Goal: Task Accomplishment & Management: Manage account settings

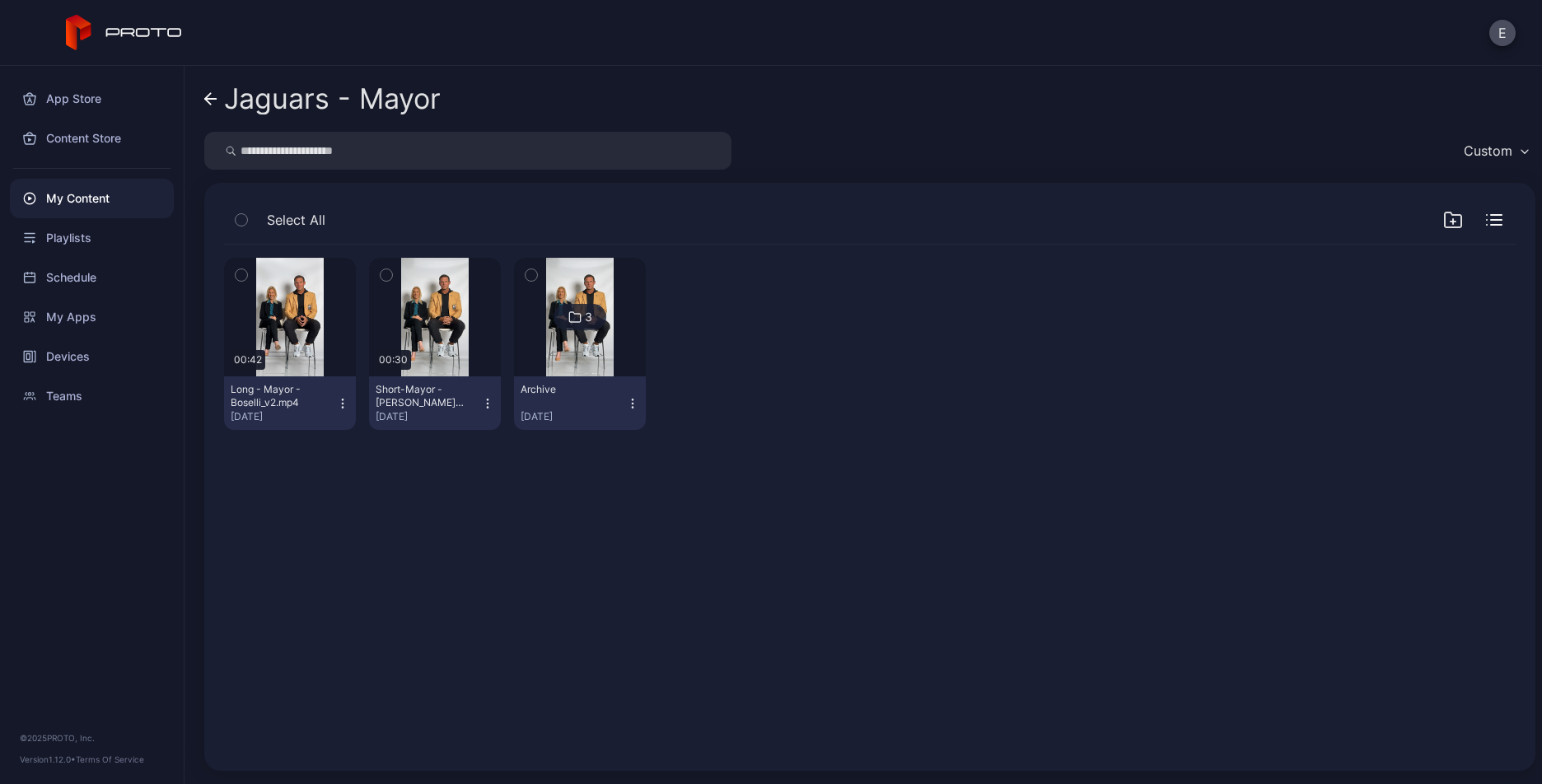
click at [112, 203] on div "My Content" at bounding box center [92, 198] width 164 height 40
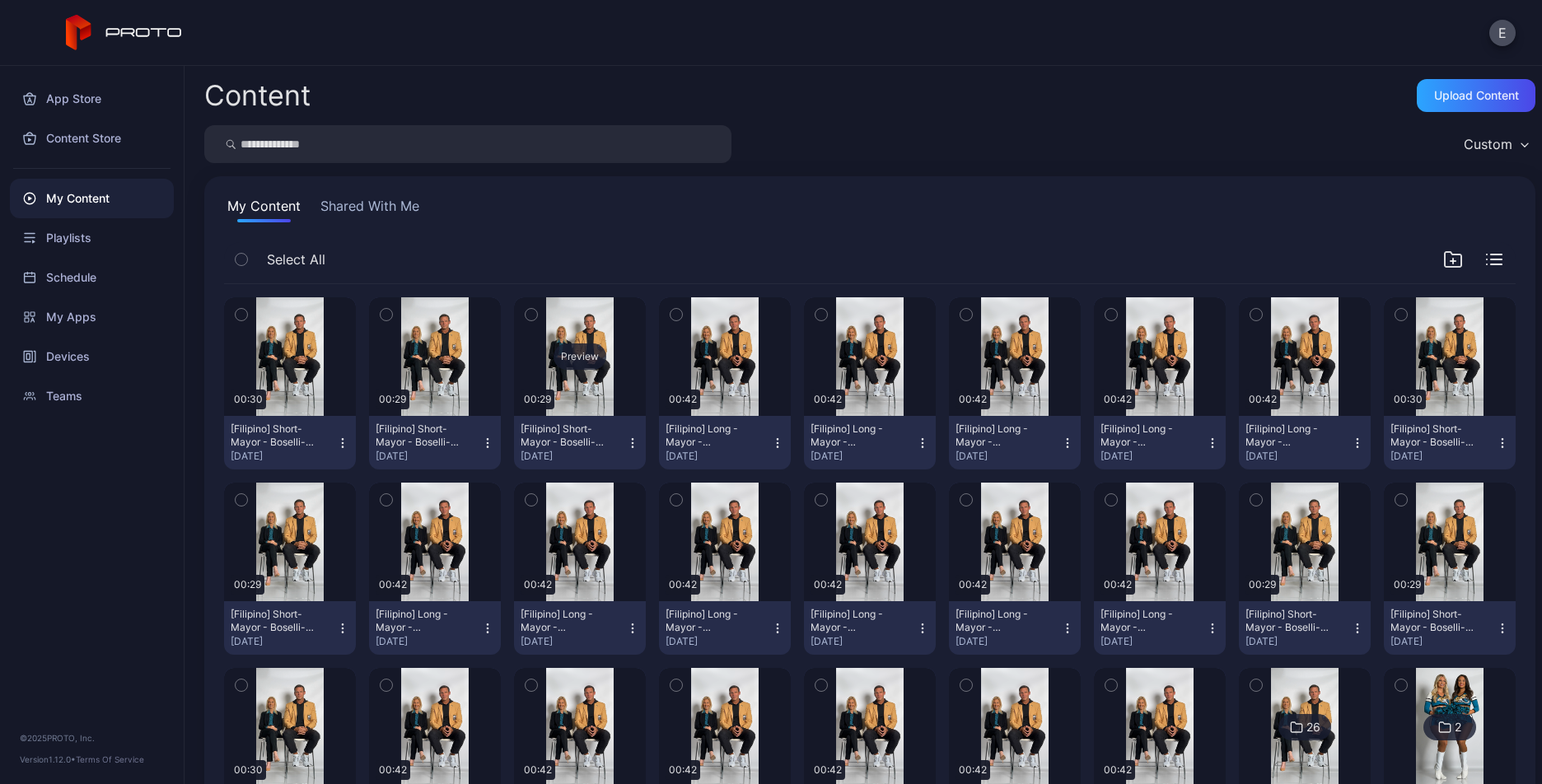
click at [576, 344] on div "Preview" at bounding box center [580, 356] width 53 height 26
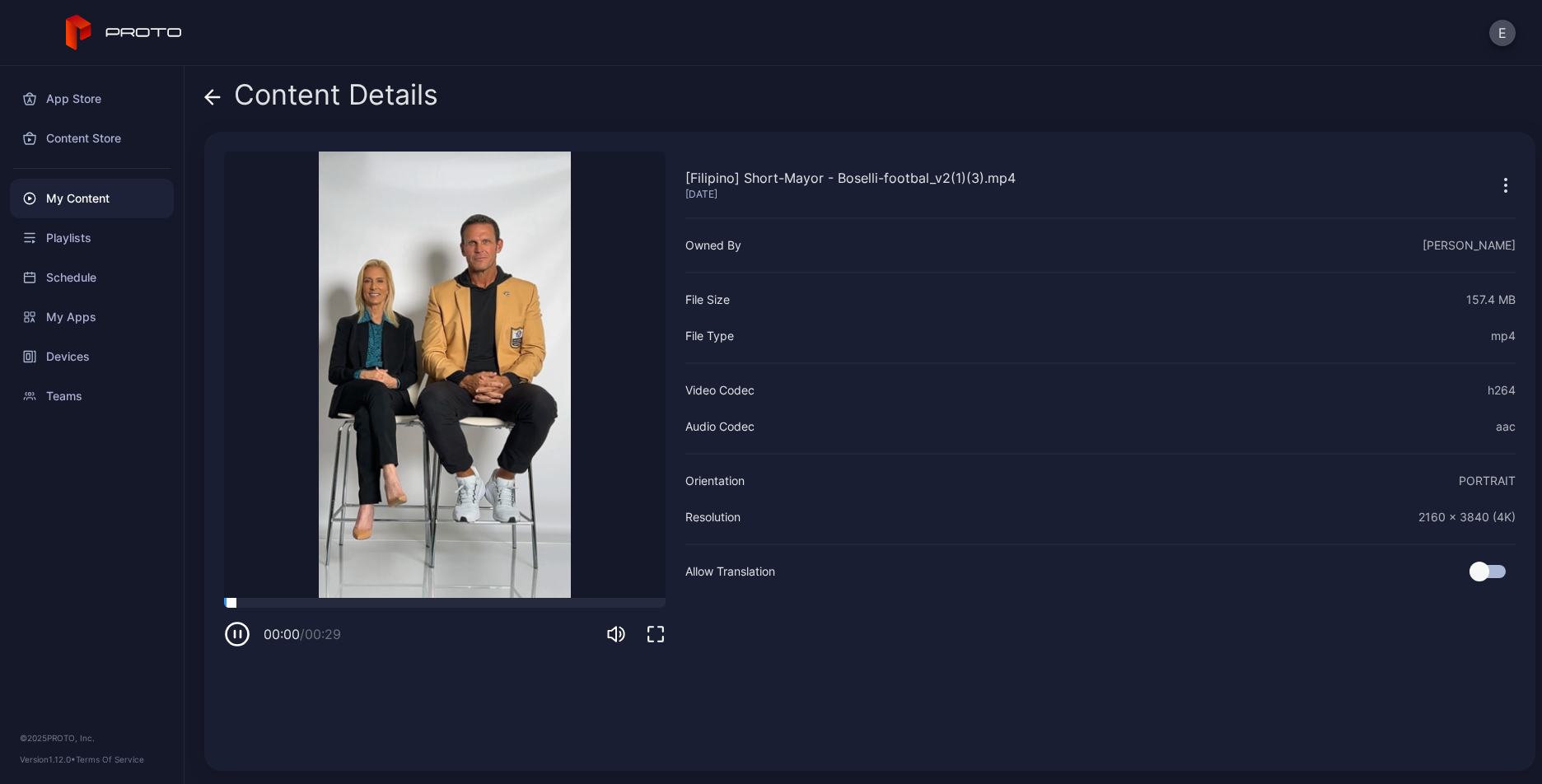
click at [598, 603] on div at bounding box center [444, 603] width 442 height 10
click at [209, 94] on icon at bounding box center [209, 97] width 7 height 14
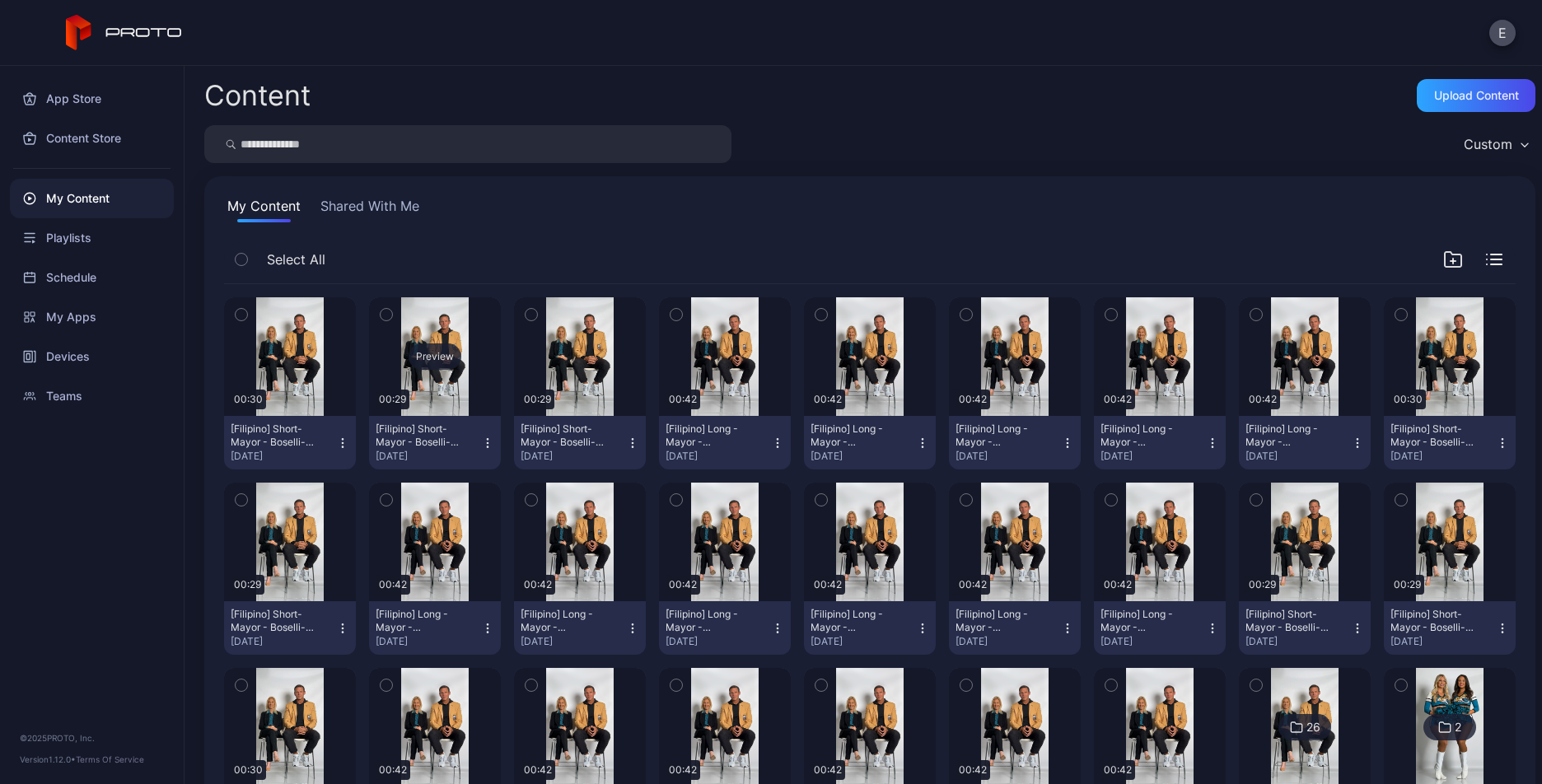
click at [436, 347] on div "Preview" at bounding box center [435, 356] width 53 height 26
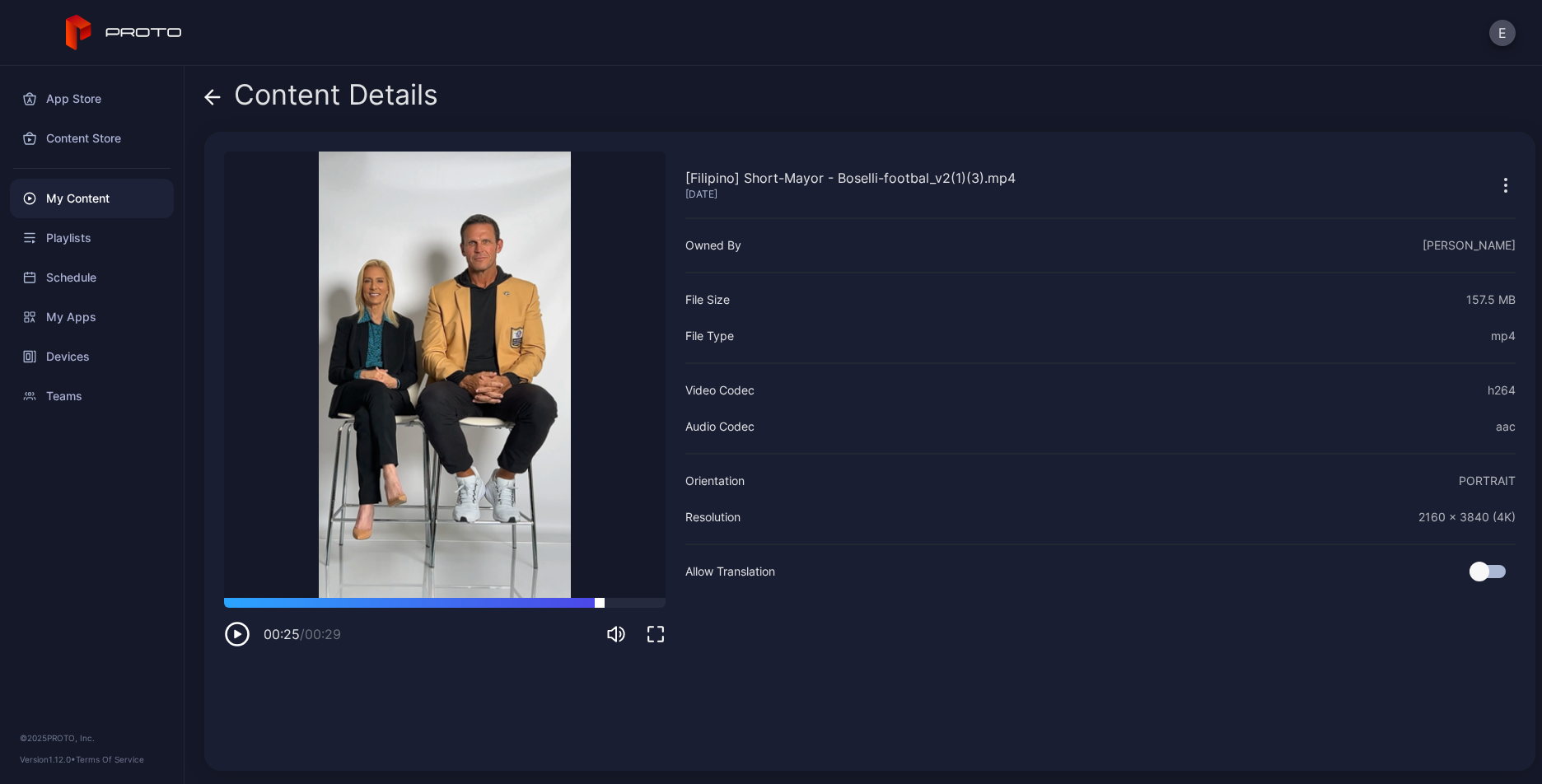
click at [599, 600] on div at bounding box center [444, 603] width 442 height 10
click at [214, 97] on icon at bounding box center [213, 97] width 14 height 0
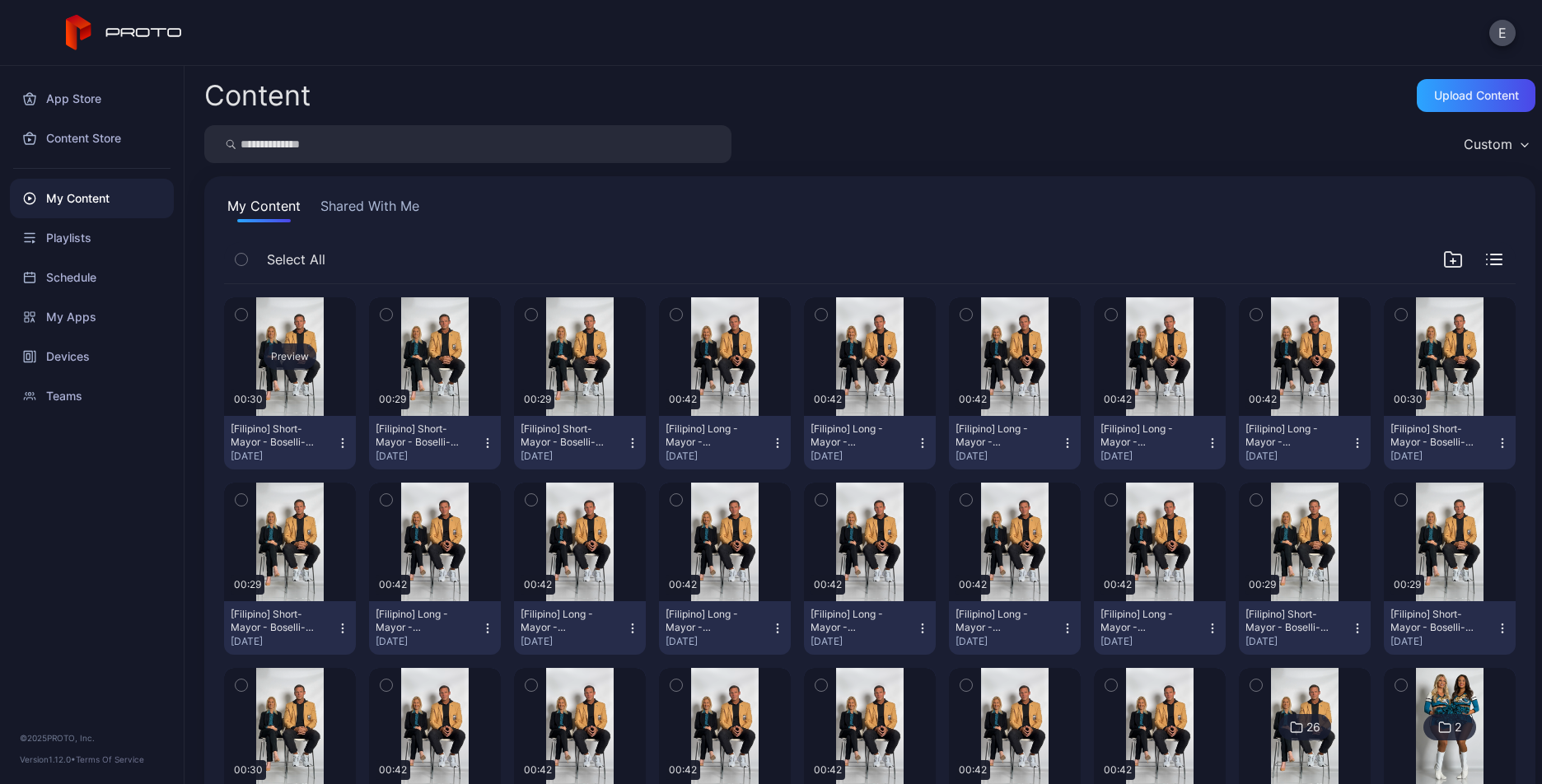
click at [288, 361] on div "Preview" at bounding box center [289, 357] width 131 height 119
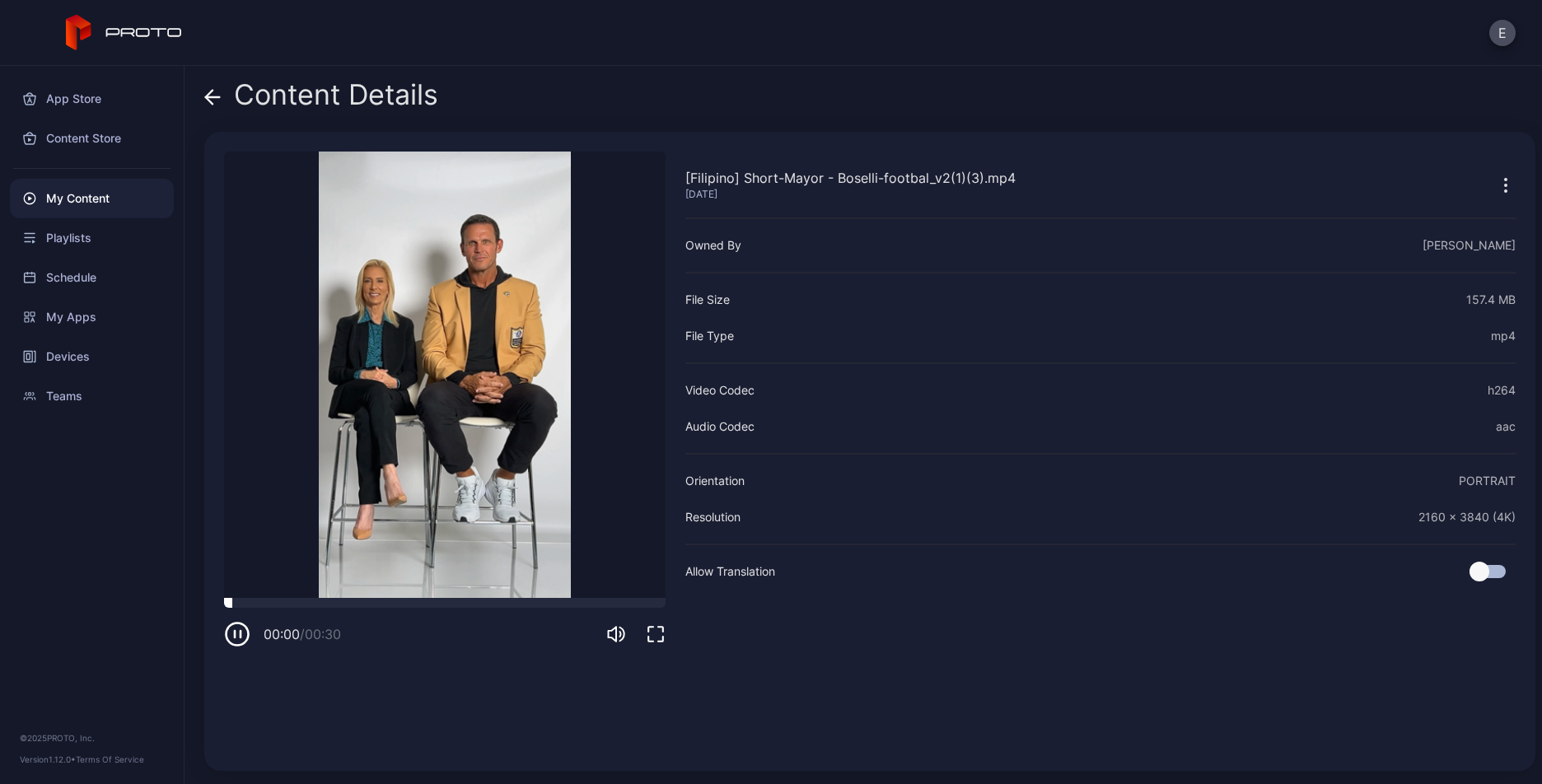
click at [603, 598] on div at bounding box center [444, 603] width 442 height 10
click at [208, 95] on icon at bounding box center [209, 97] width 7 height 14
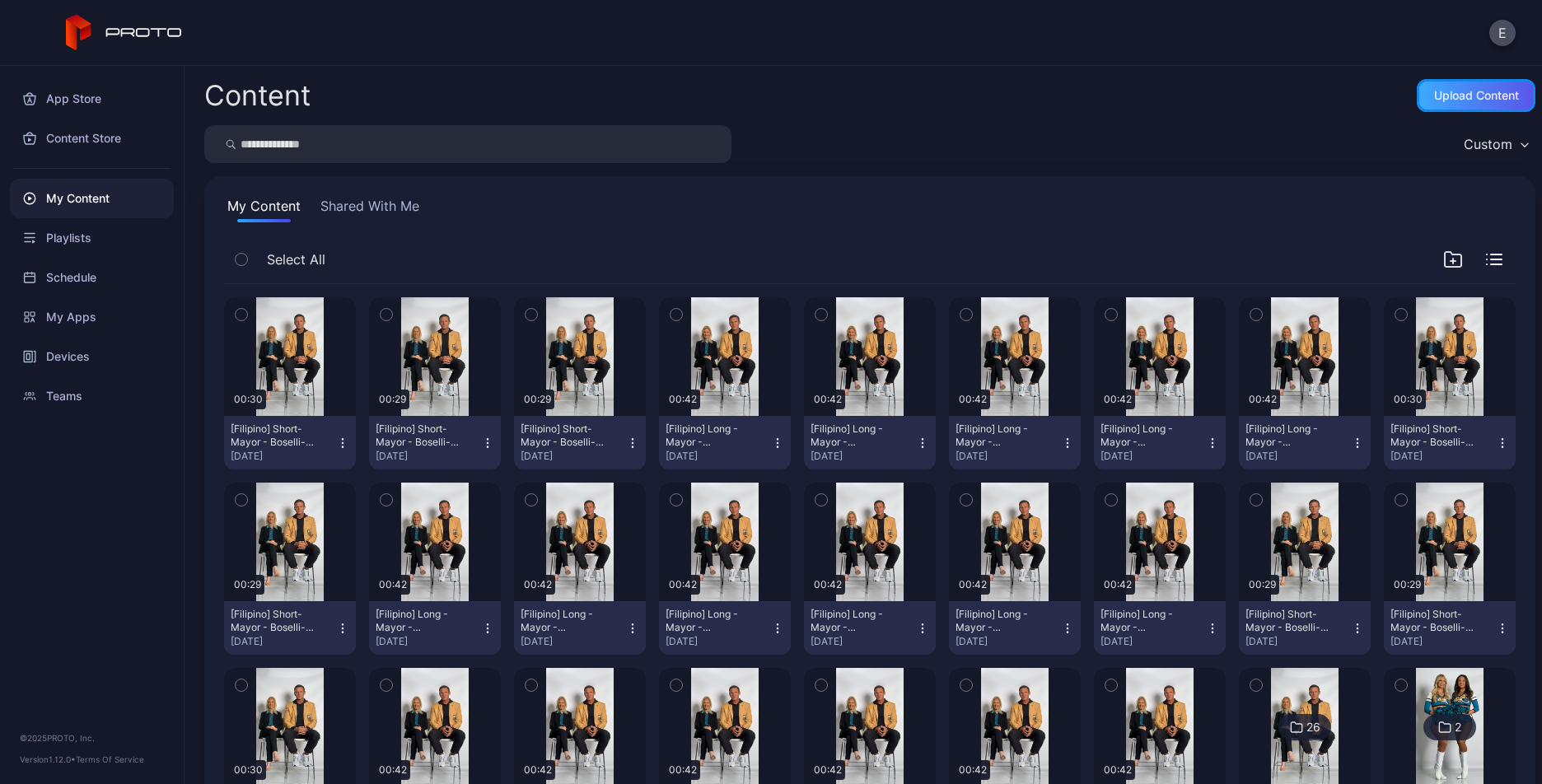
click at [1449, 100] on div "Upload Content" at bounding box center [1476, 96] width 85 height 14
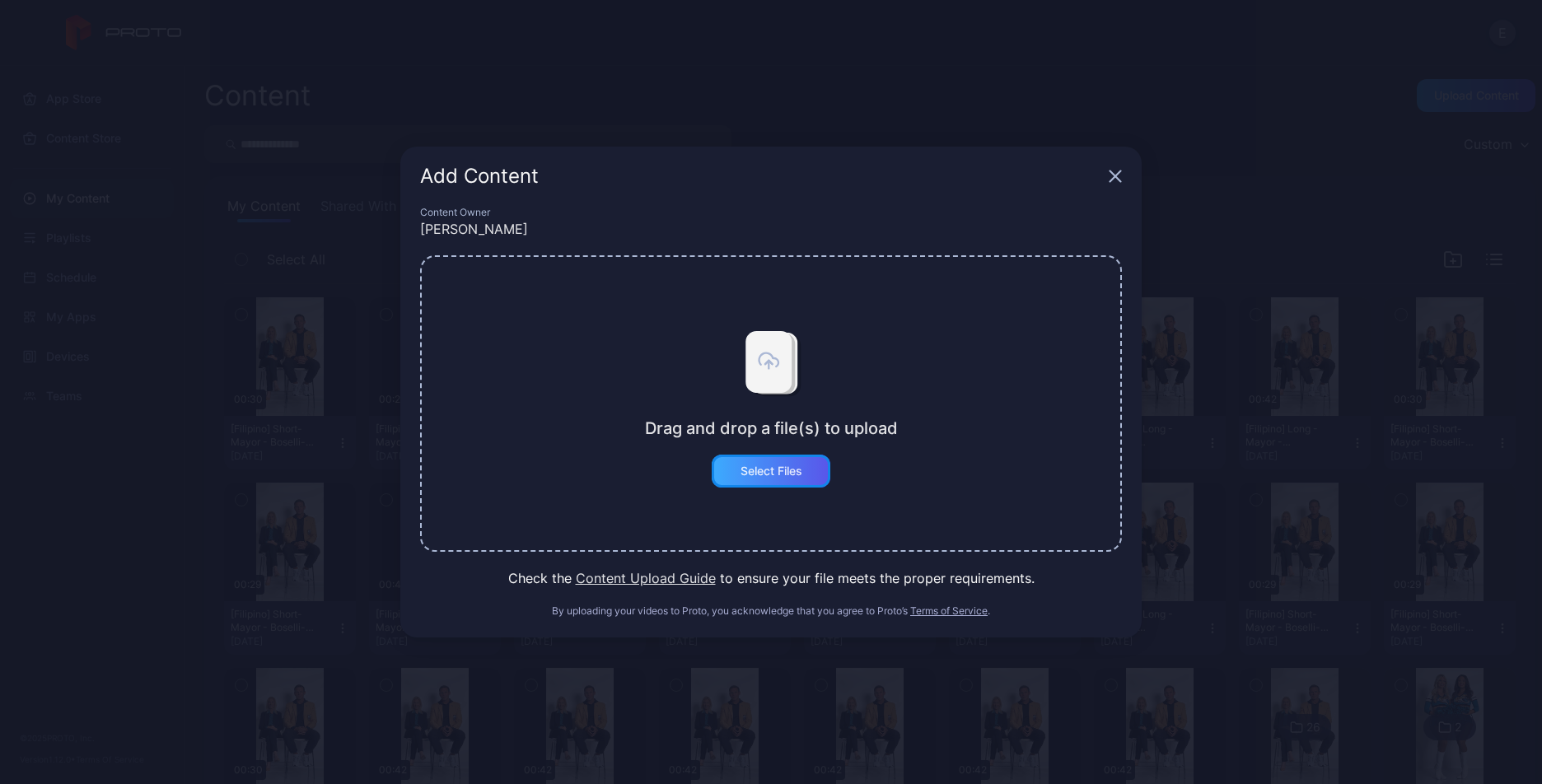
click at [778, 476] on div "Select Files" at bounding box center [771, 471] width 62 height 14
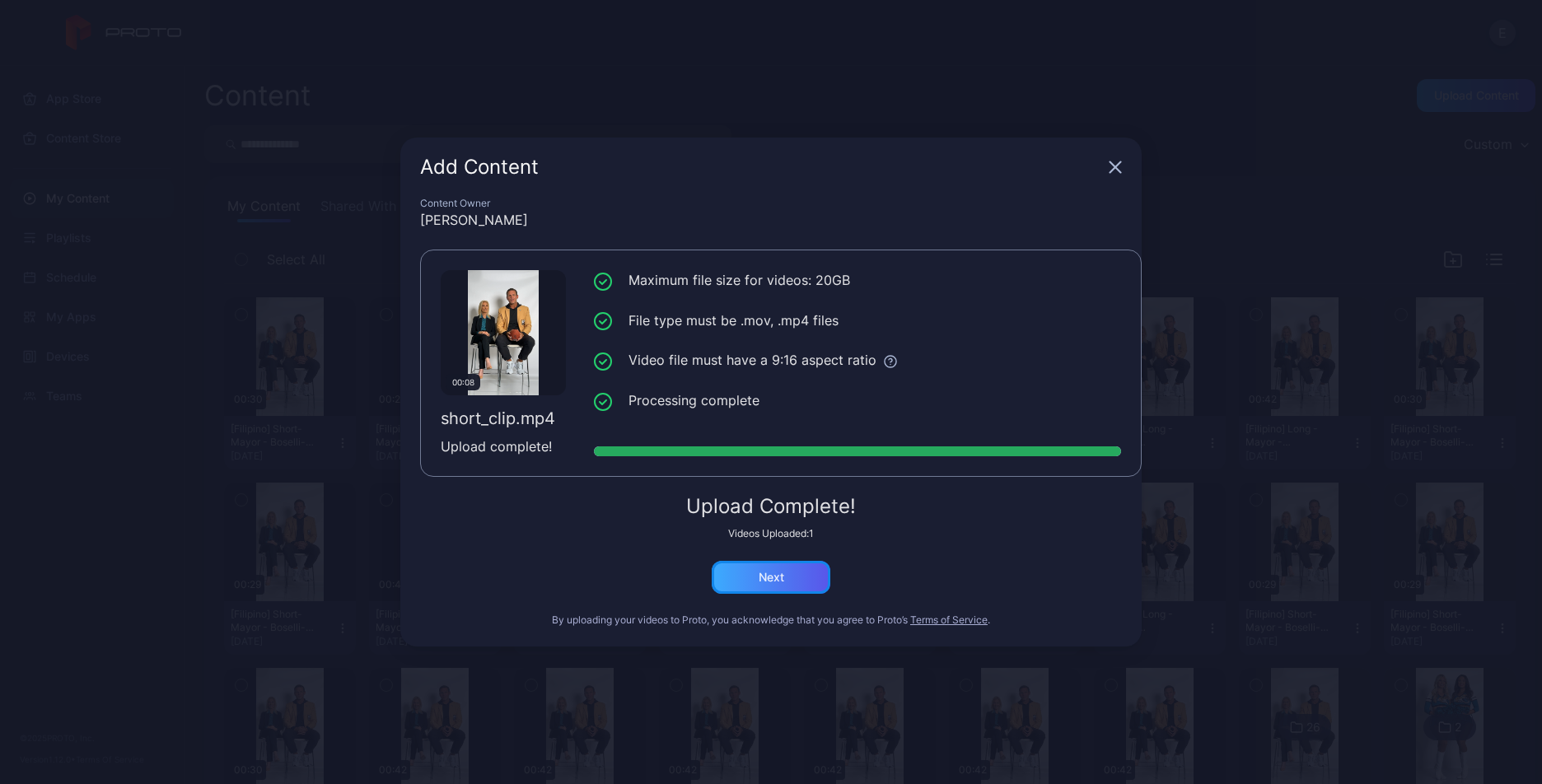
click at [777, 575] on div "Next" at bounding box center [771, 577] width 25 height 14
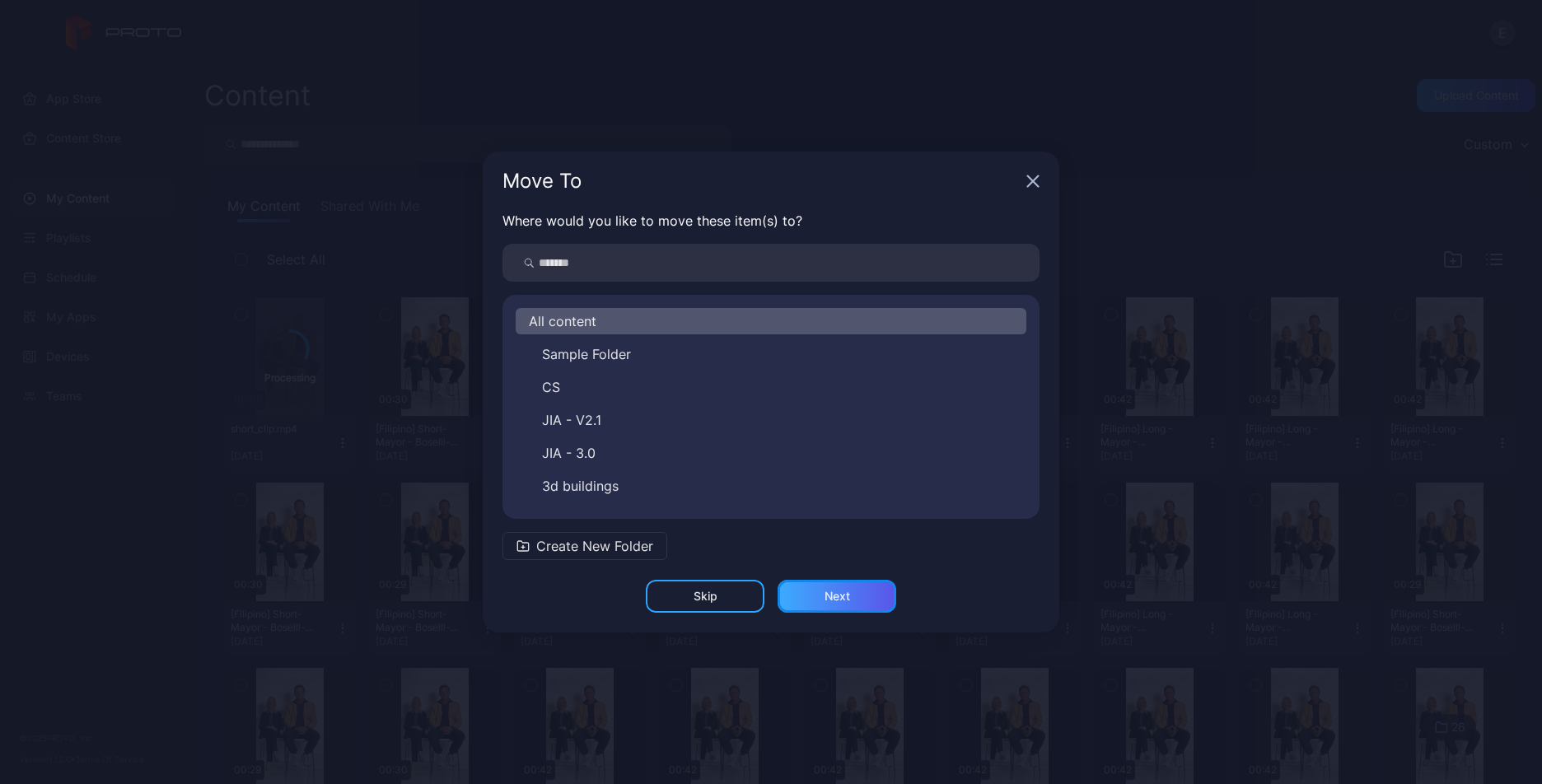
click at [827, 594] on div "Next" at bounding box center [837, 597] width 25 height 14
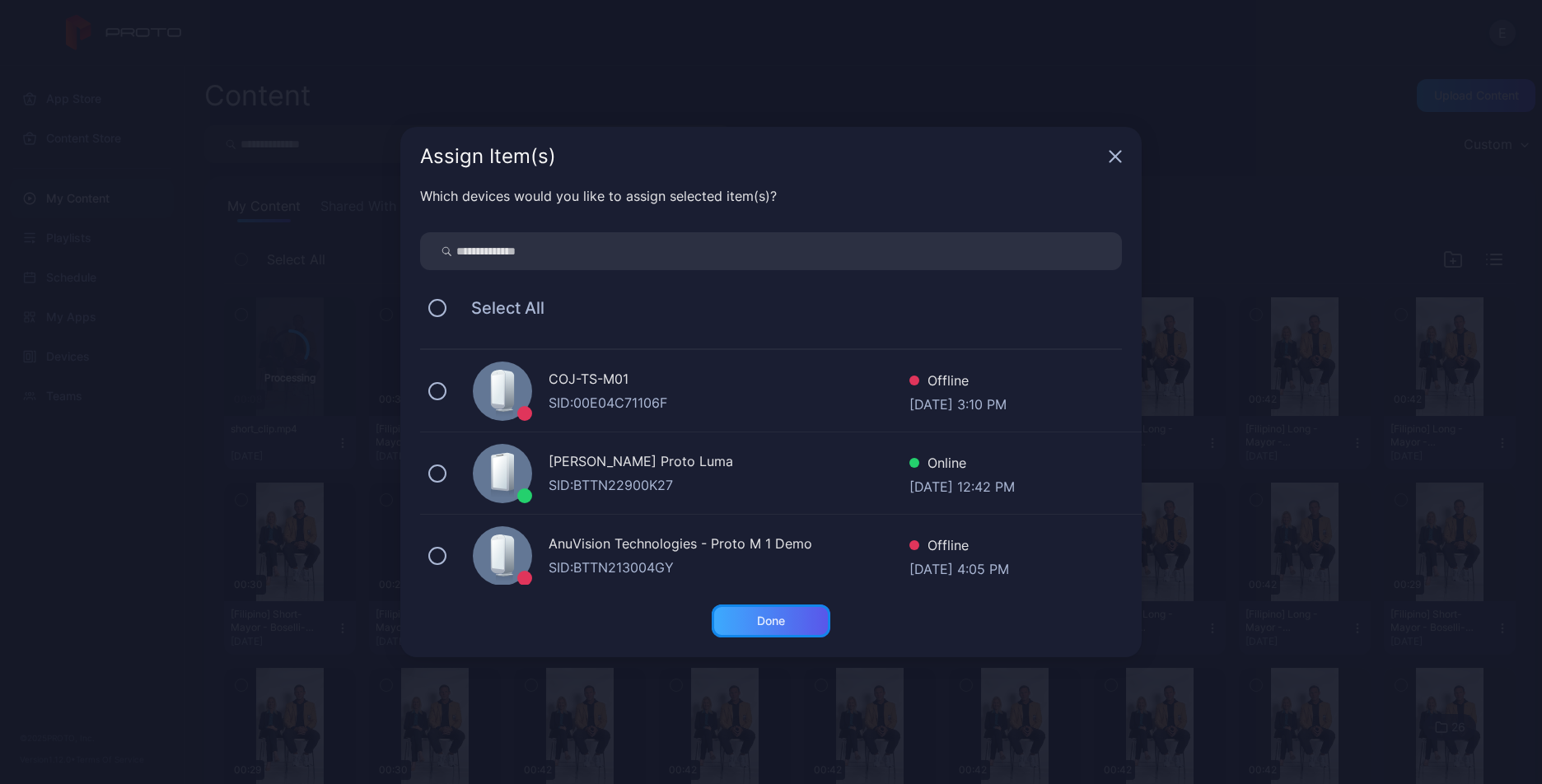
click at [804, 621] on div "Done" at bounding box center [771, 620] width 119 height 33
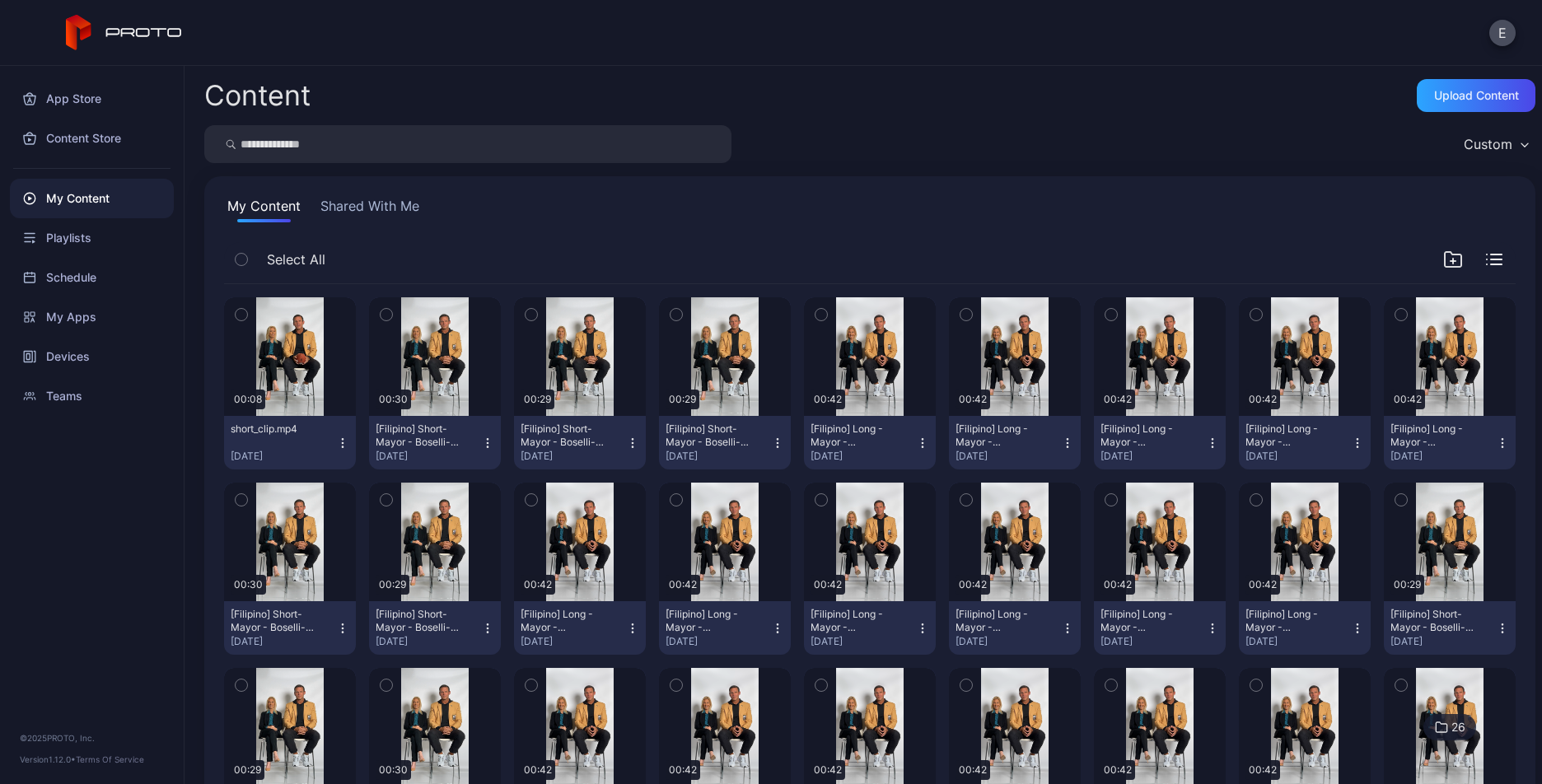
click at [343, 436] on icon "button" at bounding box center [342, 443] width 14 height 14
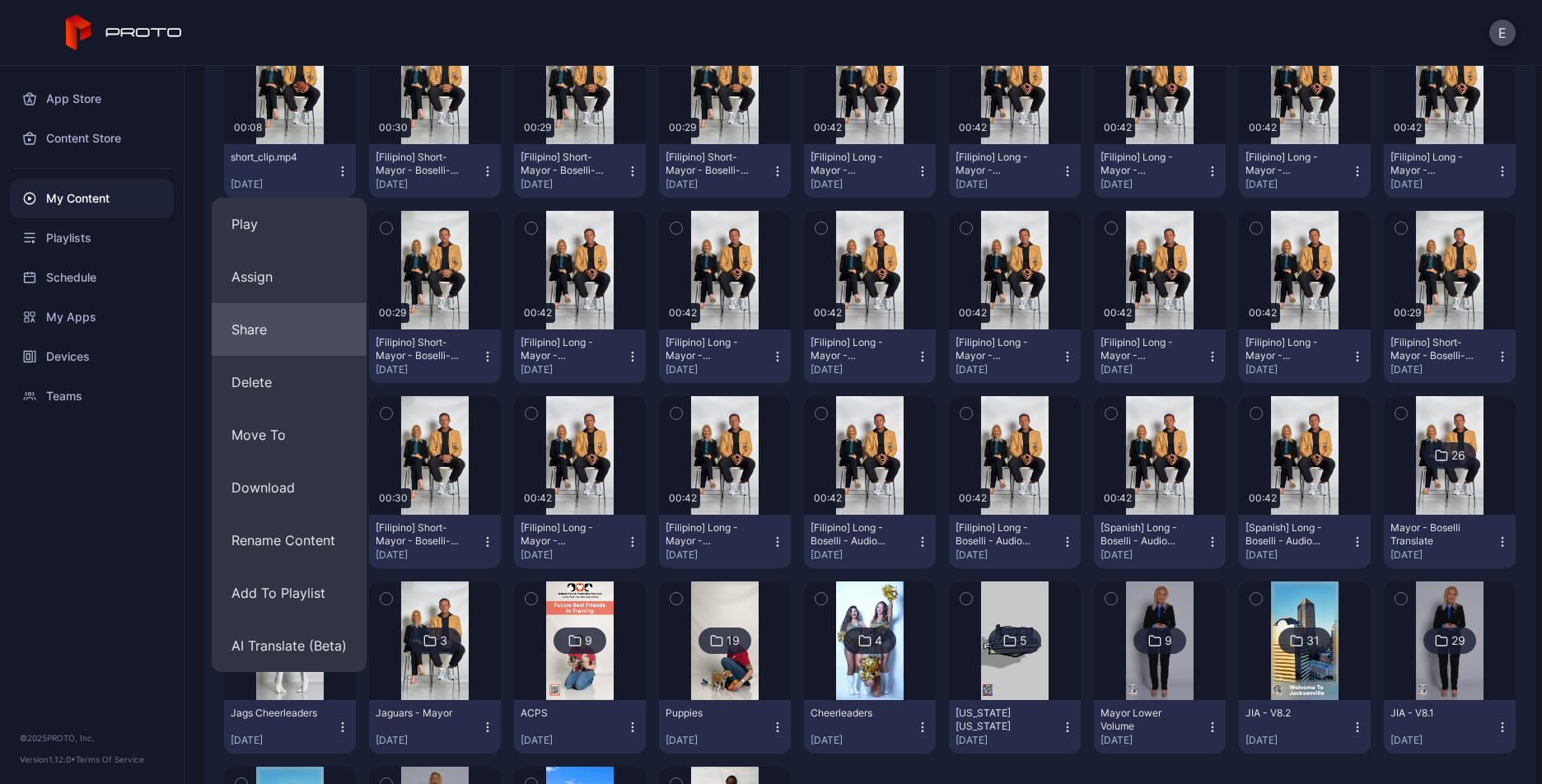
scroll to position [273, 0]
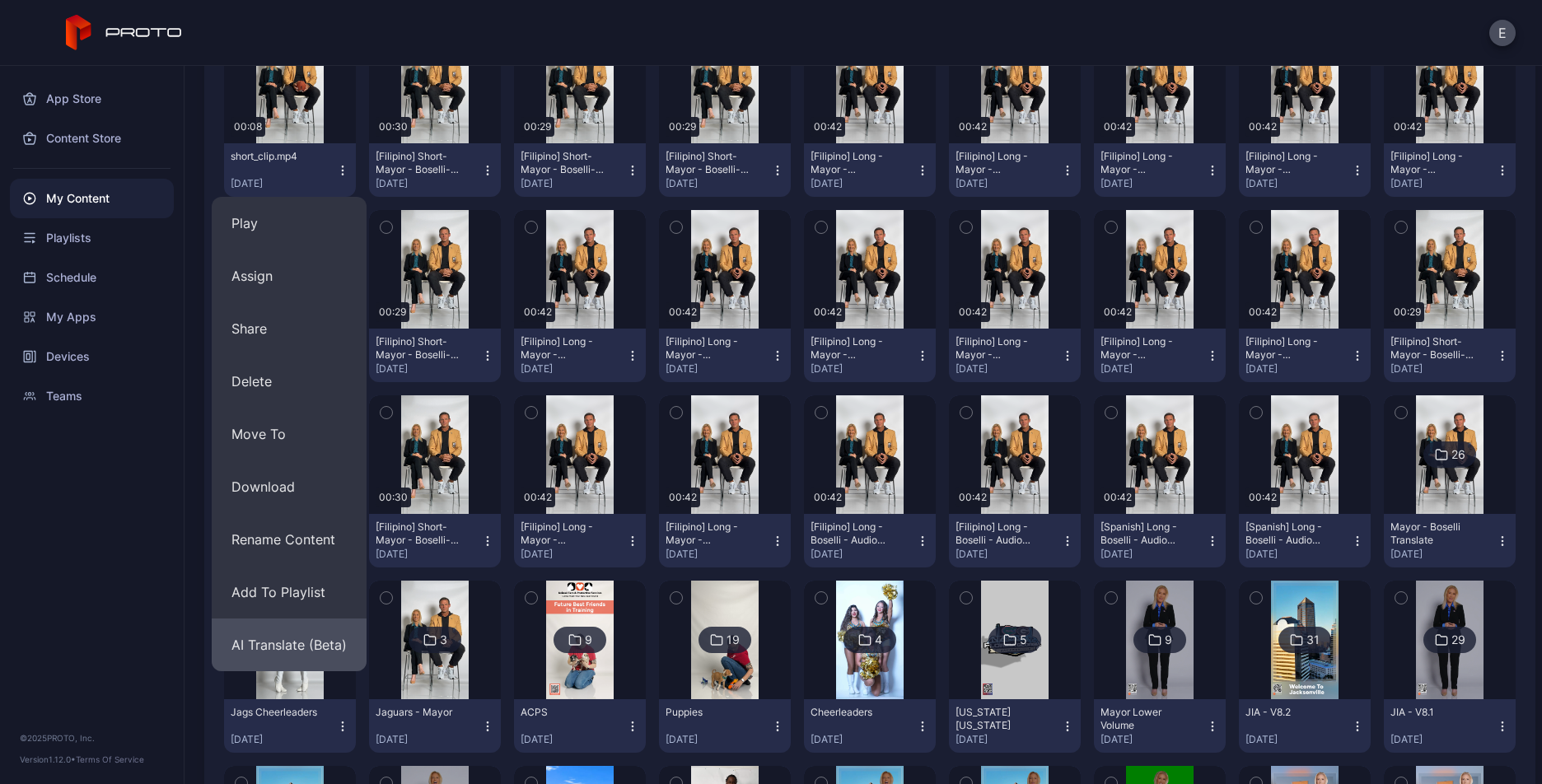
click at [275, 644] on button "AI Translate (Beta)" at bounding box center [289, 645] width 155 height 53
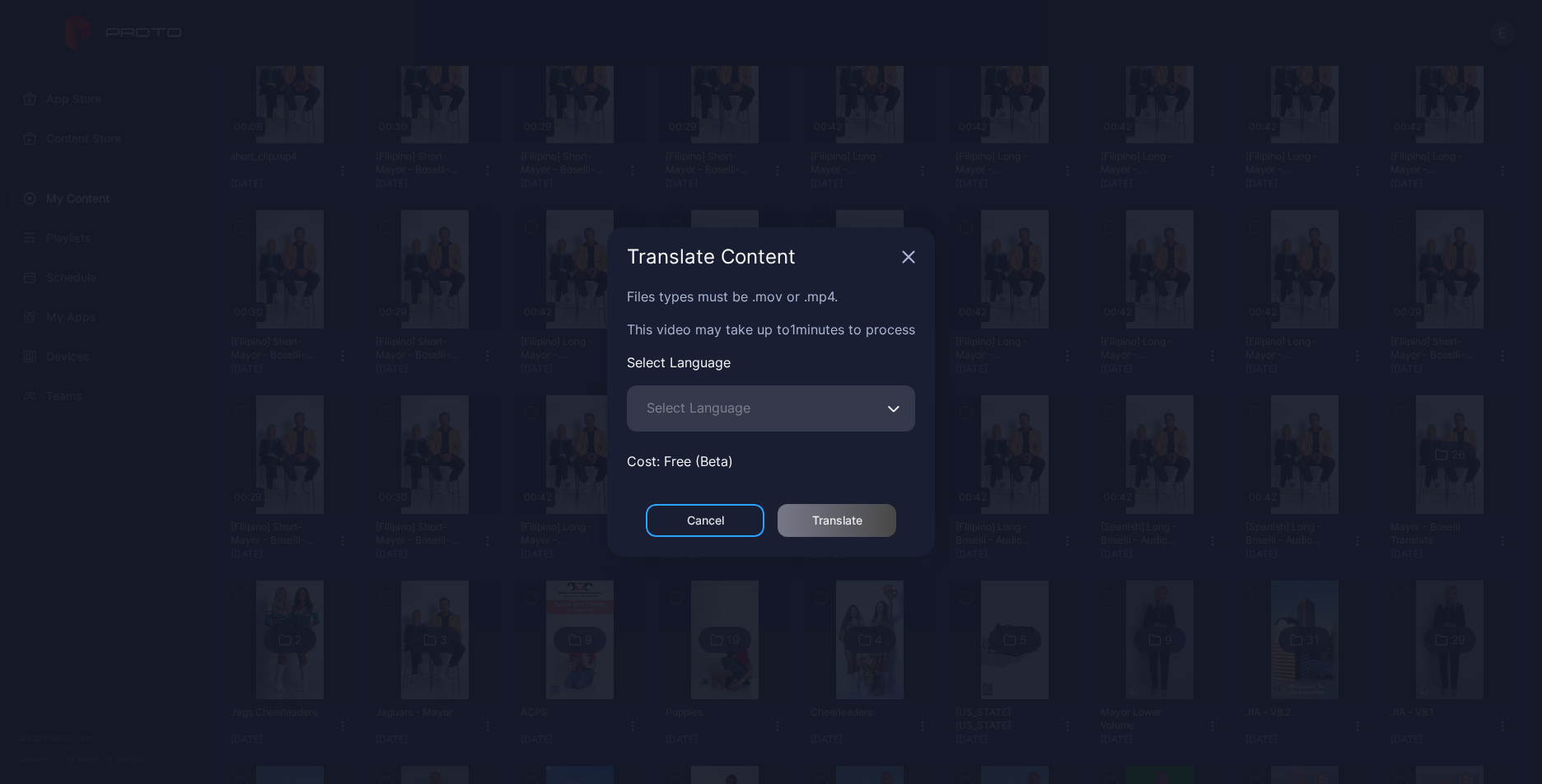
click at [688, 398] on span "Select Language" at bounding box center [699, 407] width 103 height 19
click at [688, 391] on input "Select Language" at bounding box center [771, 409] width 288 height 46
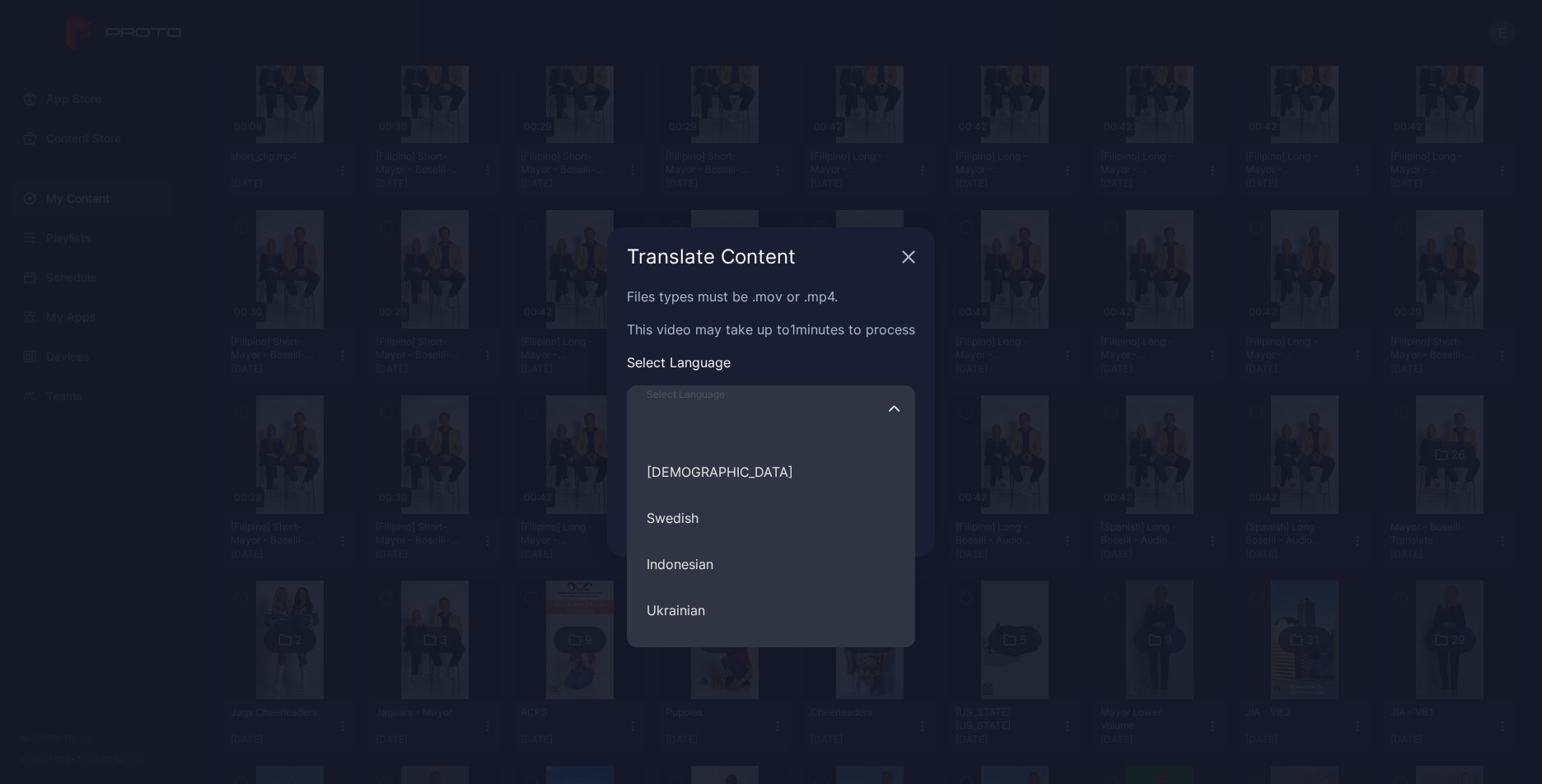
scroll to position [767, 0]
click at [685, 473] on button "Filipino" at bounding box center [771, 470] width 288 height 46
type input "********"
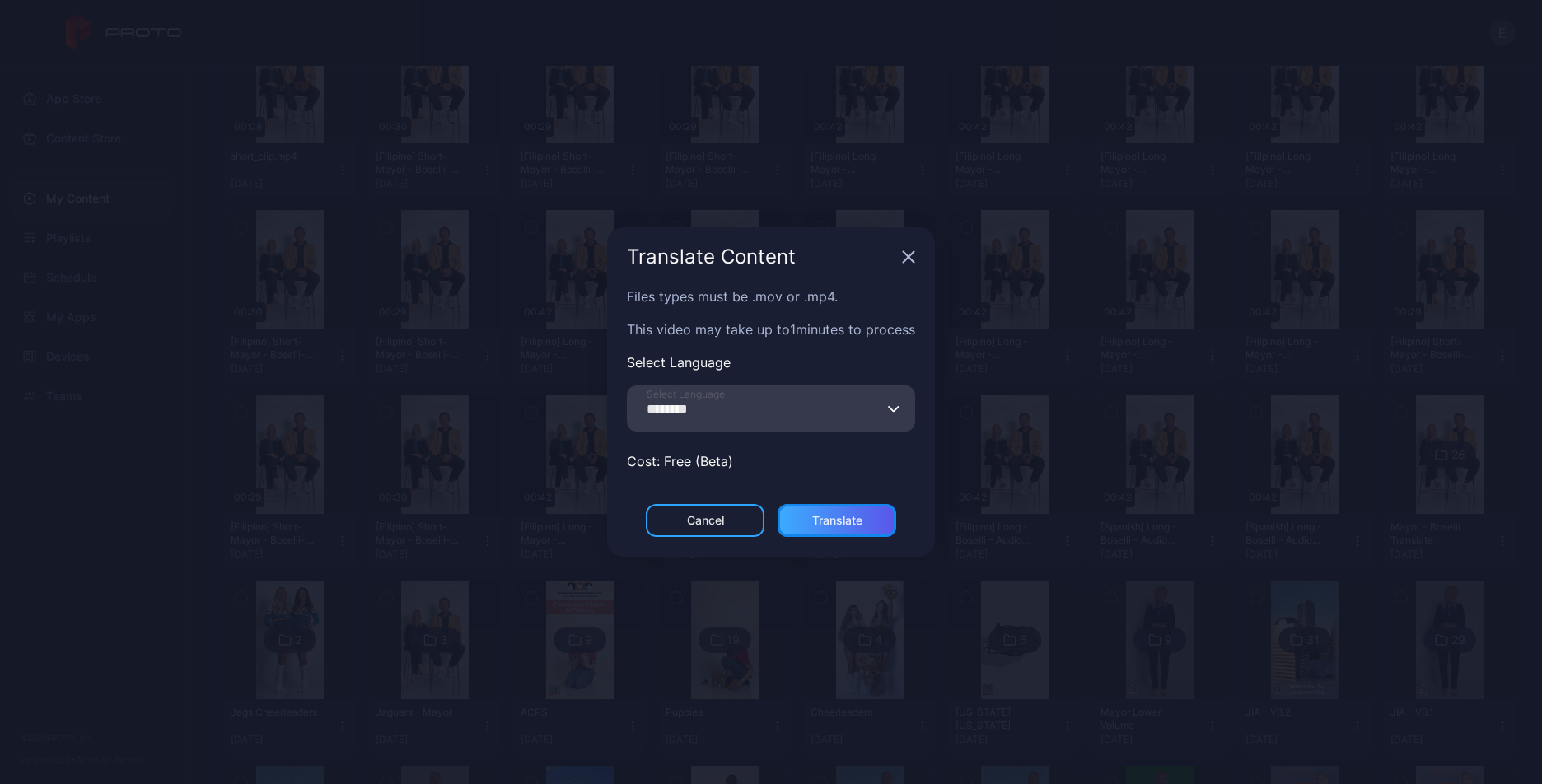
click at [810, 509] on div "Translate" at bounding box center [837, 520] width 119 height 33
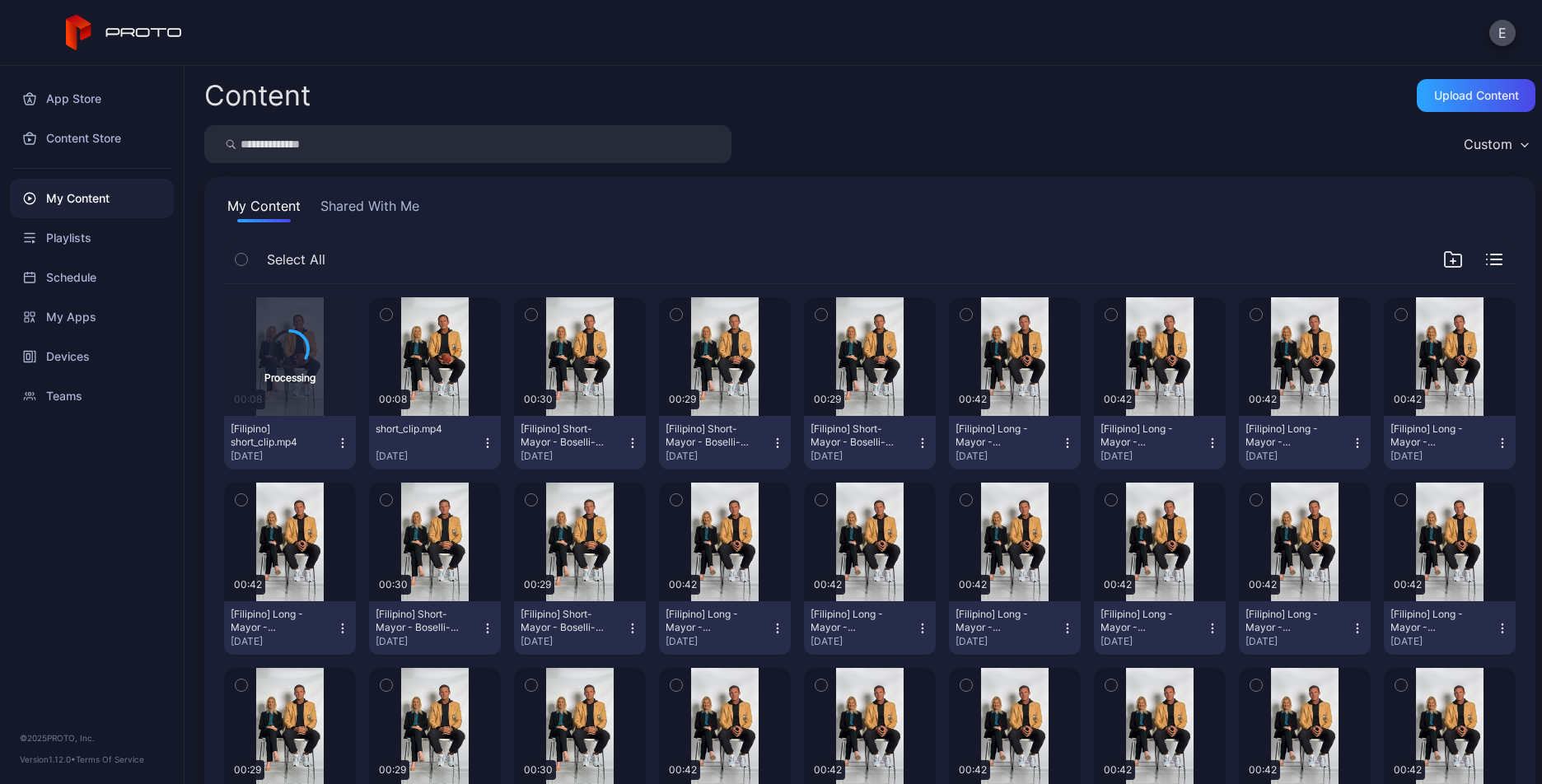
click at [487, 436] on icon "button" at bounding box center [487, 443] width 14 height 14
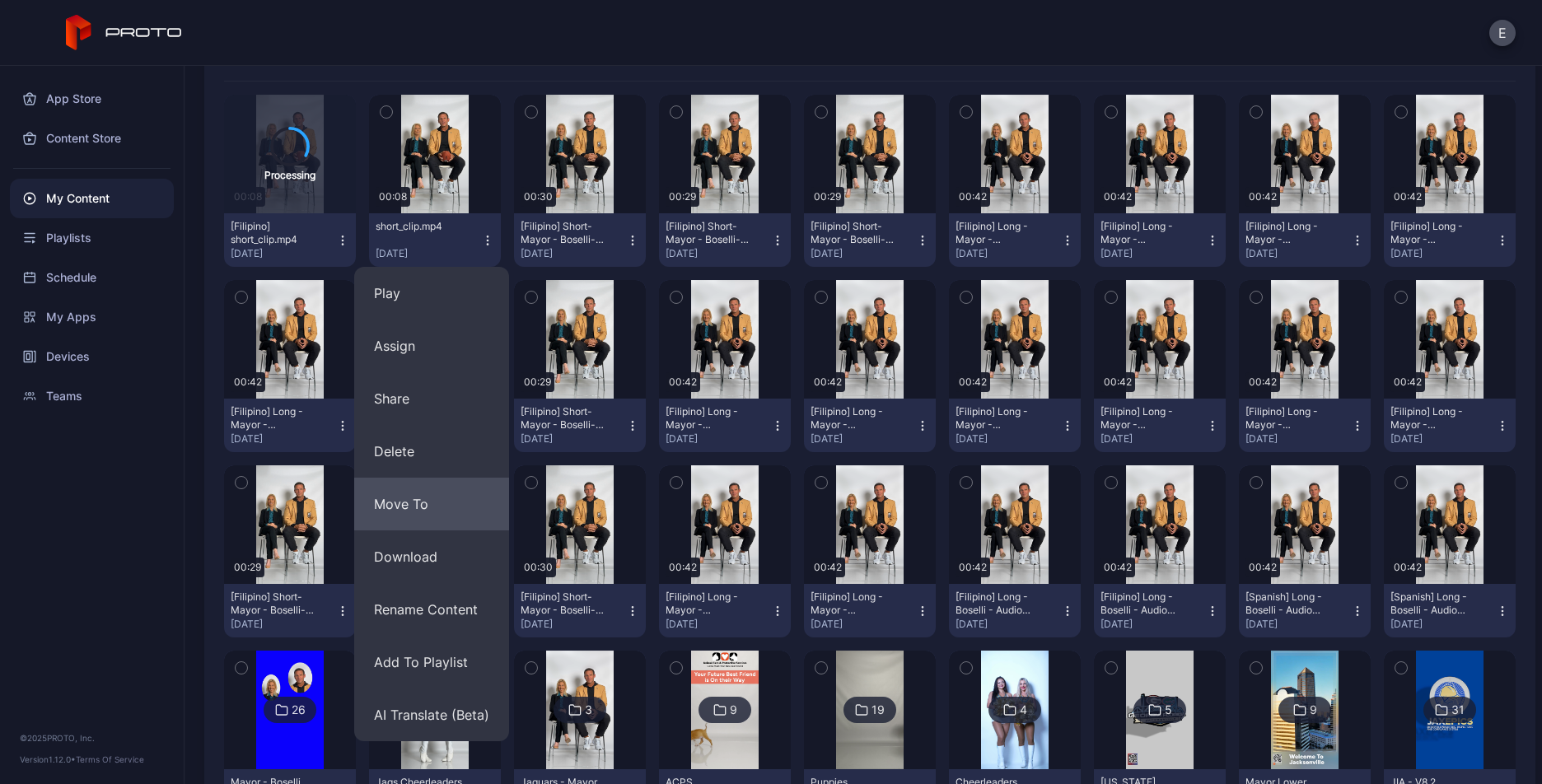
scroll to position [232, 0]
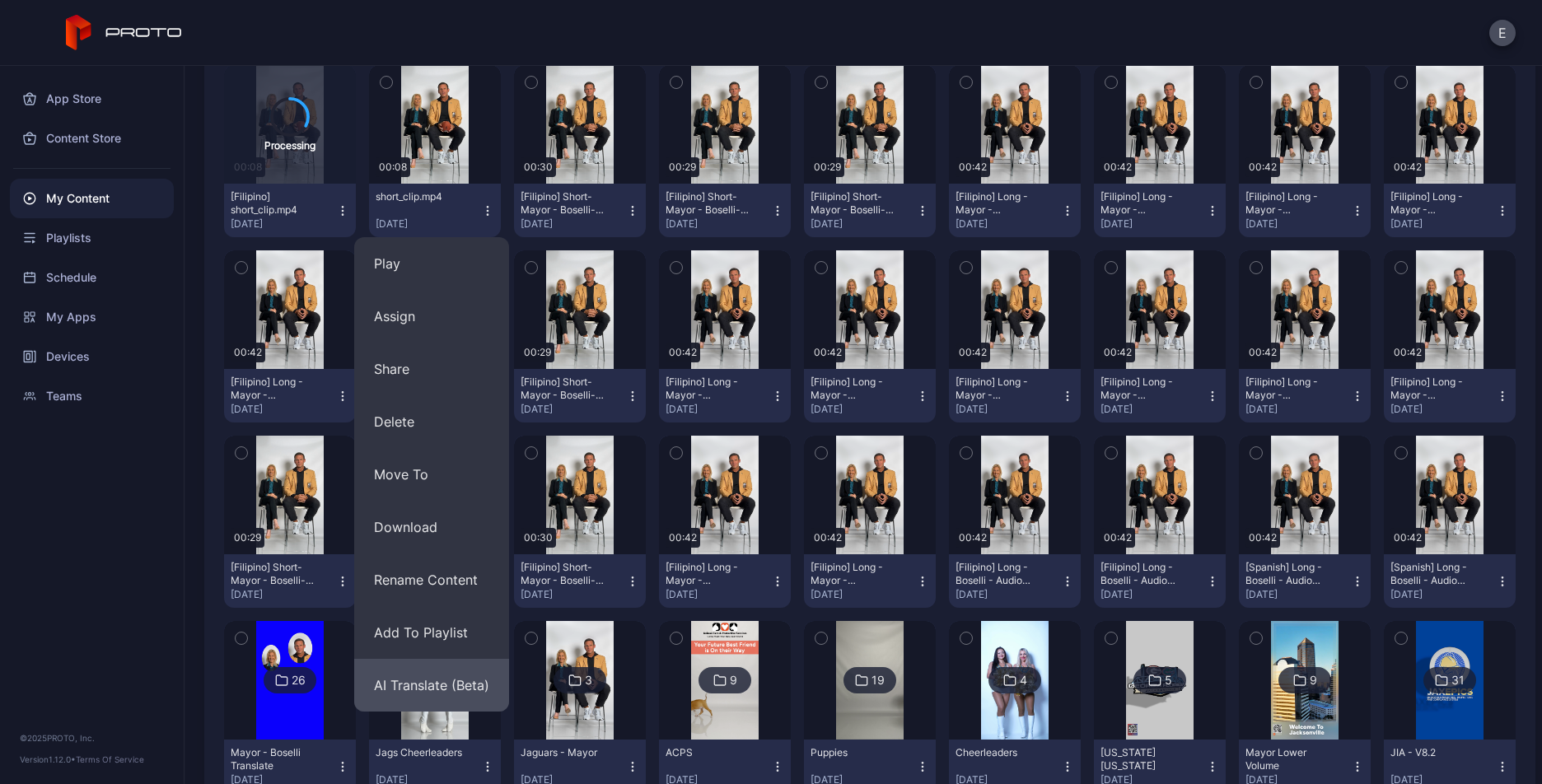
click at [448, 693] on button "AI Translate (Beta)" at bounding box center [431, 685] width 155 height 53
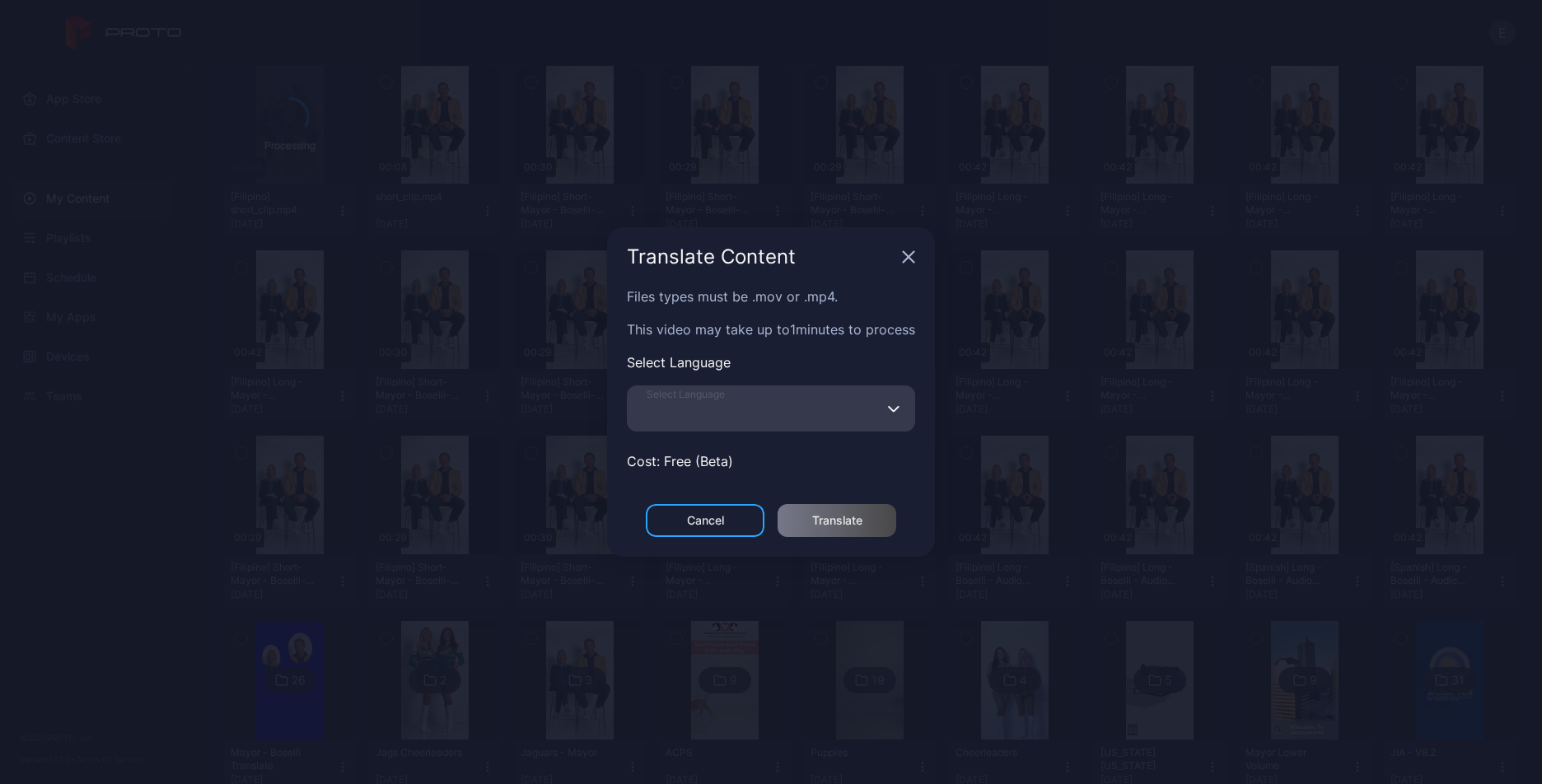
click at [779, 410] on input "Select Language" at bounding box center [771, 409] width 288 height 46
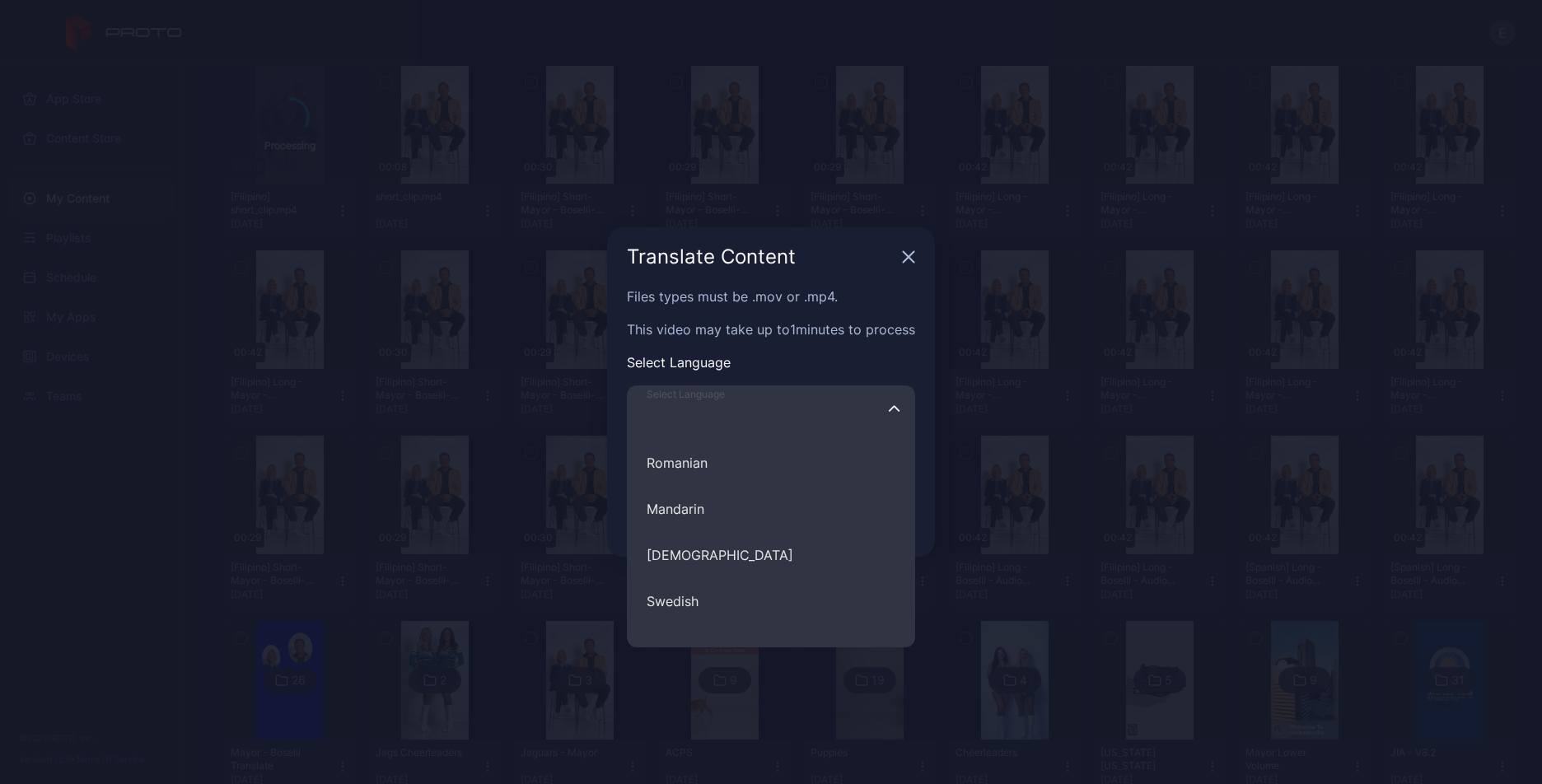
scroll to position [693, 0]
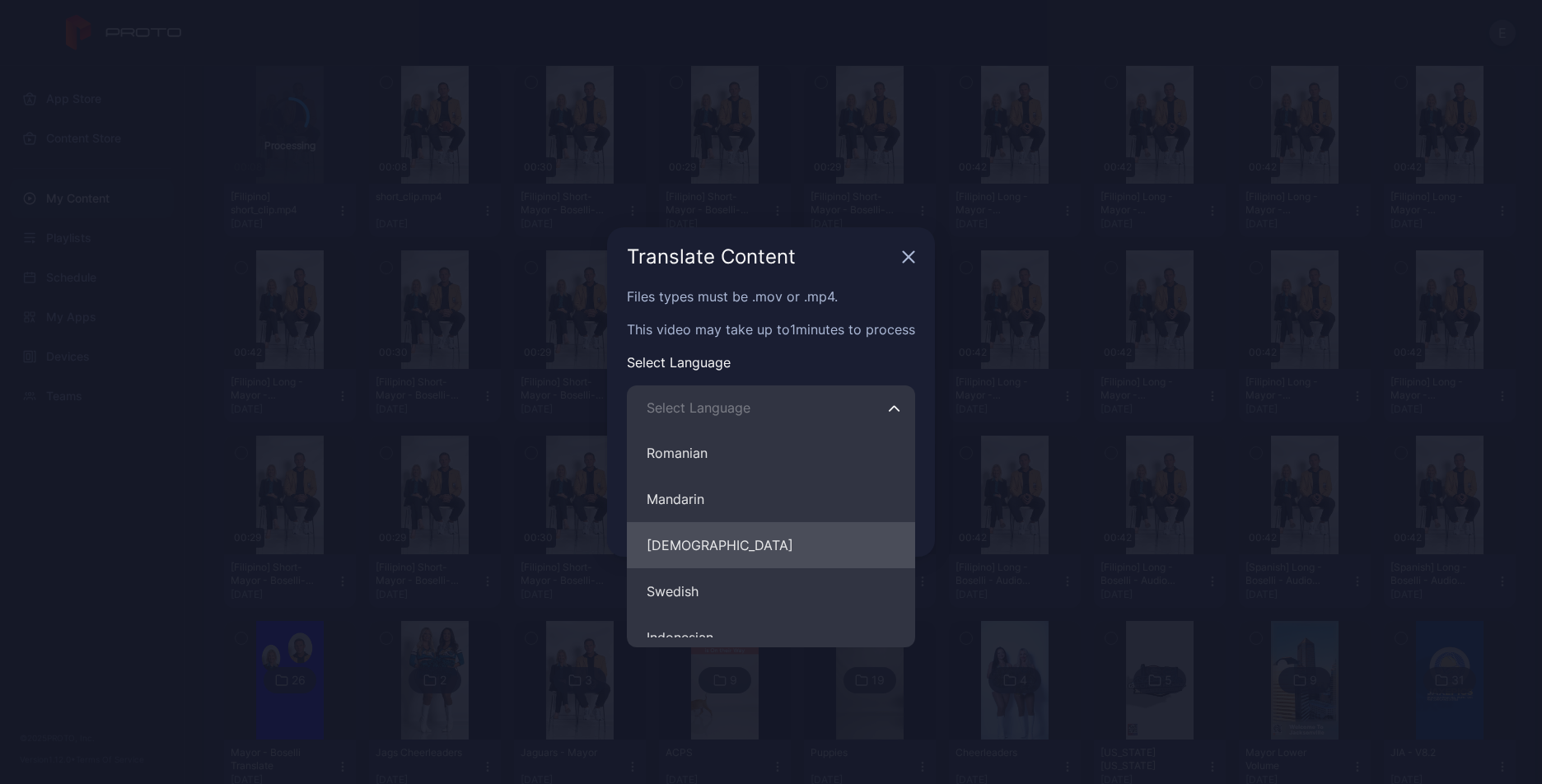
click at [707, 527] on button "Filipino" at bounding box center [771, 545] width 288 height 46
type input "********"
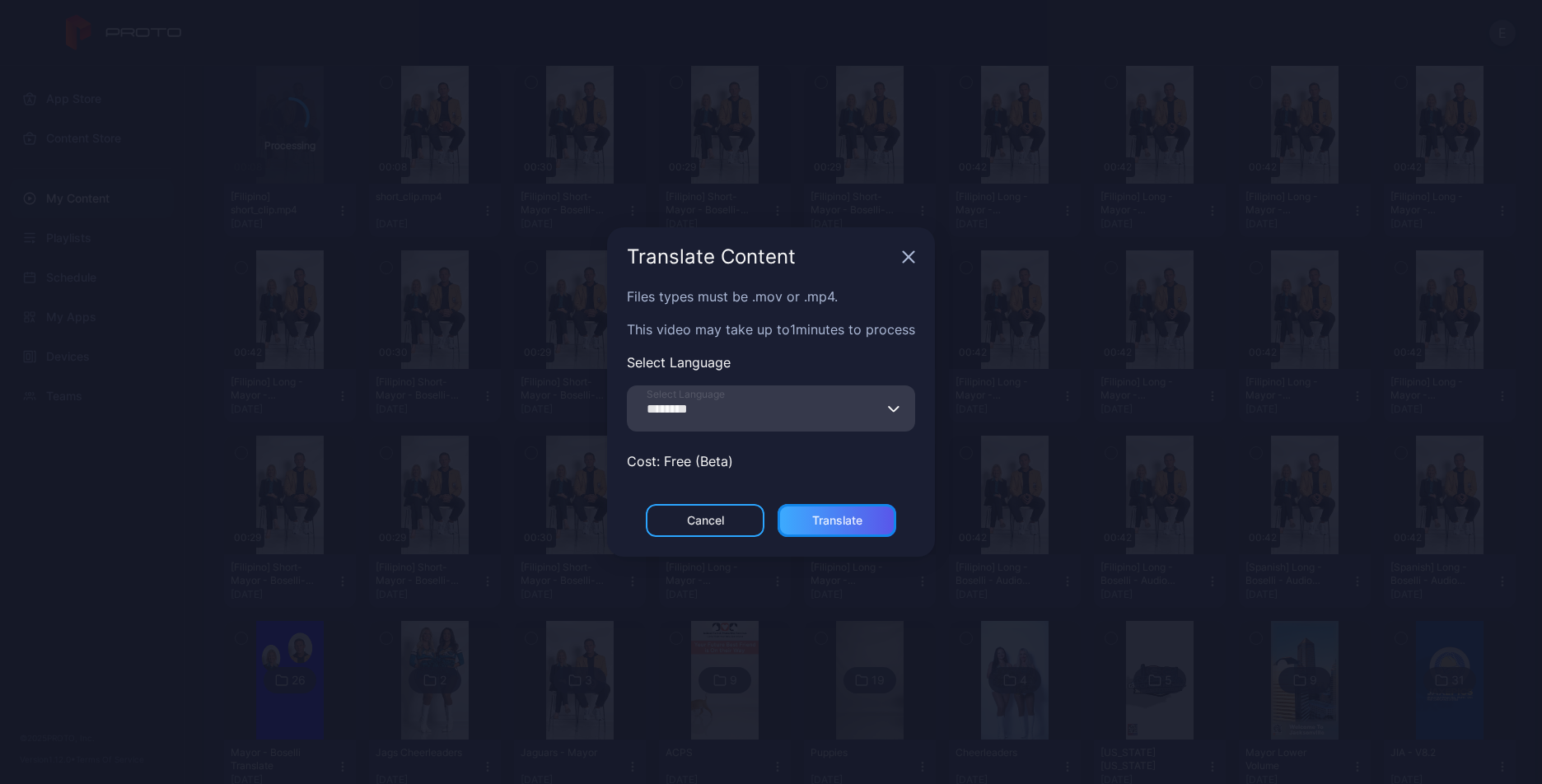
click at [838, 514] on div "Translate" at bounding box center [837, 520] width 119 height 33
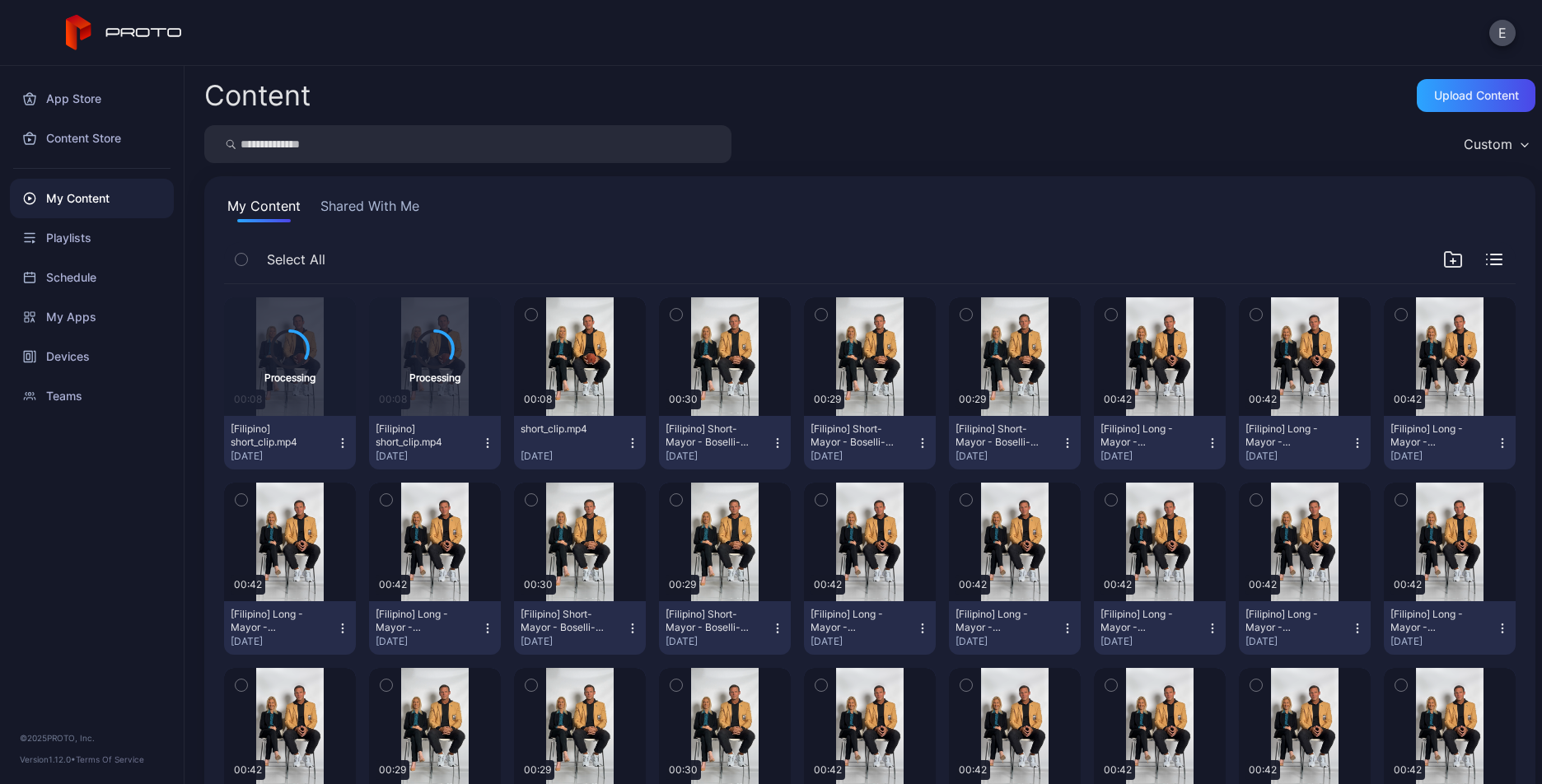
click at [626, 436] on icon "button" at bounding box center [632, 443] width 14 height 14
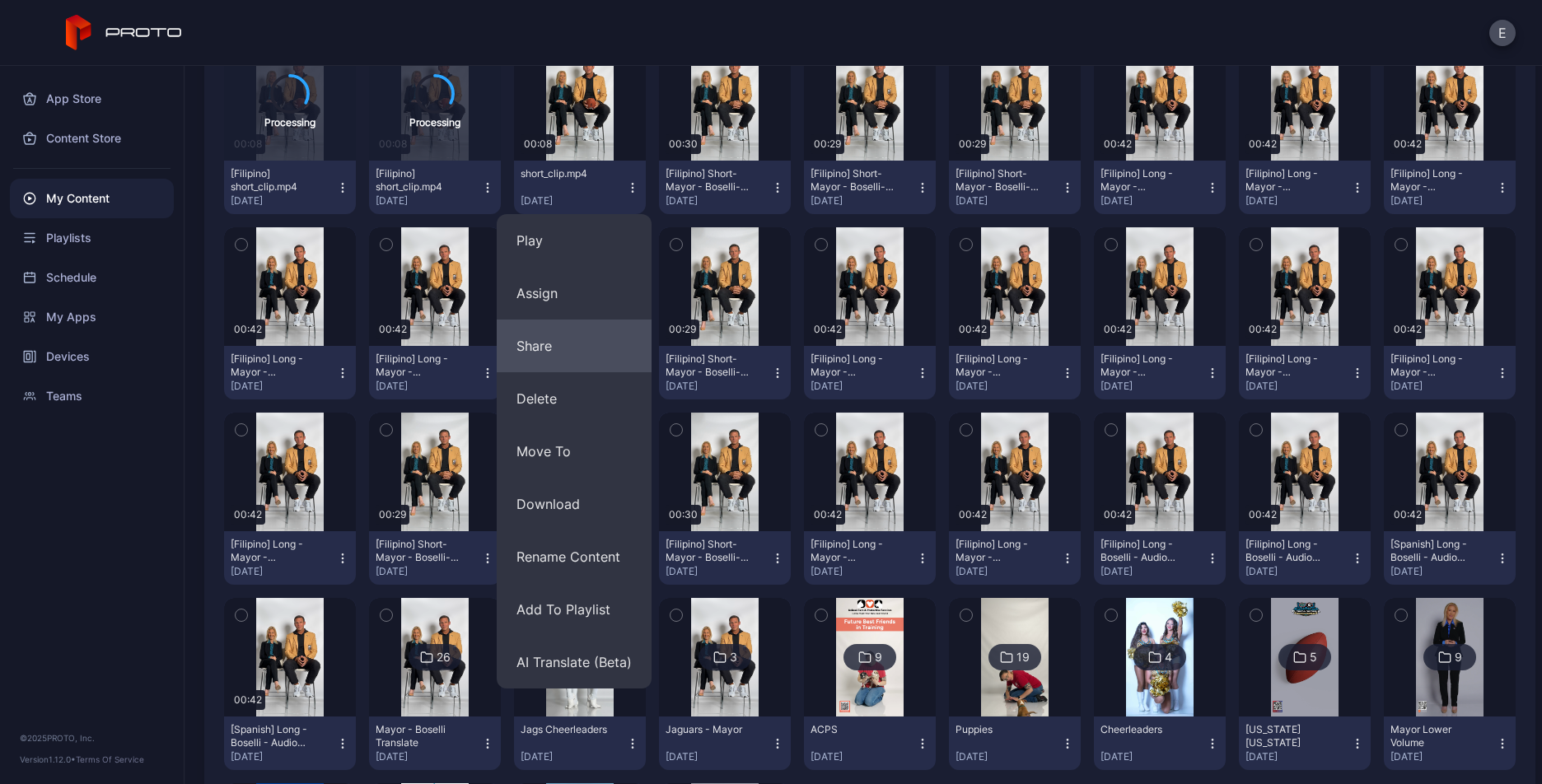
scroll to position [277, 0]
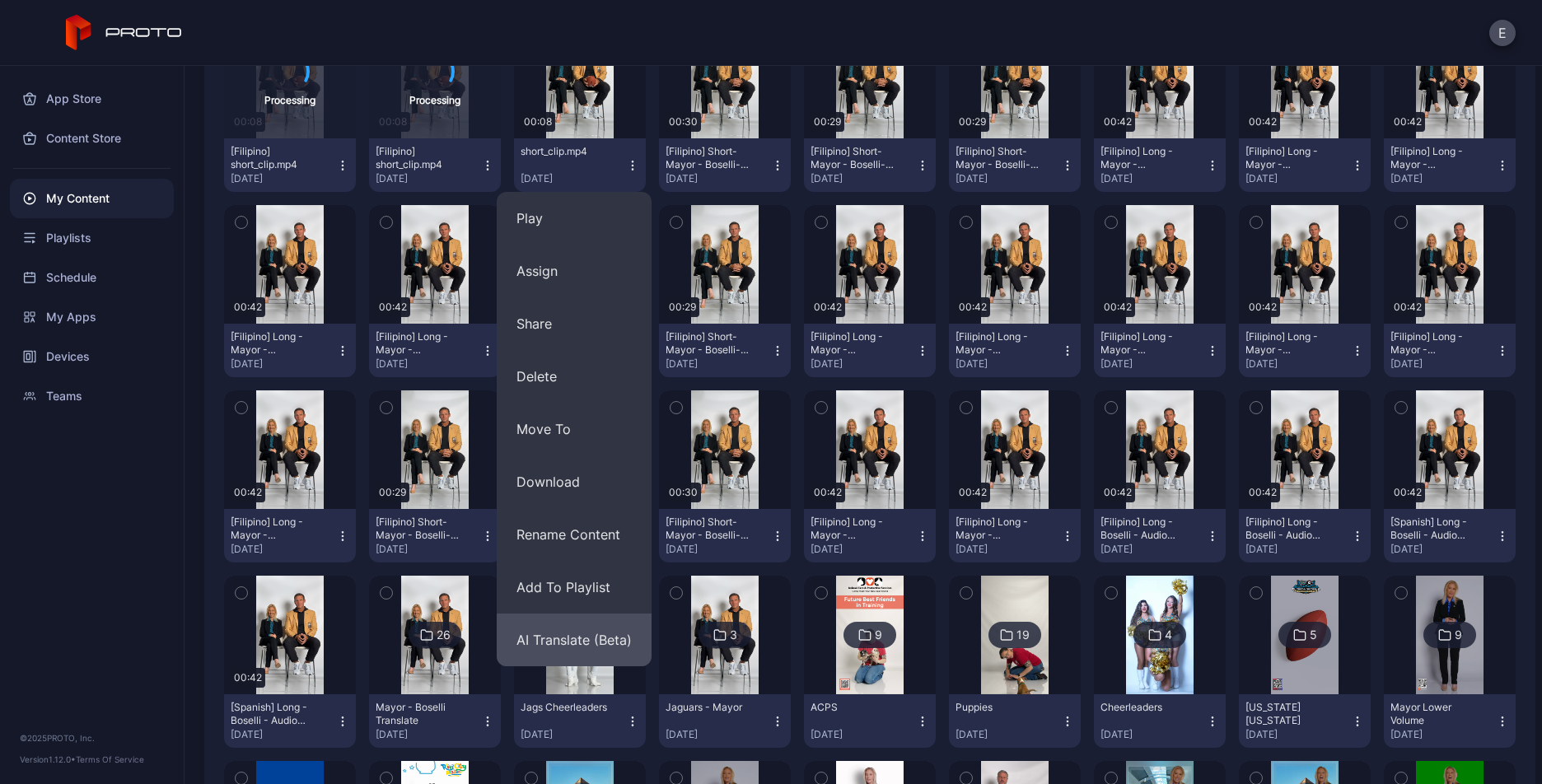
click at [550, 637] on button "AI Translate (Beta)" at bounding box center [574, 640] width 155 height 53
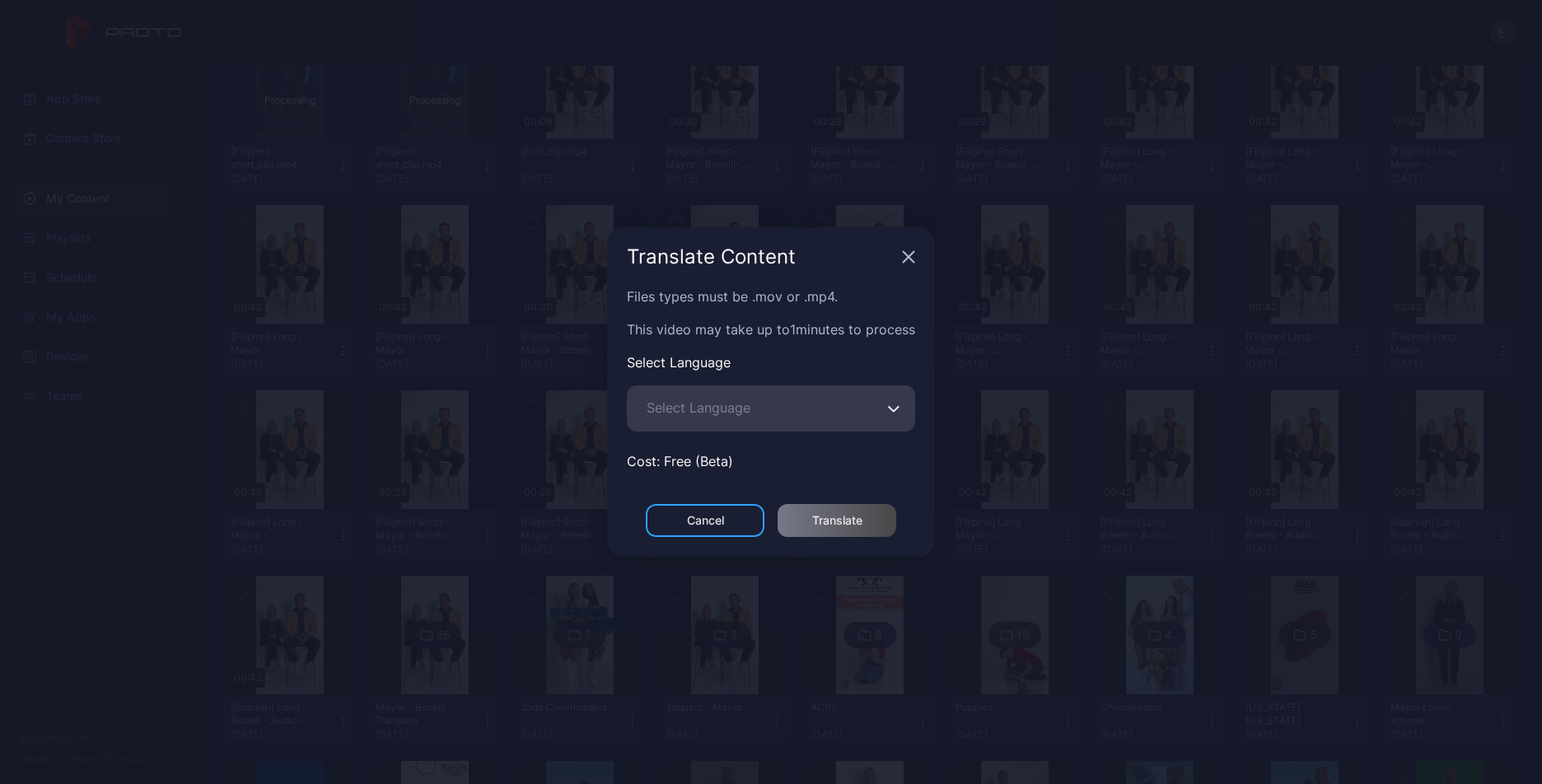
click at [692, 411] on span "Select Language" at bounding box center [699, 407] width 103 height 19
click at [692, 411] on input "Select Language" at bounding box center [771, 409] width 288 height 46
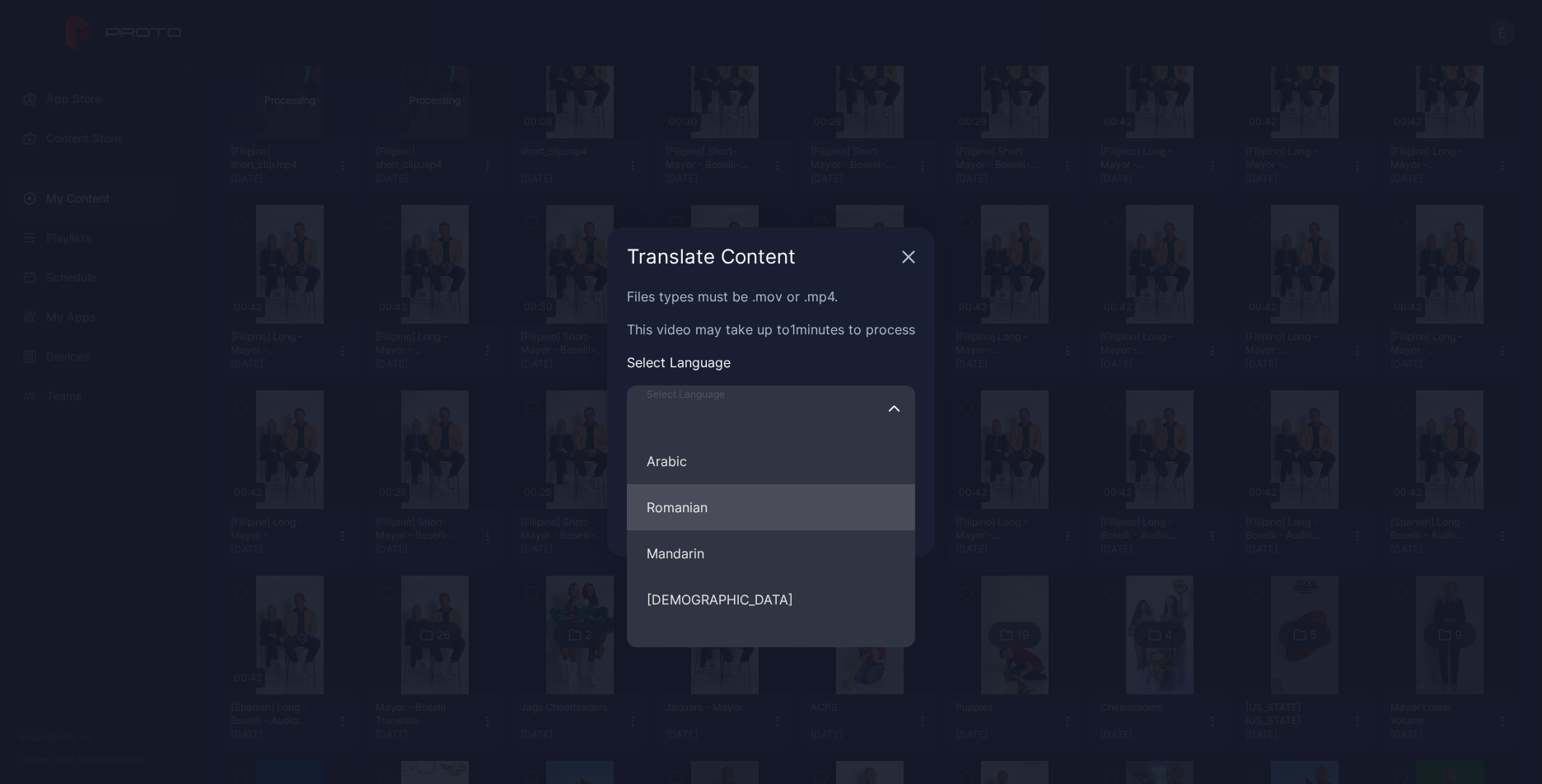
scroll to position [654, 0]
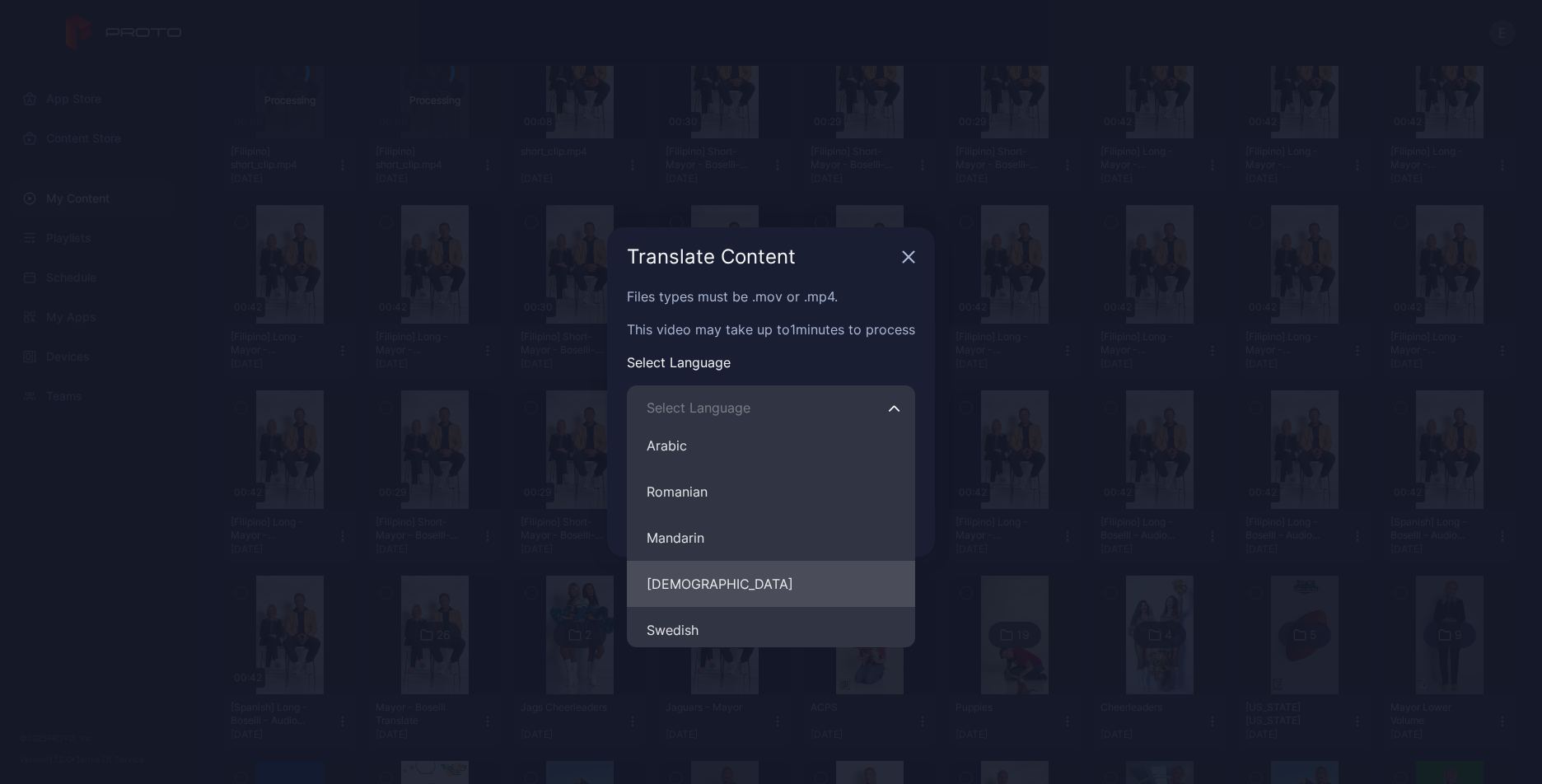
click at [705, 587] on button "Filipino" at bounding box center [771, 584] width 288 height 46
type input "********"
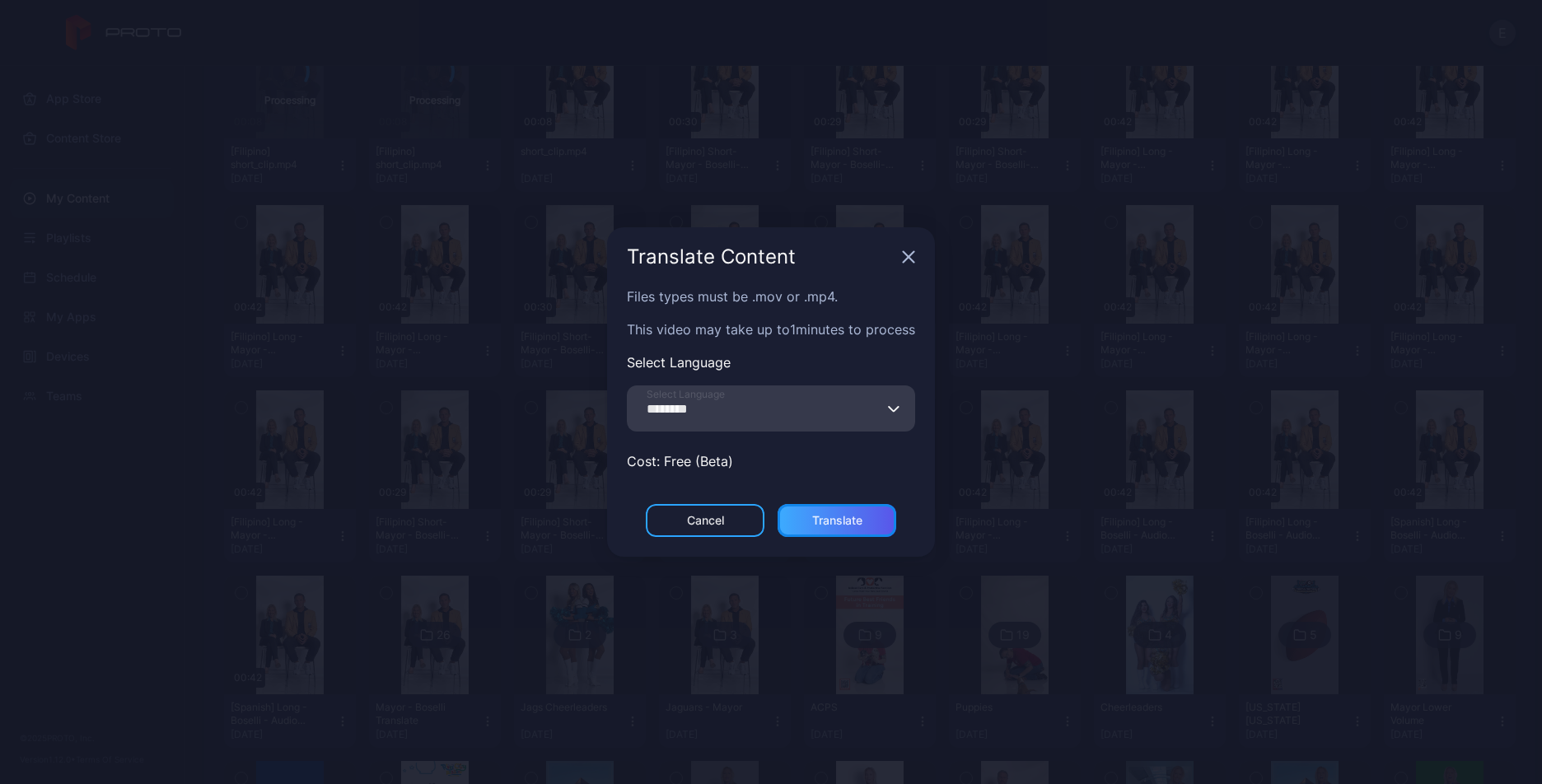
click at [816, 514] on div "Translate" at bounding box center [837, 520] width 50 height 14
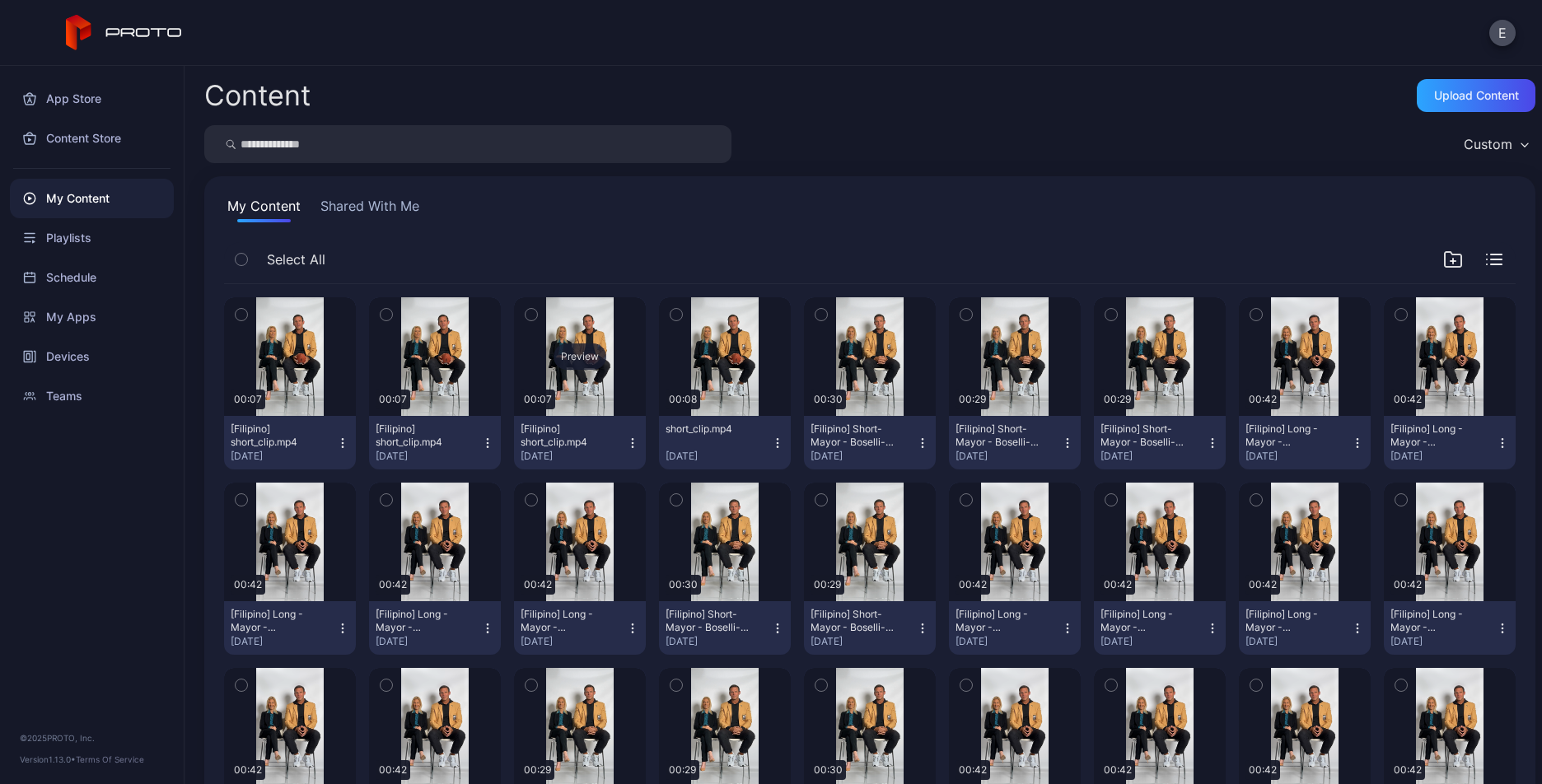
click at [579, 347] on div "Preview" at bounding box center [580, 356] width 53 height 26
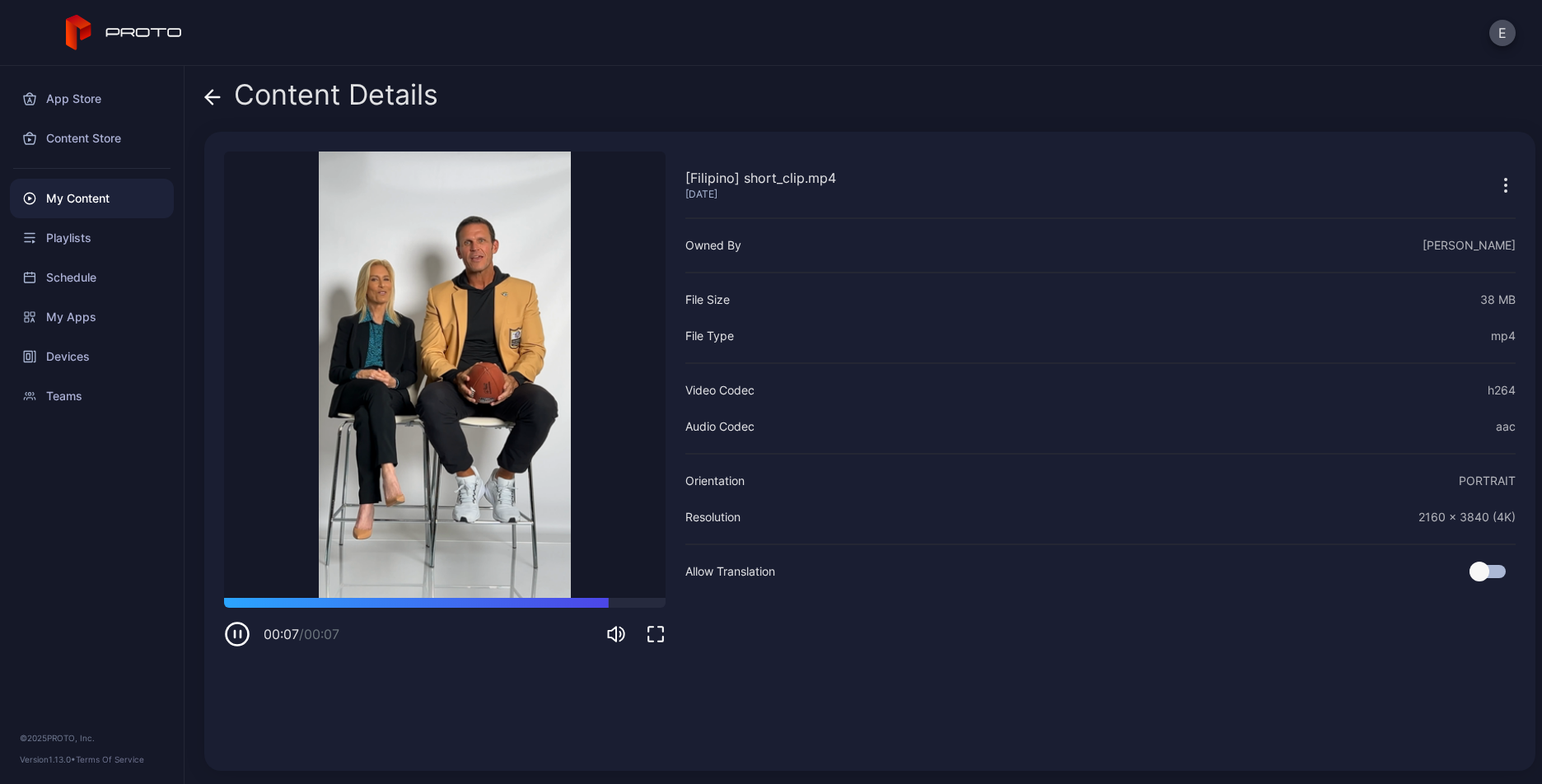
click at [213, 97] on icon at bounding box center [213, 97] width 14 height 0
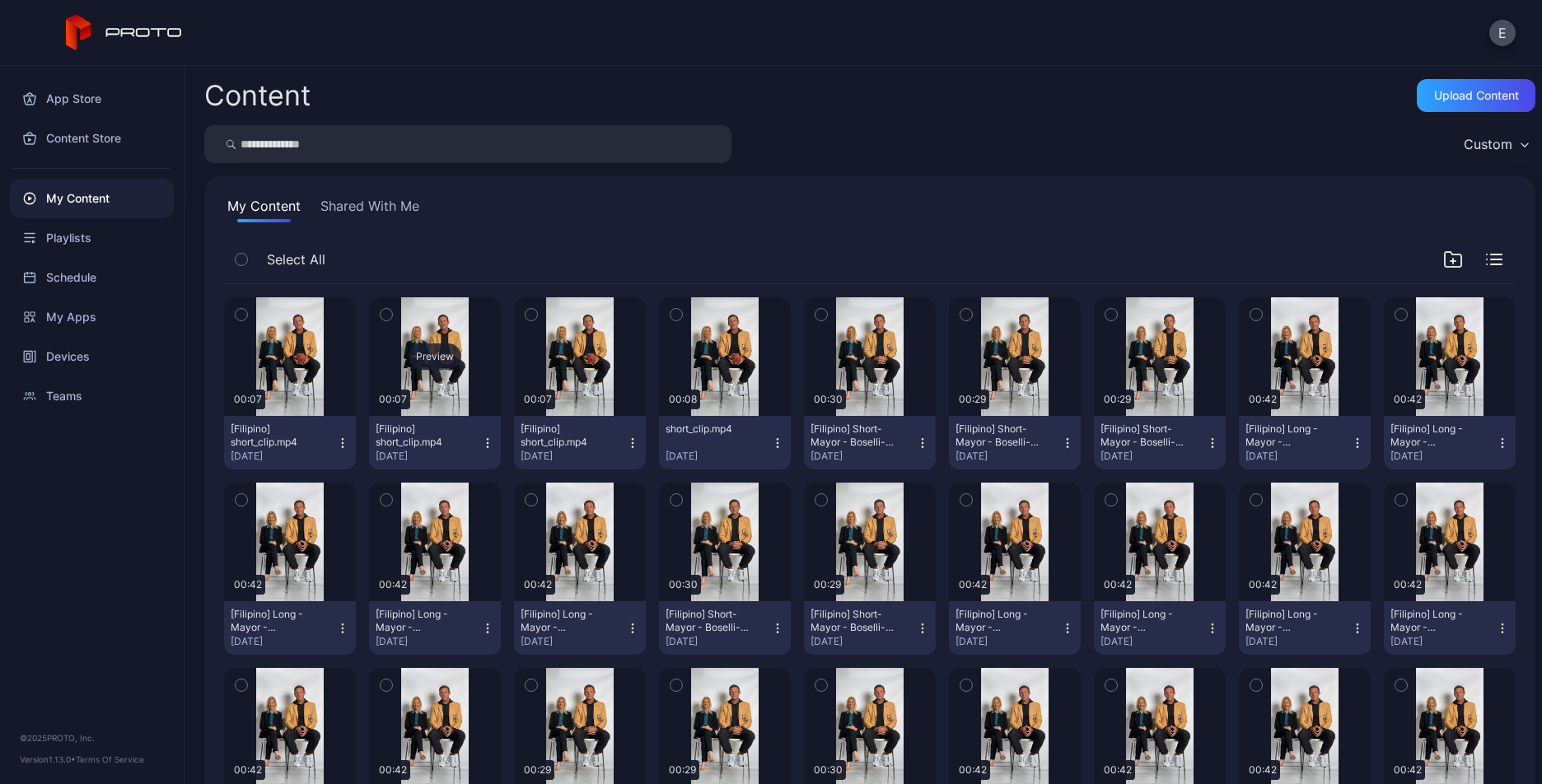
click at [417, 360] on div "Preview" at bounding box center [435, 356] width 53 height 26
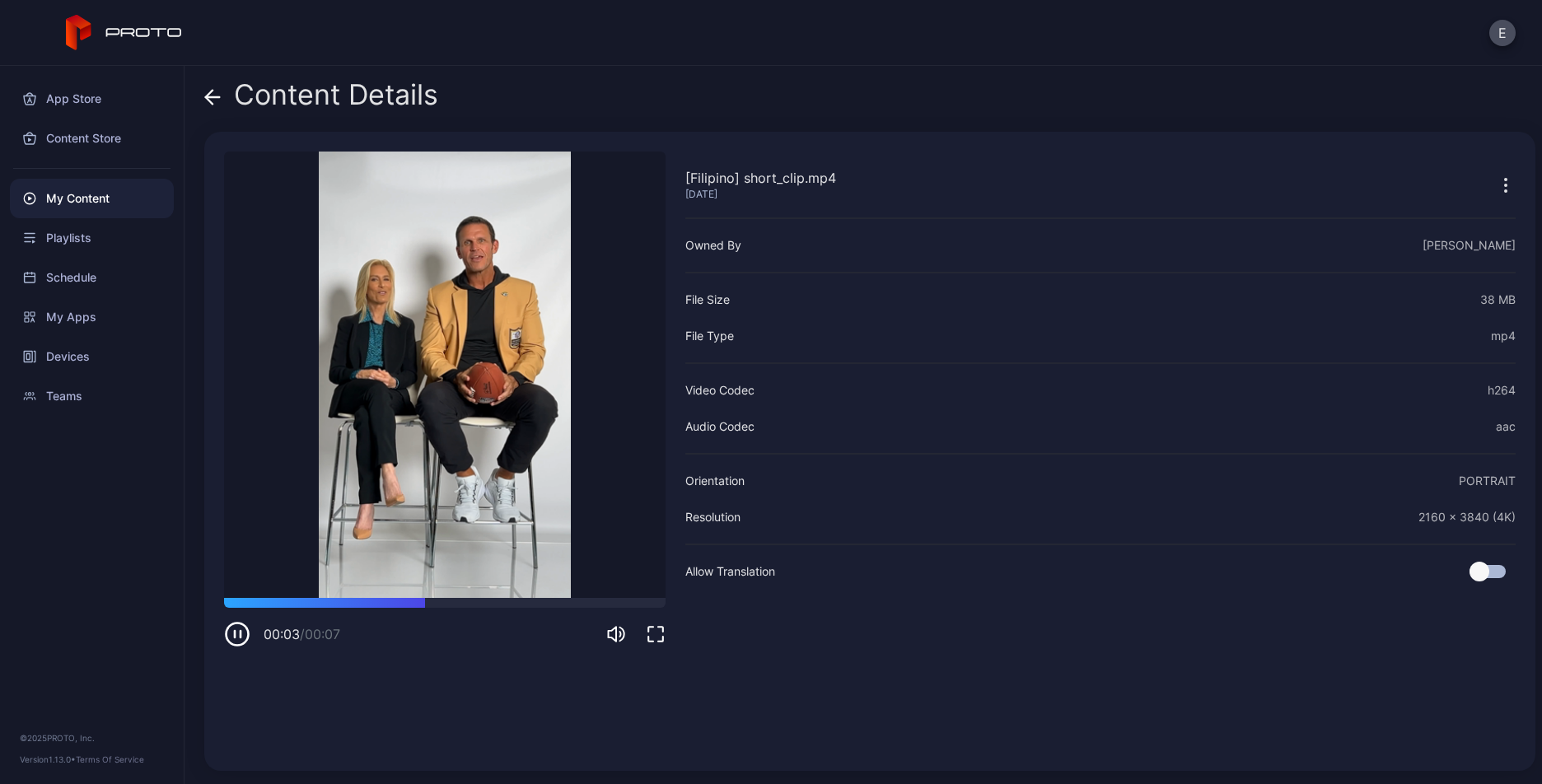
click at [216, 99] on icon at bounding box center [212, 97] width 16 height 16
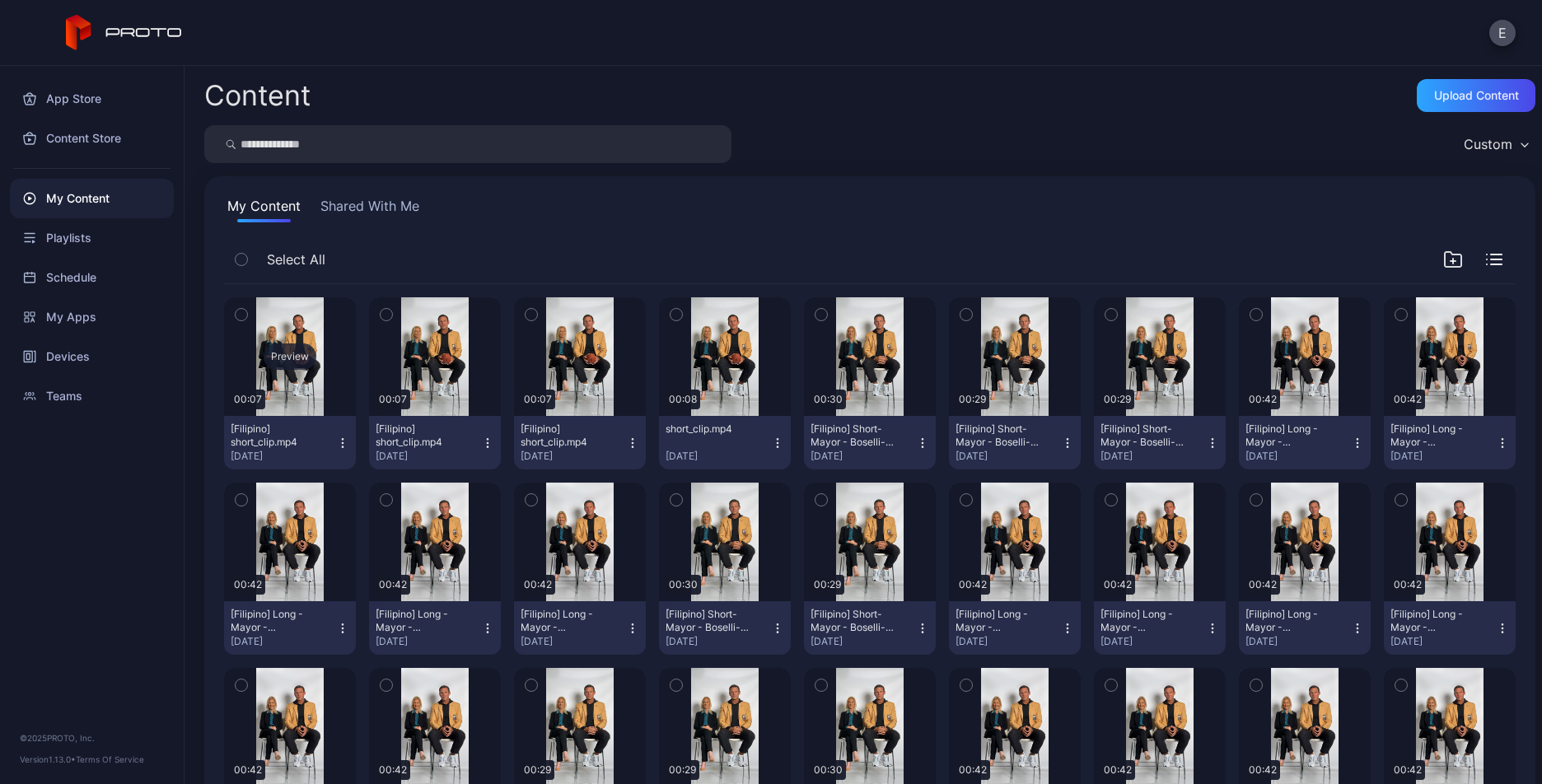
click at [259, 342] on div "Preview" at bounding box center [289, 357] width 131 height 119
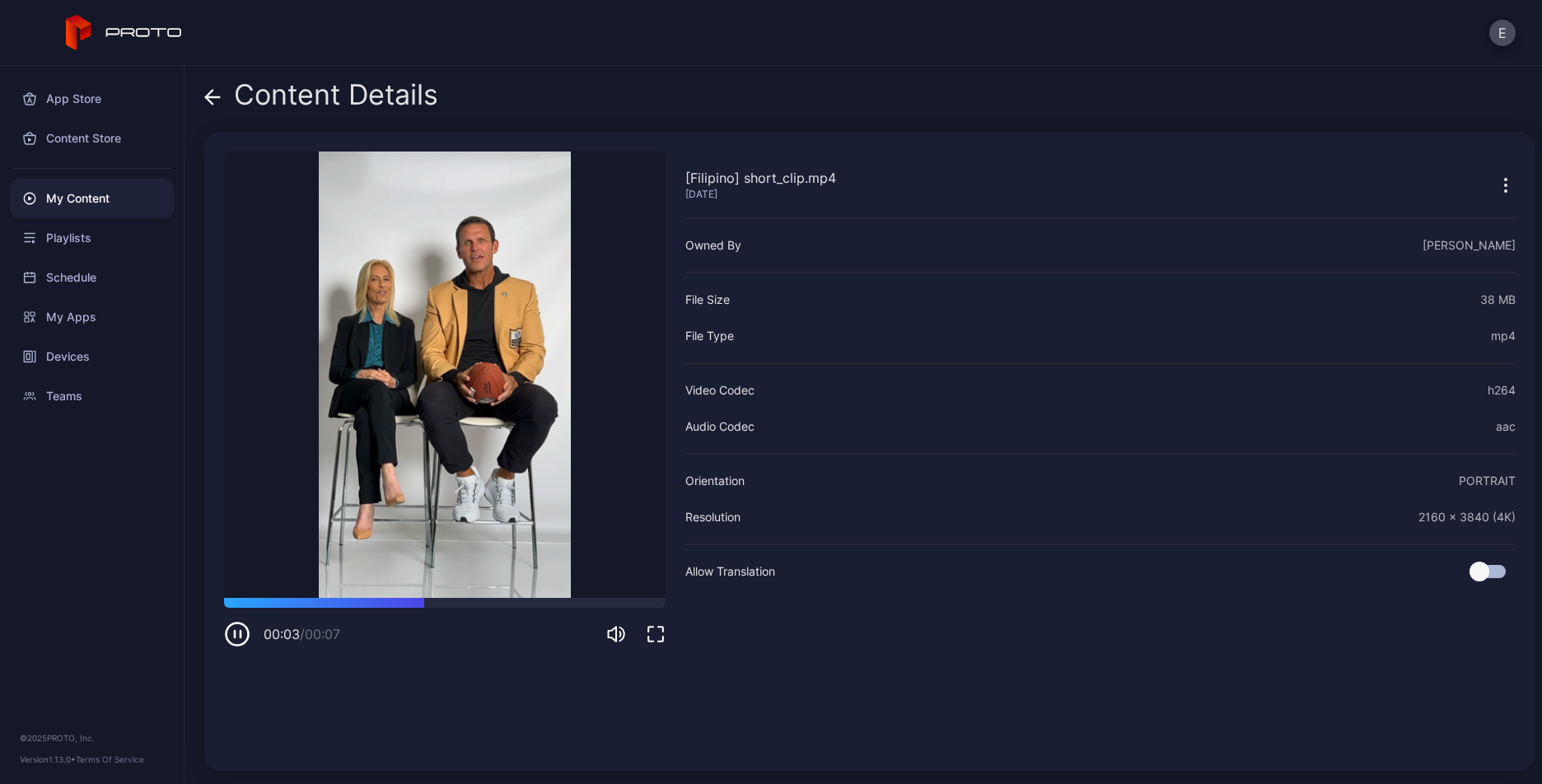
click at [209, 97] on icon at bounding box center [213, 97] width 14 height 0
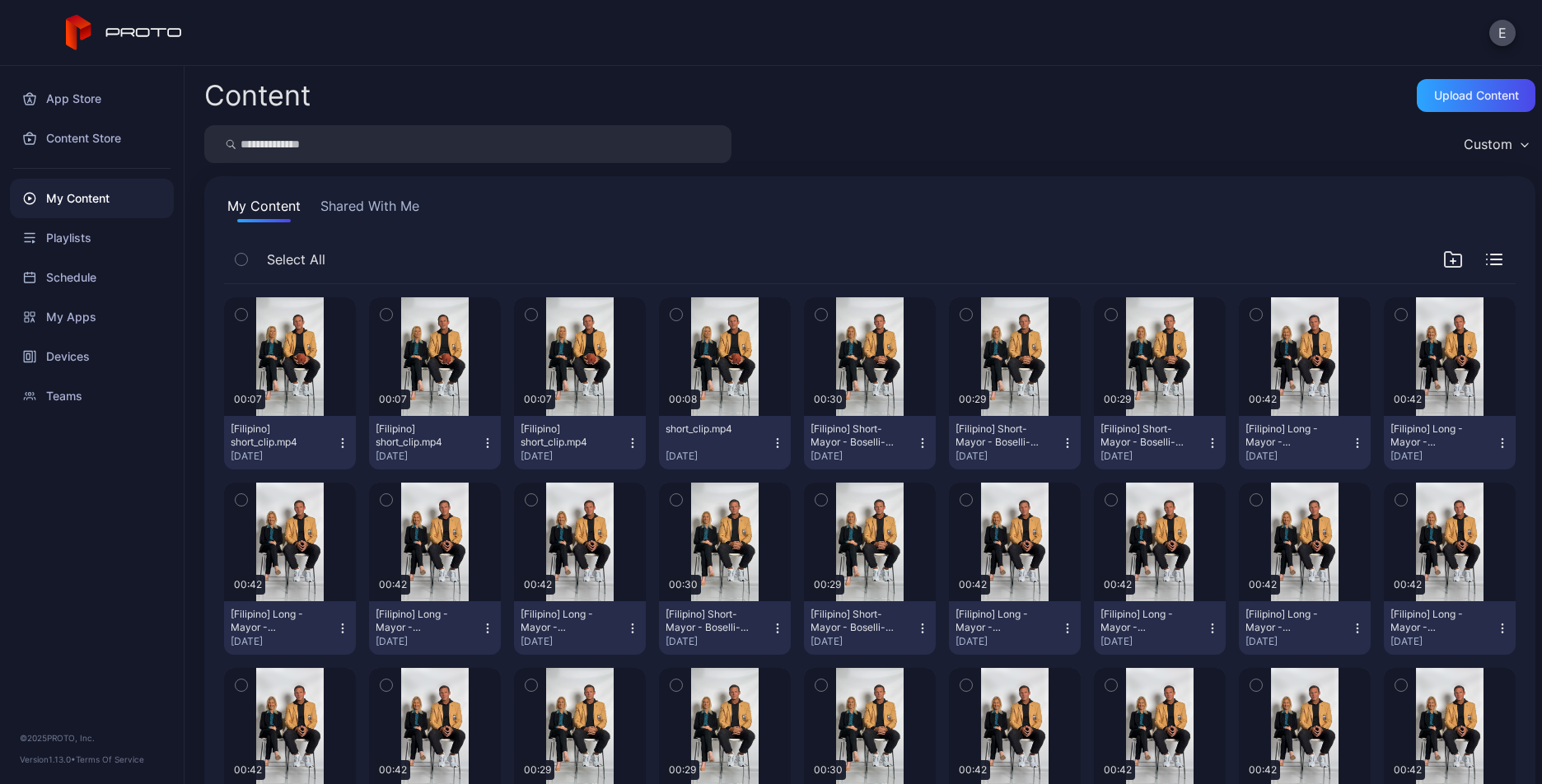
click at [341, 425] on button "[Filipino] short_clip.mp4 [DATE]" at bounding box center [289, 442] width 131 height 53
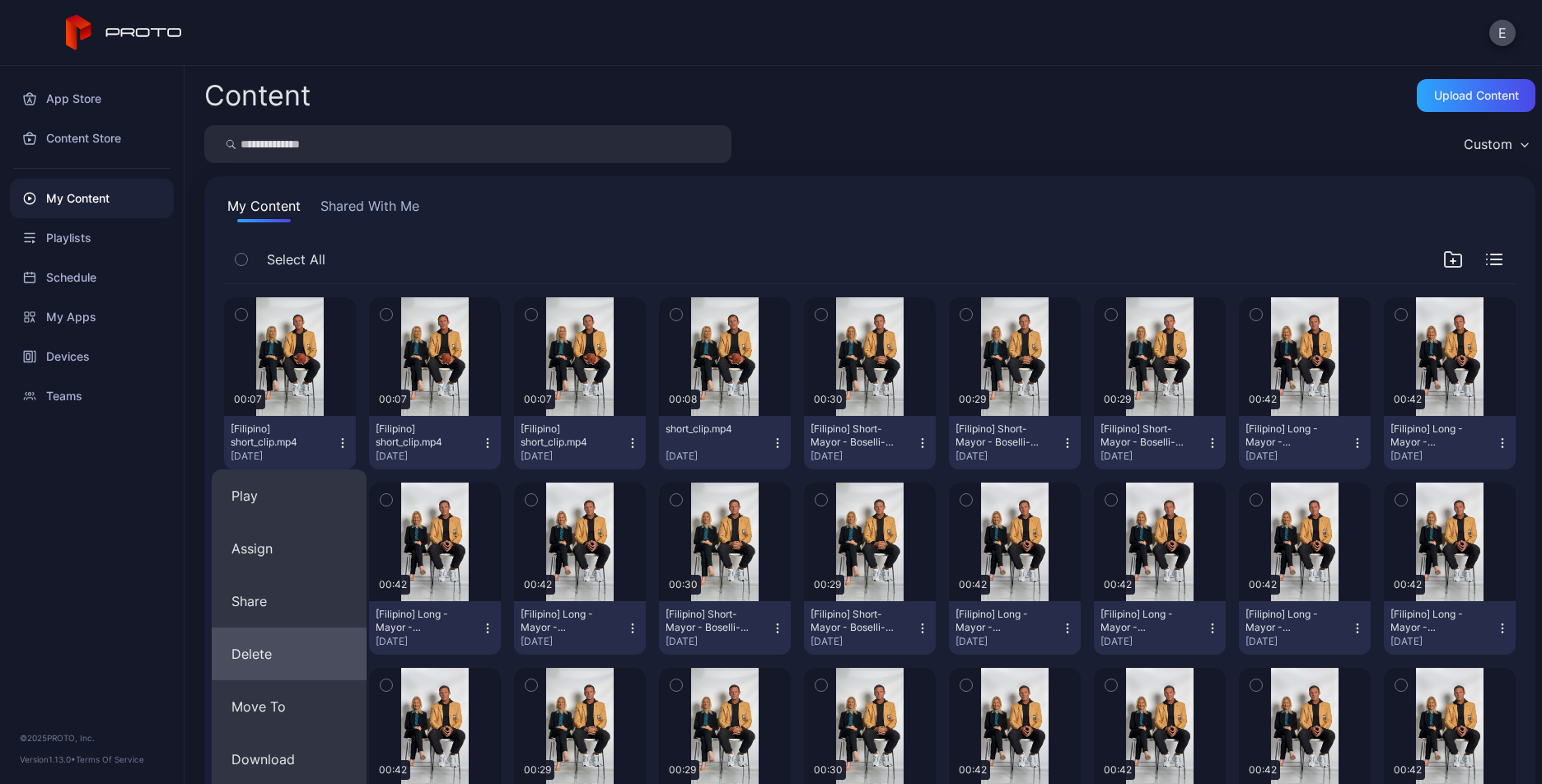
click at [251, 660] on button "Delete" at bounding box center [289, 653] width 155 height 53
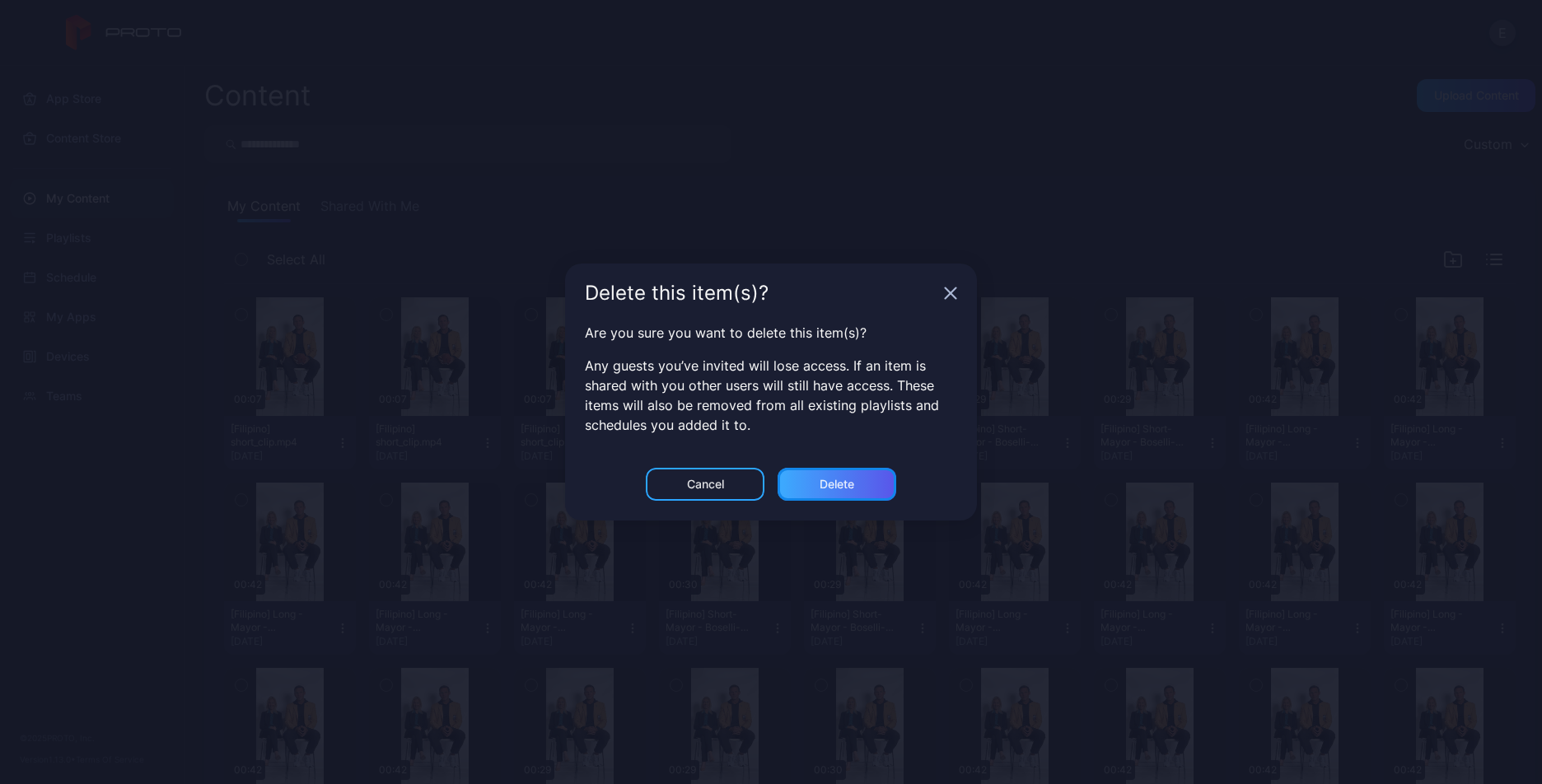
click at [839, 473] on div "Delete" at bounding box center [837, 484] width 119 height 33
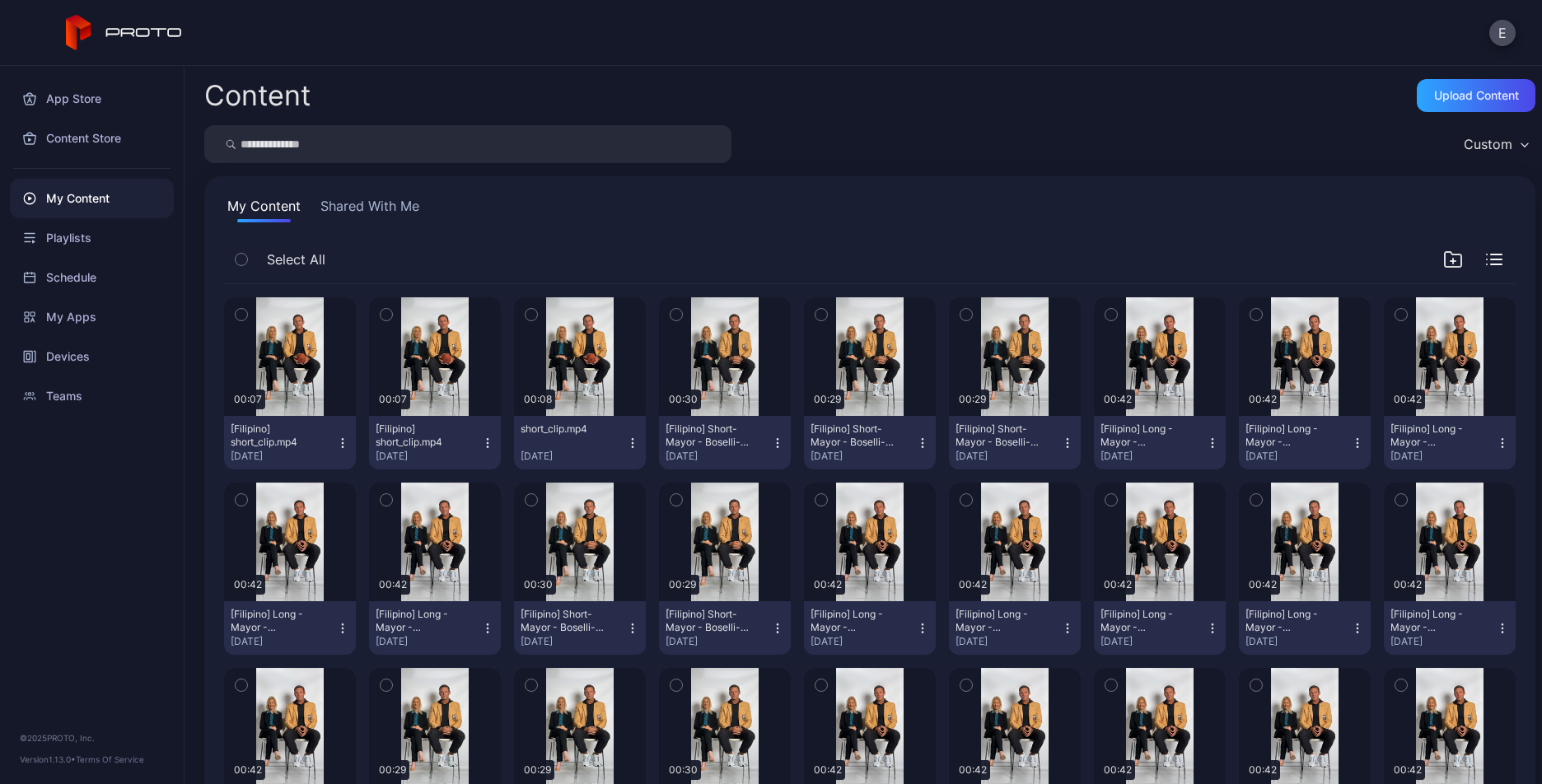
click at [337, 436] on icon "button" at bounding box center [342, 443] width 14 height 14
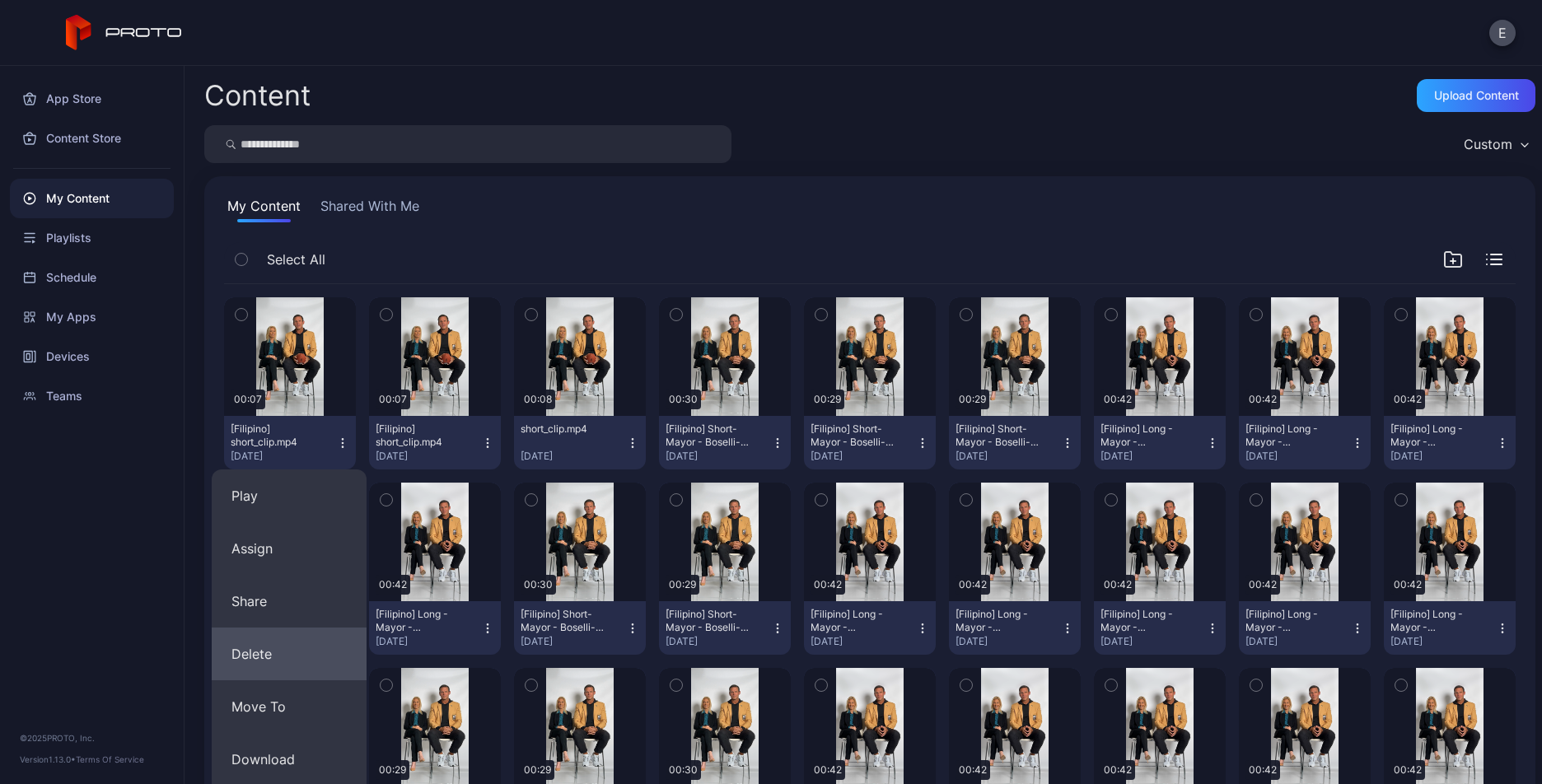
click at [257, 660] on button "Delete" at bounding box center [289, 653] width 155 height 53
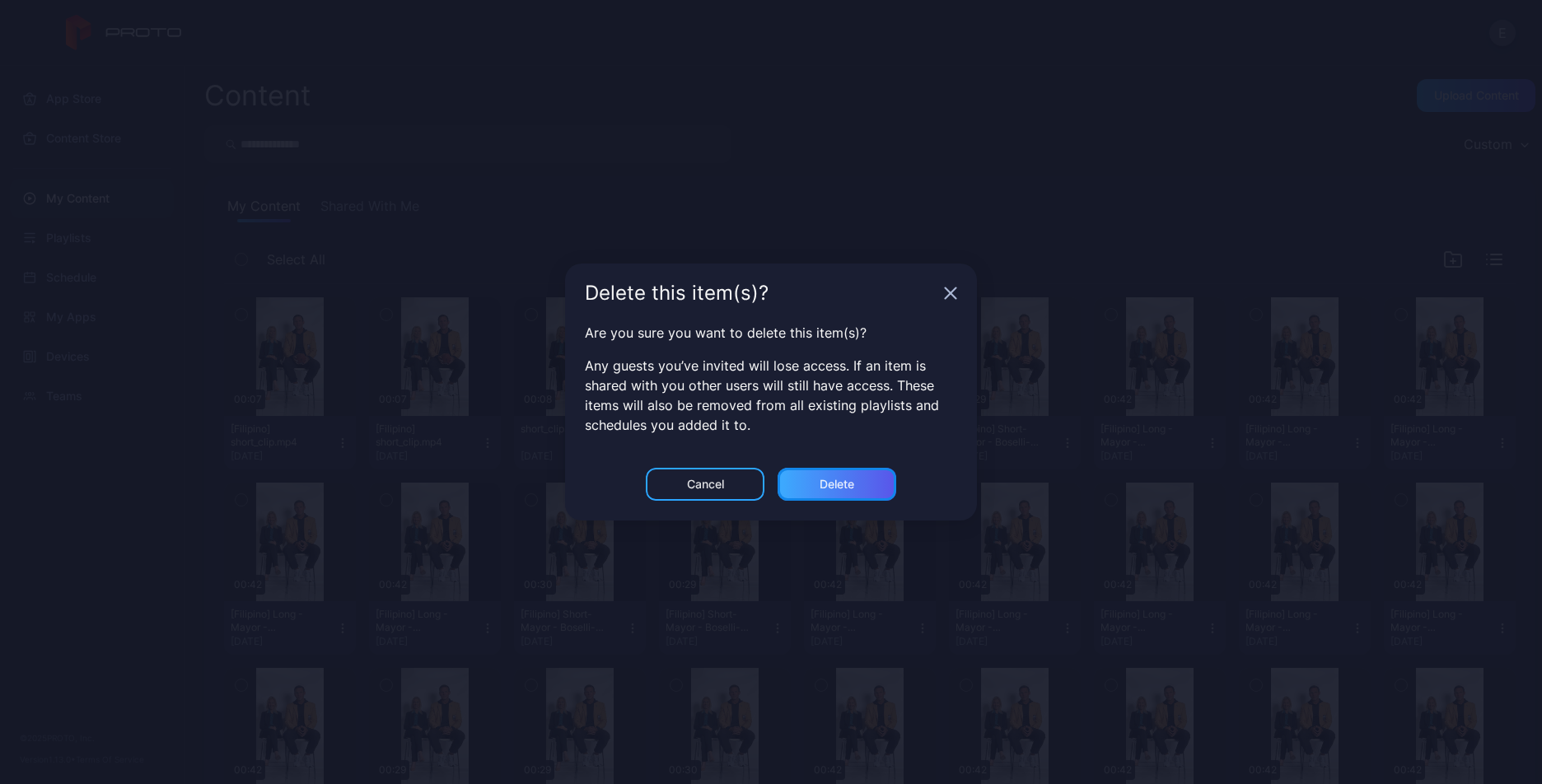
click at [859, 468] on div "Delete" at bounding box center [837, 484] width 119 height 33
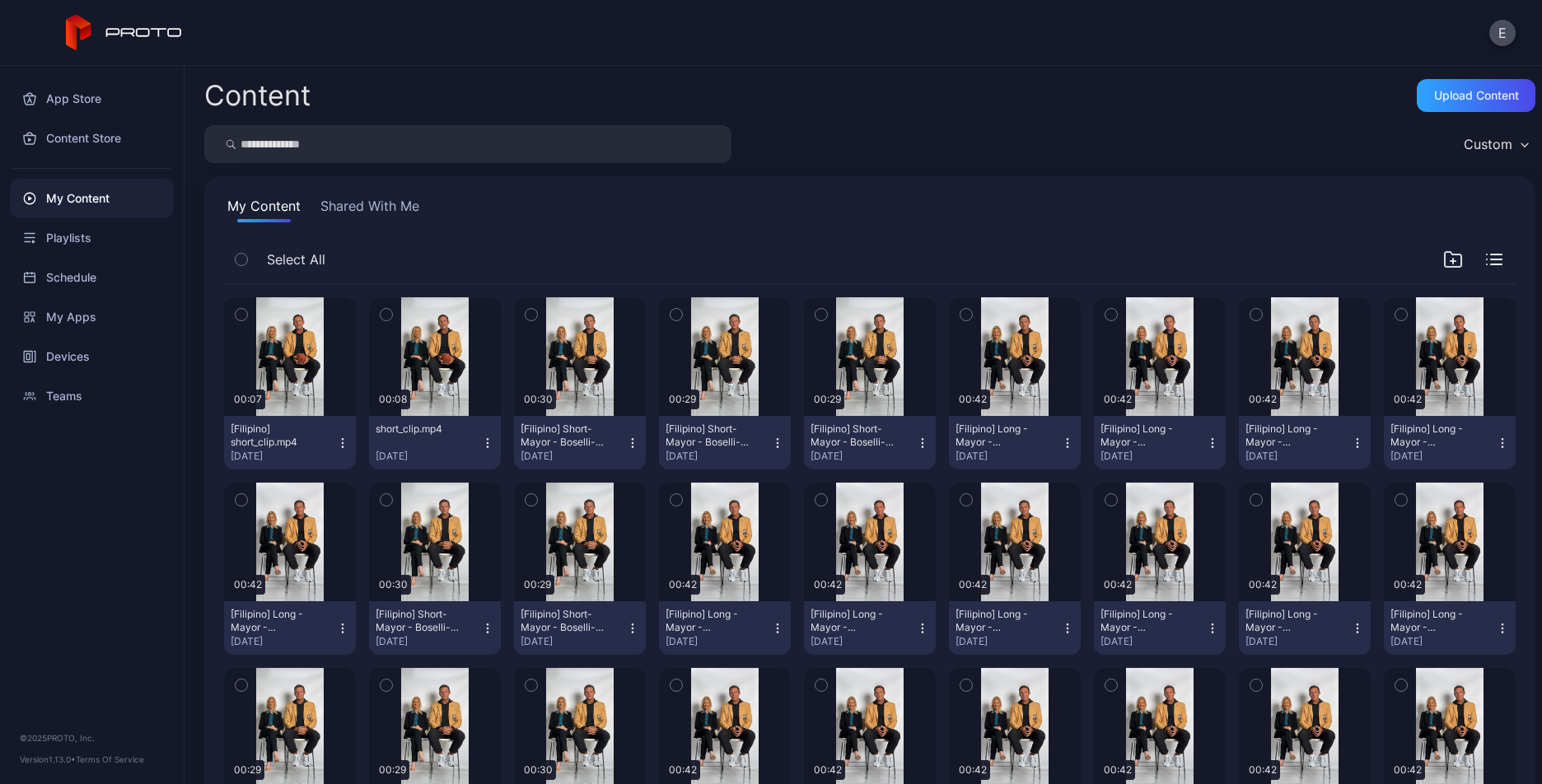
click at [341, 436] on icon "button" at bounding box center [342, 443] width 14 height 14
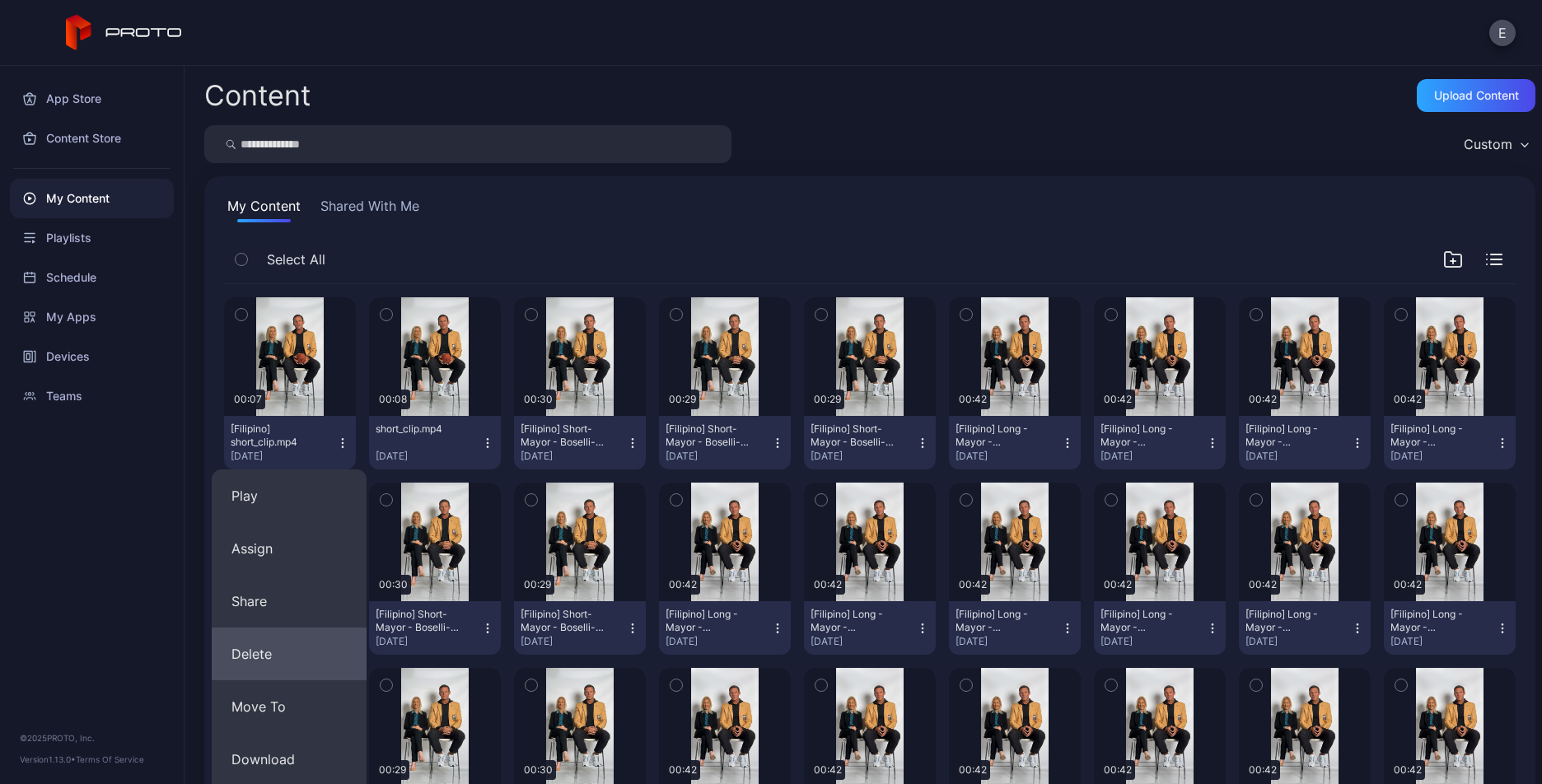
click at [269, 649] on button "Delete" at bounding box center [289, 653] width 155 height 53
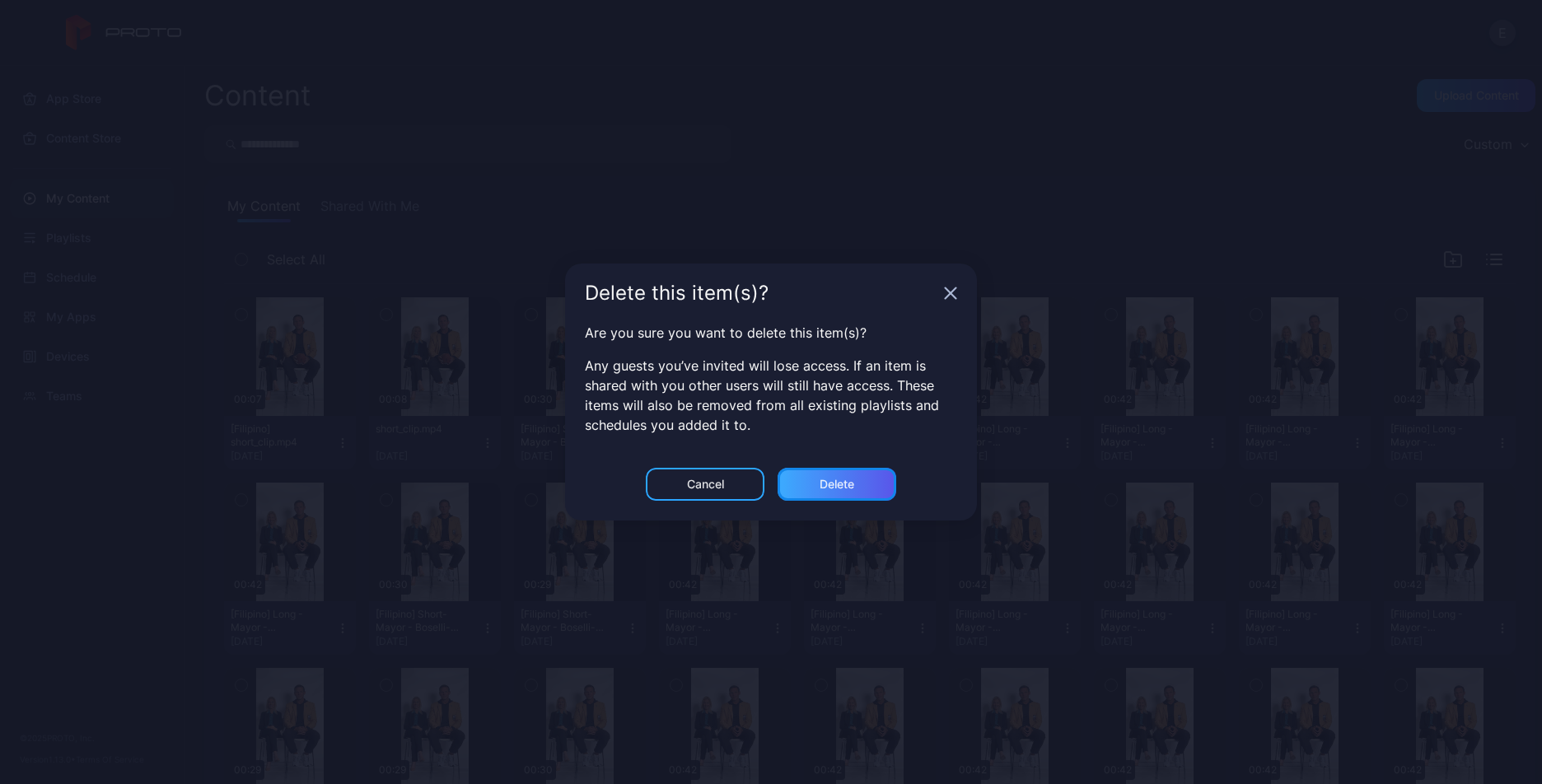
click at [875, 468] on div "Delete" at bounding box center [837, 484] width 119 height 33
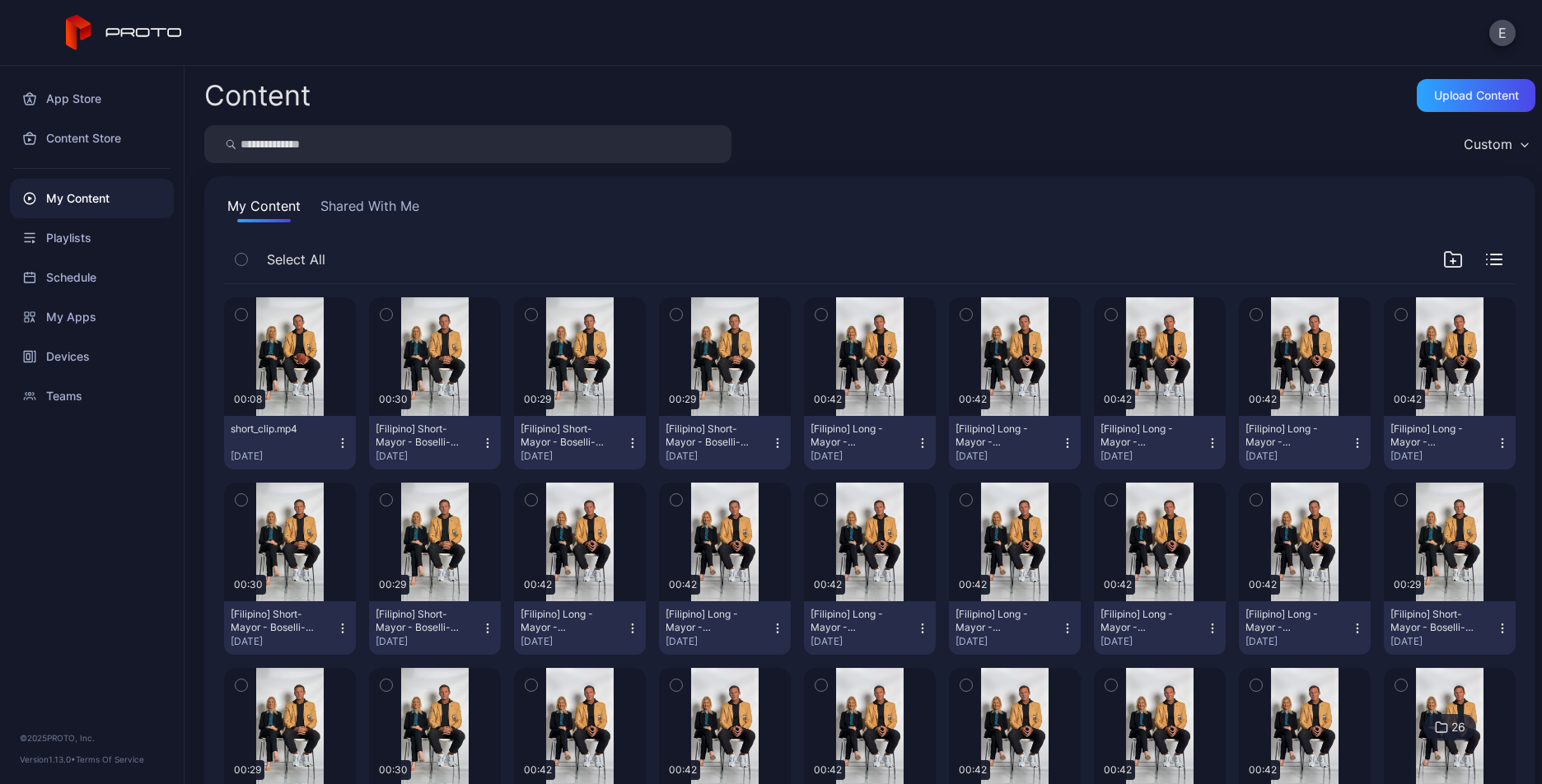
click at [332, 438] on div "short_clip.mp4 [DATE]" at bounding box center [283, 442] width 105 height 41
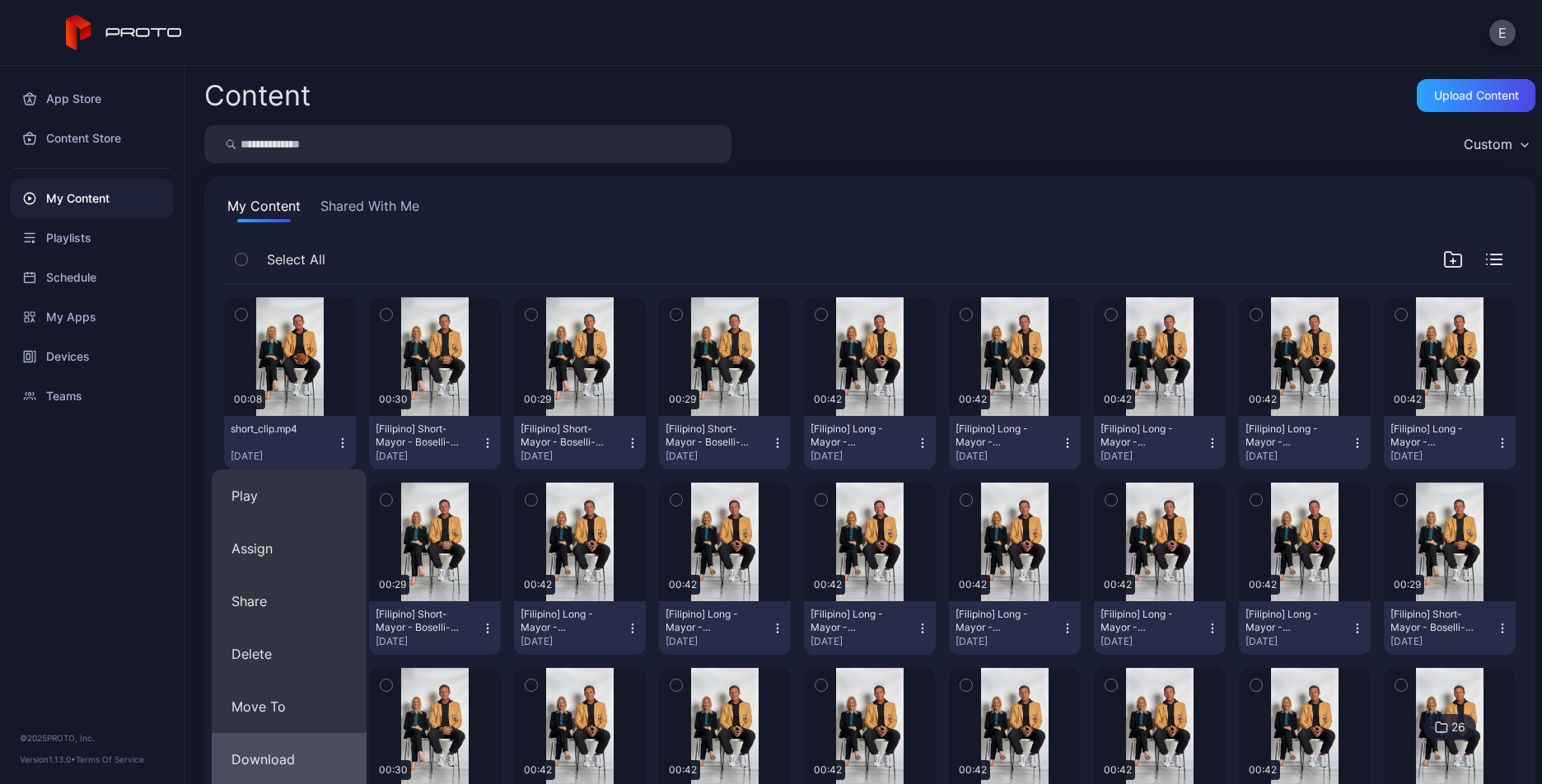
click at [273, 740] on button "Download" at bounding box center [289, 759] width 155 height 53
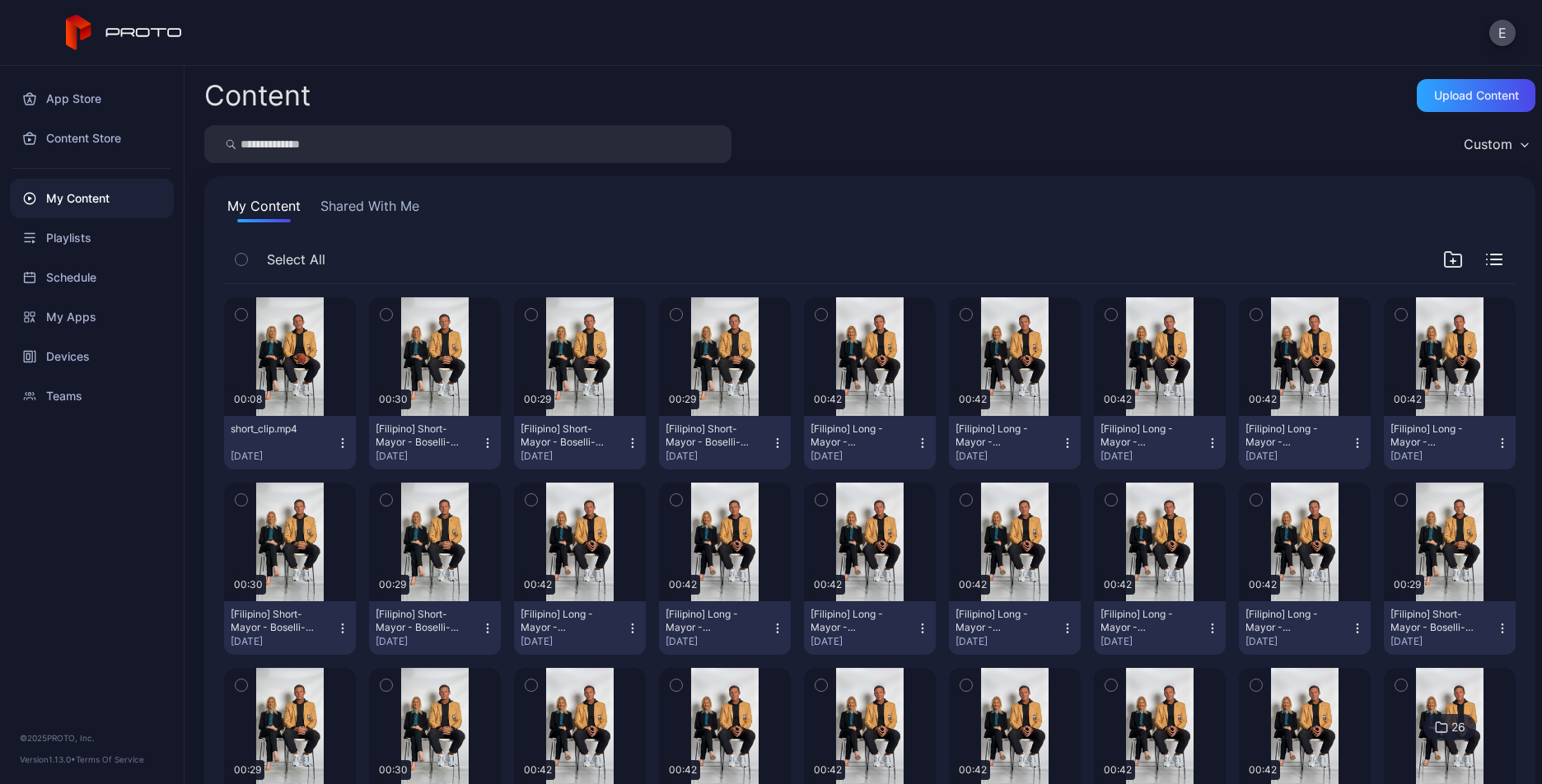
click at [344, 436] on icon "button" at bounding box center [342, 443] width 14 height 14
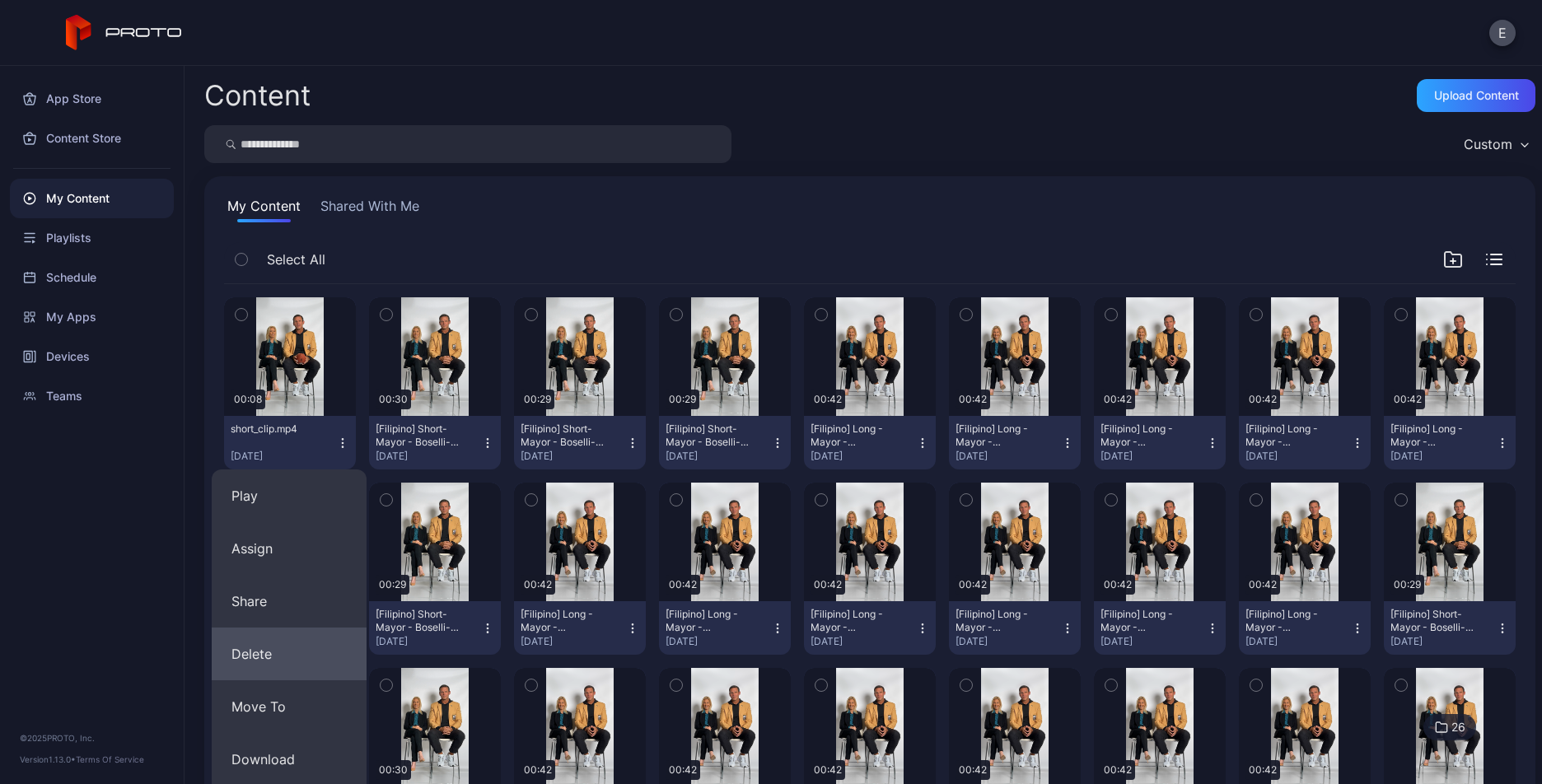
click at [273, 656] on button "Delete" at bounding box center [289, 653] width 155 height 53
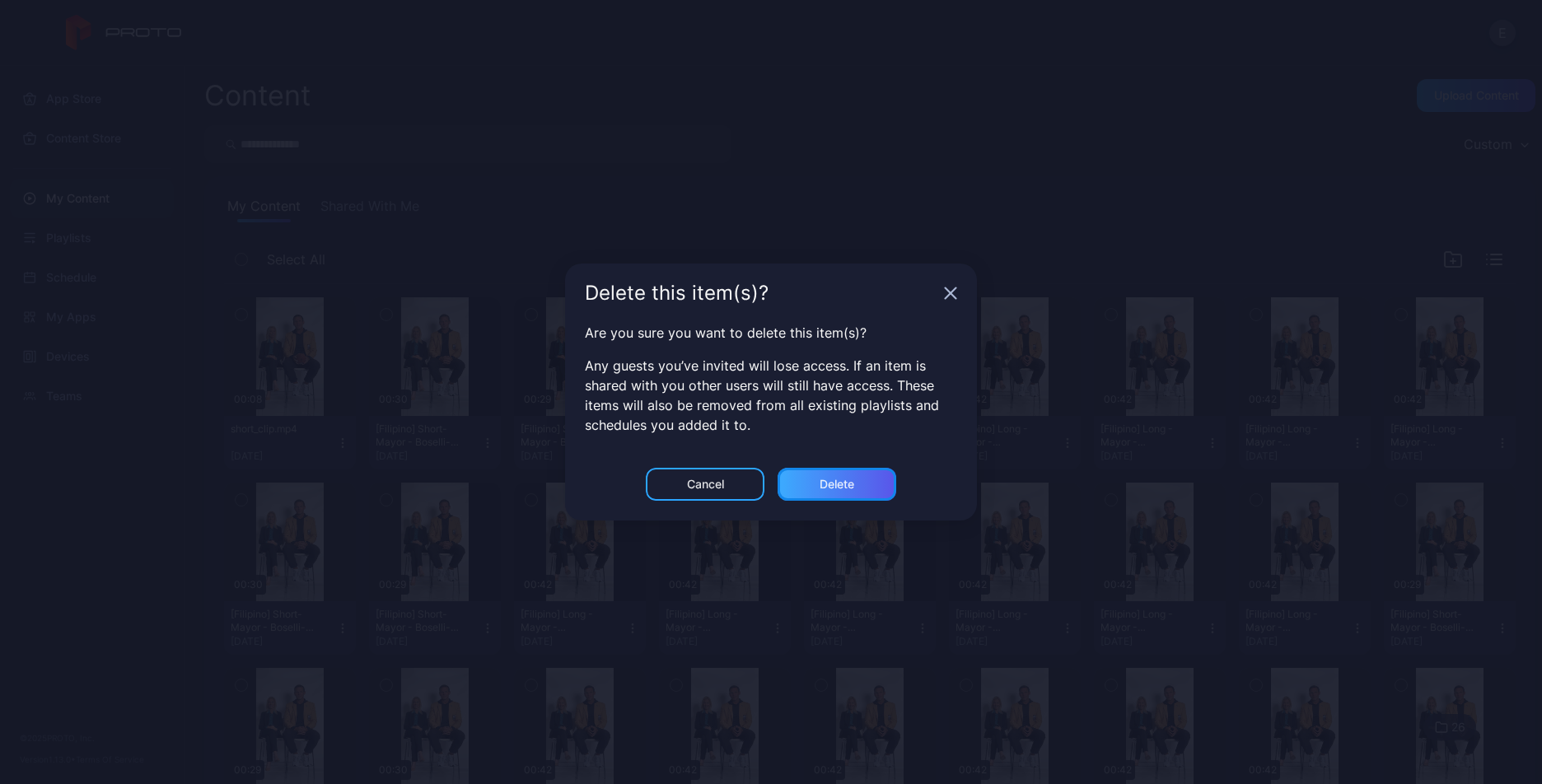
click at [809, 469] on div "Delete" at bounding box center [837, 484] width 119 height 33
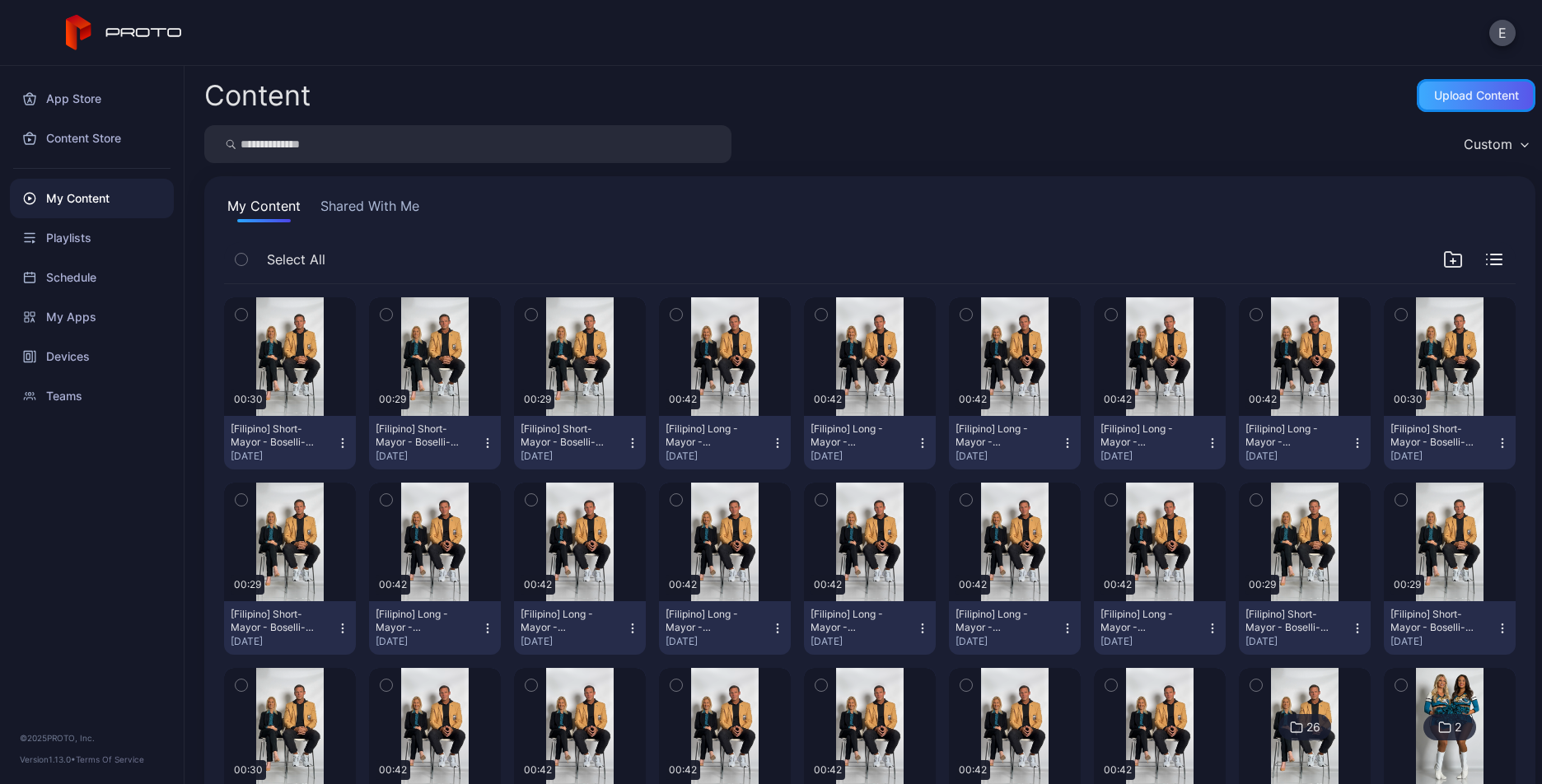
click at [1433, 96] on div "Upload Content" at bounding box center [1476, 96] width 85 height 14
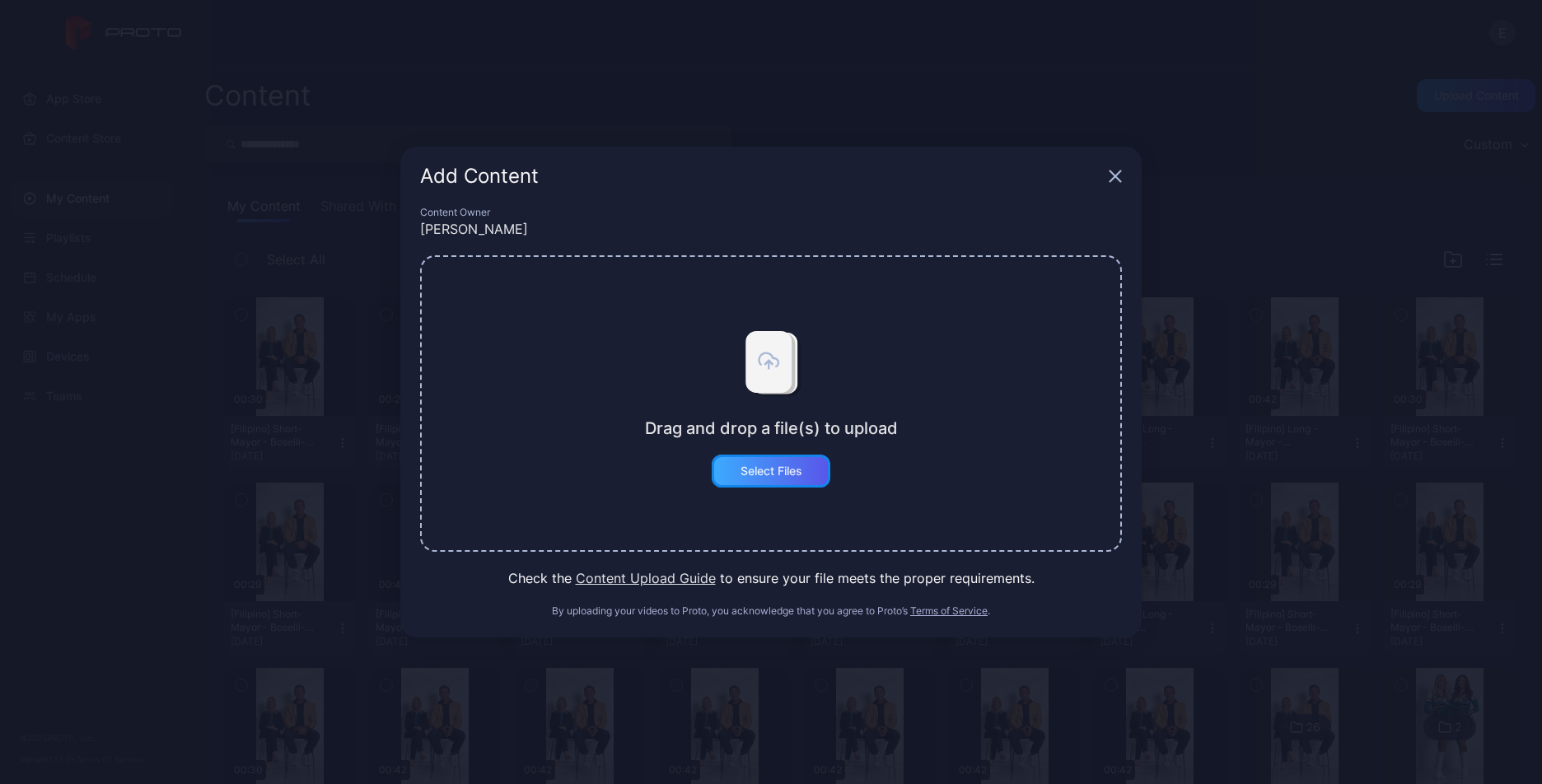
click at [797, 459] on div "Select Files" at bounding box center [771, 470] width 119 height 33
click at [754, 480] on button "Select Files" at bounding box center [771, 470] width 119 height 33
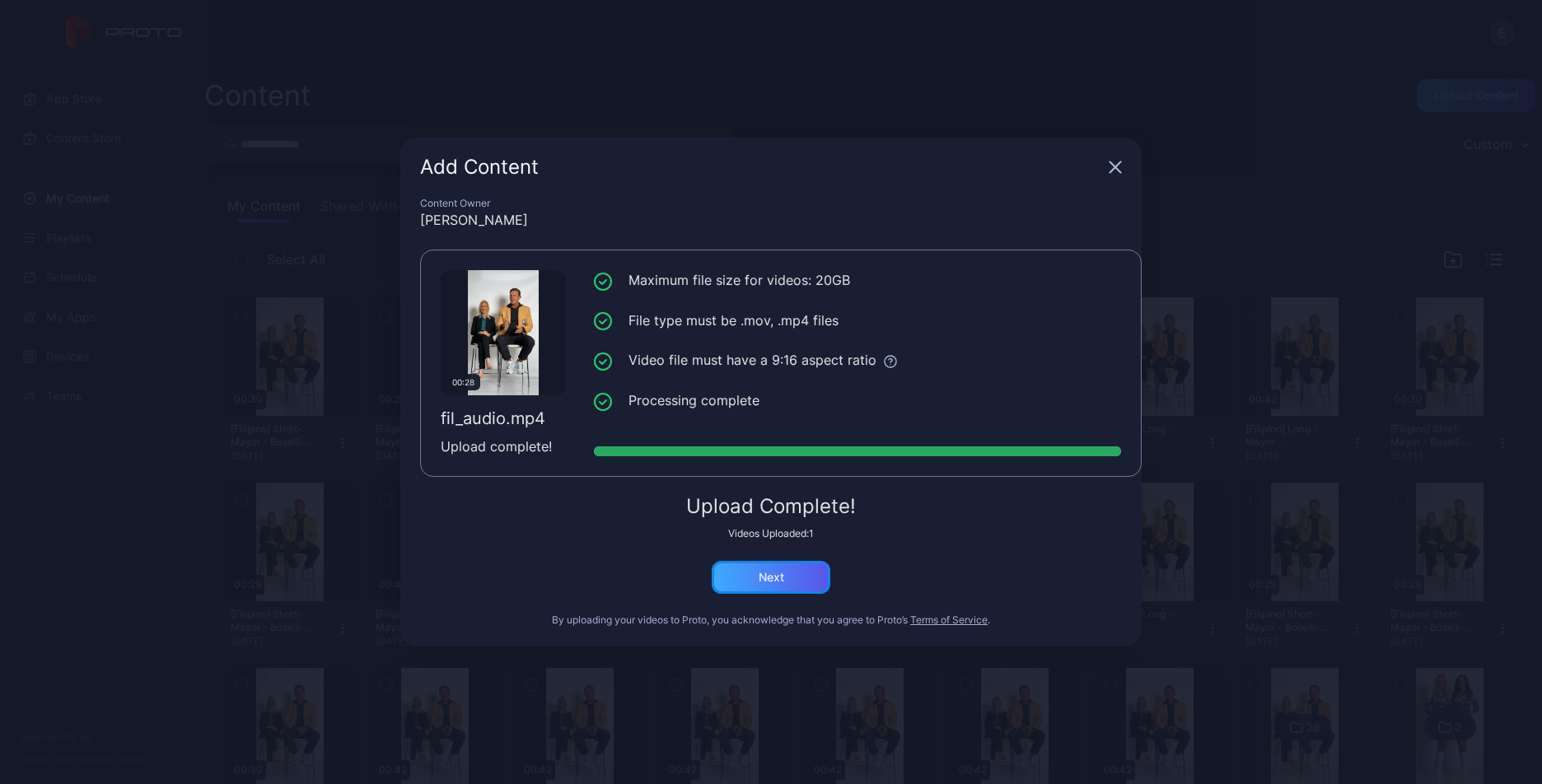
click at [775, 581] on div "Next" at bounding box center [771, 577] width 25 height 14
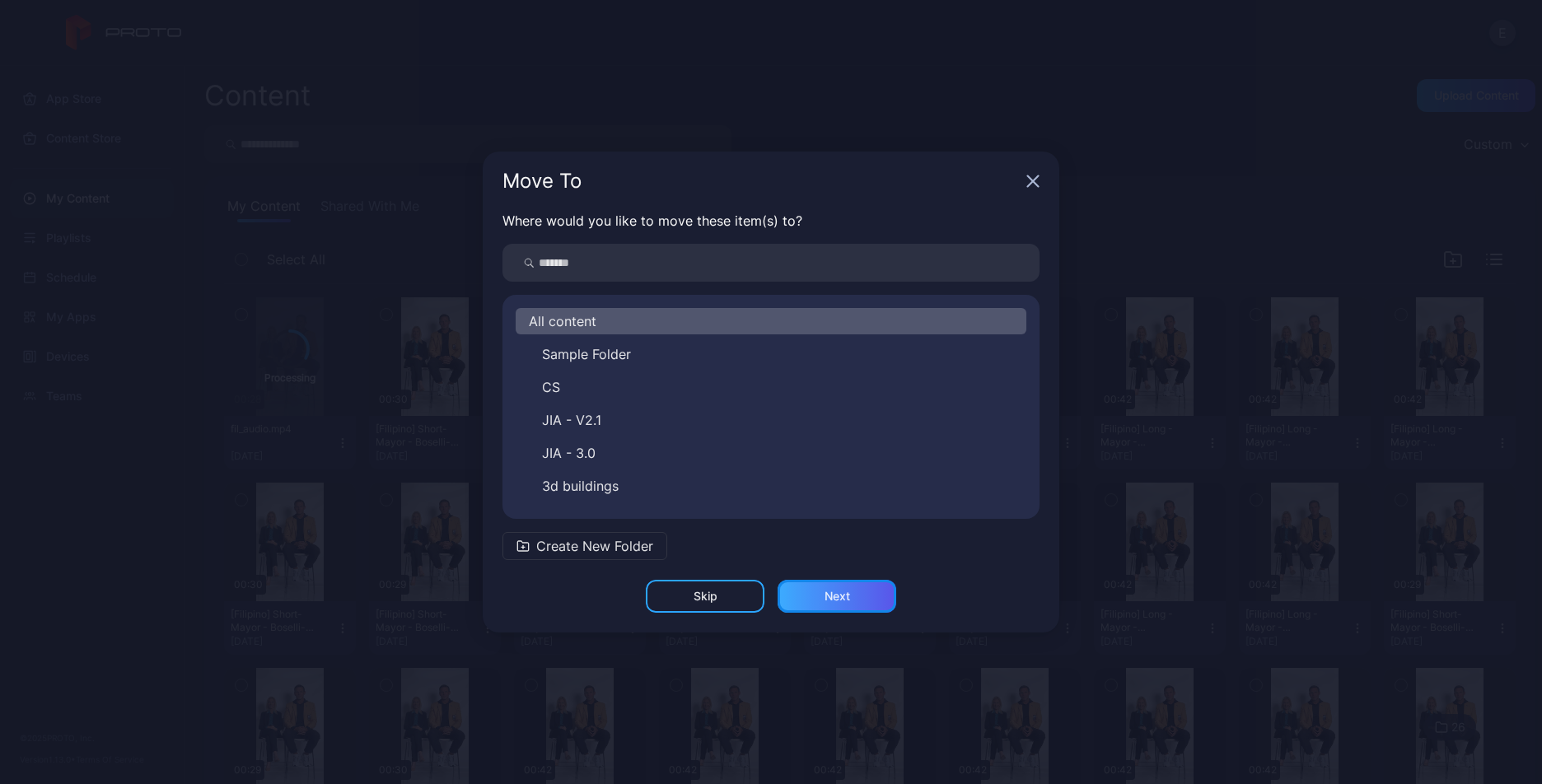
click at [834, 594] on div "Next" at bounding box center [837, 597] width 25 height 14
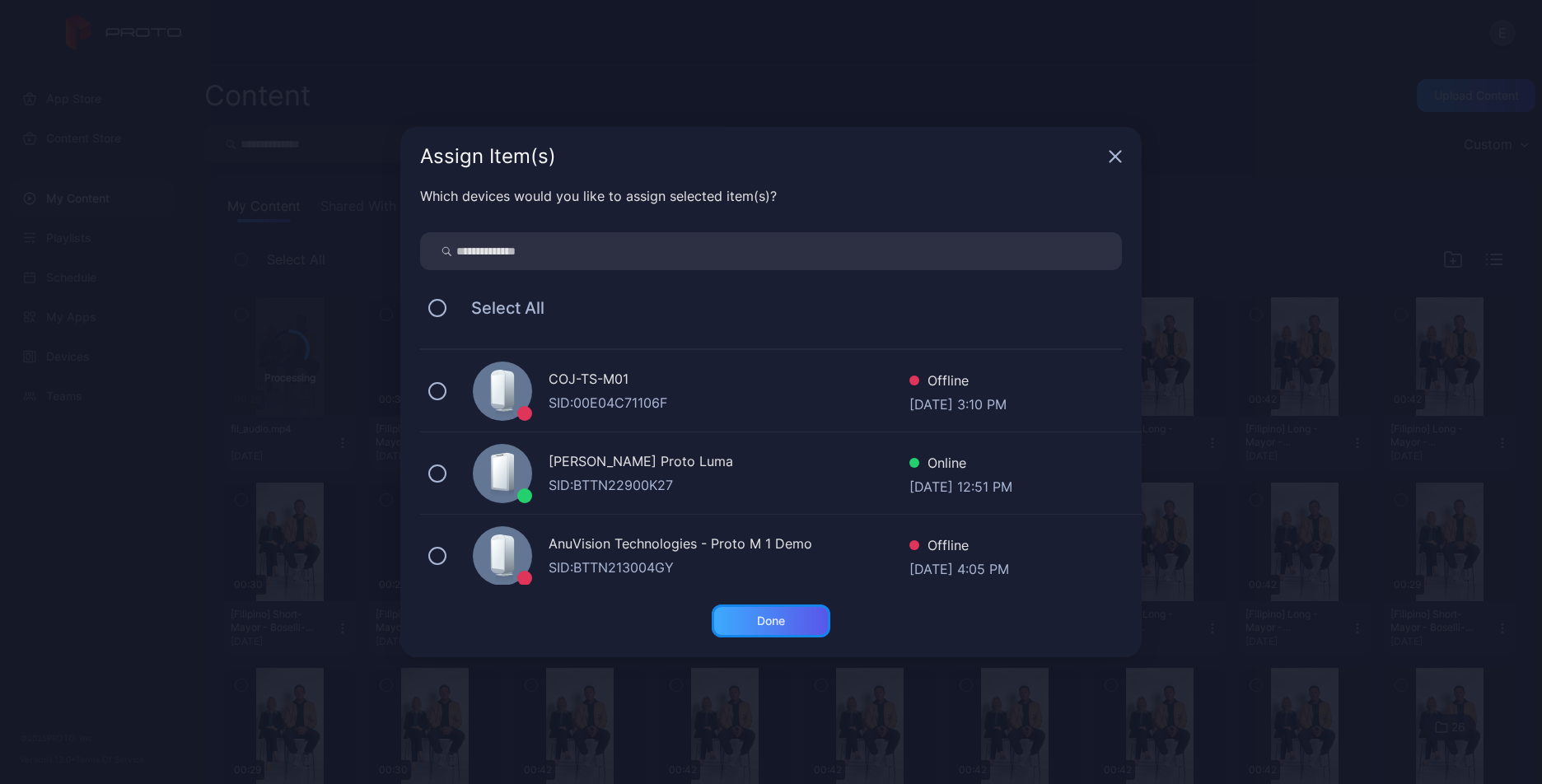
click at [750, 626] on div "Done" at bounding box center [771, 620] width 119 height 33
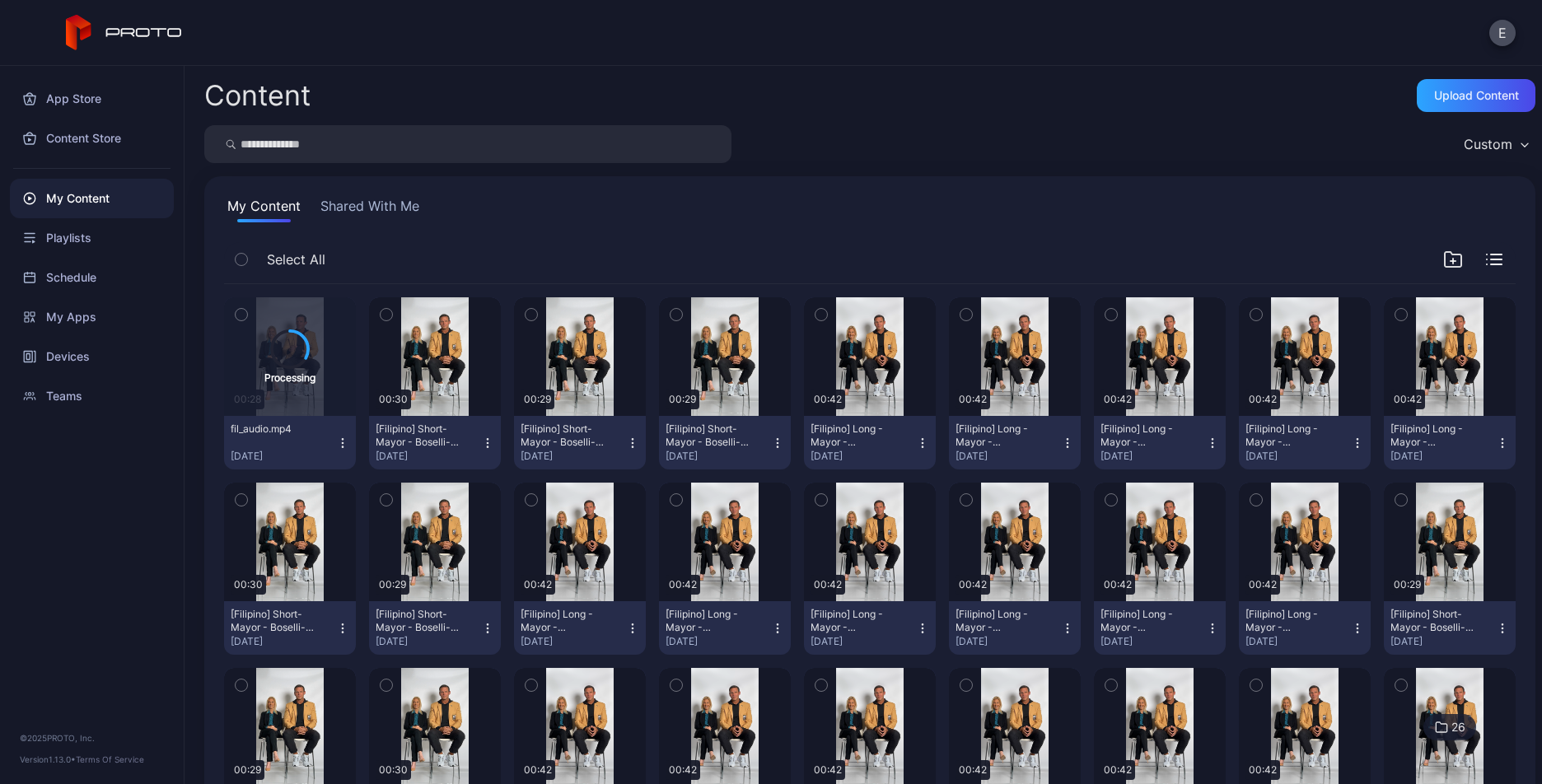
click at [387, 305] on icon "button" at bounding box center [387, 314] width 12 height 18
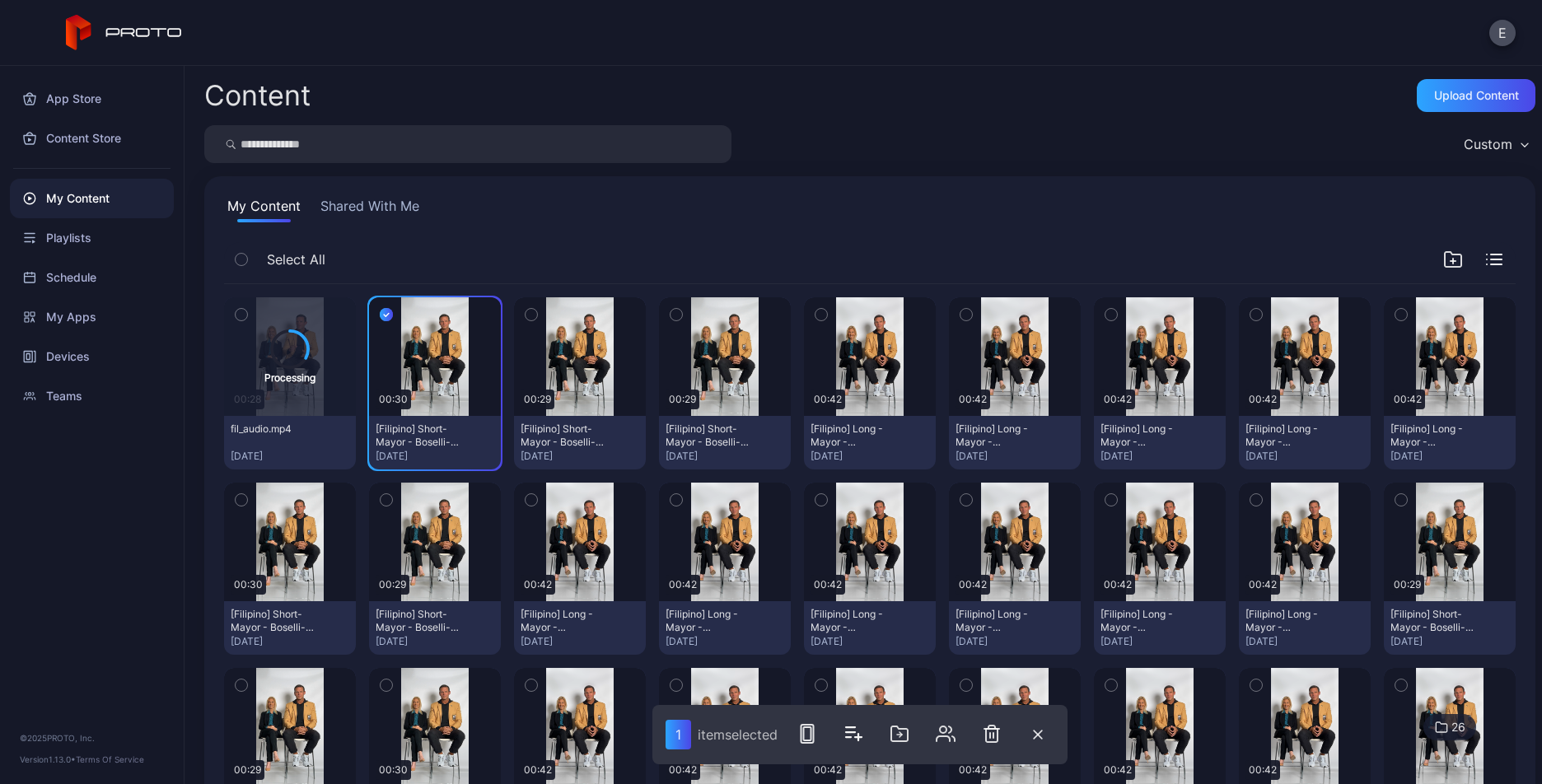
click at [519, 309] on button "button" at bounding box center [531, 314] width 35 height 35
click at [679, 307] on button "button" at bounding box center [676, 314] width 35 height 35
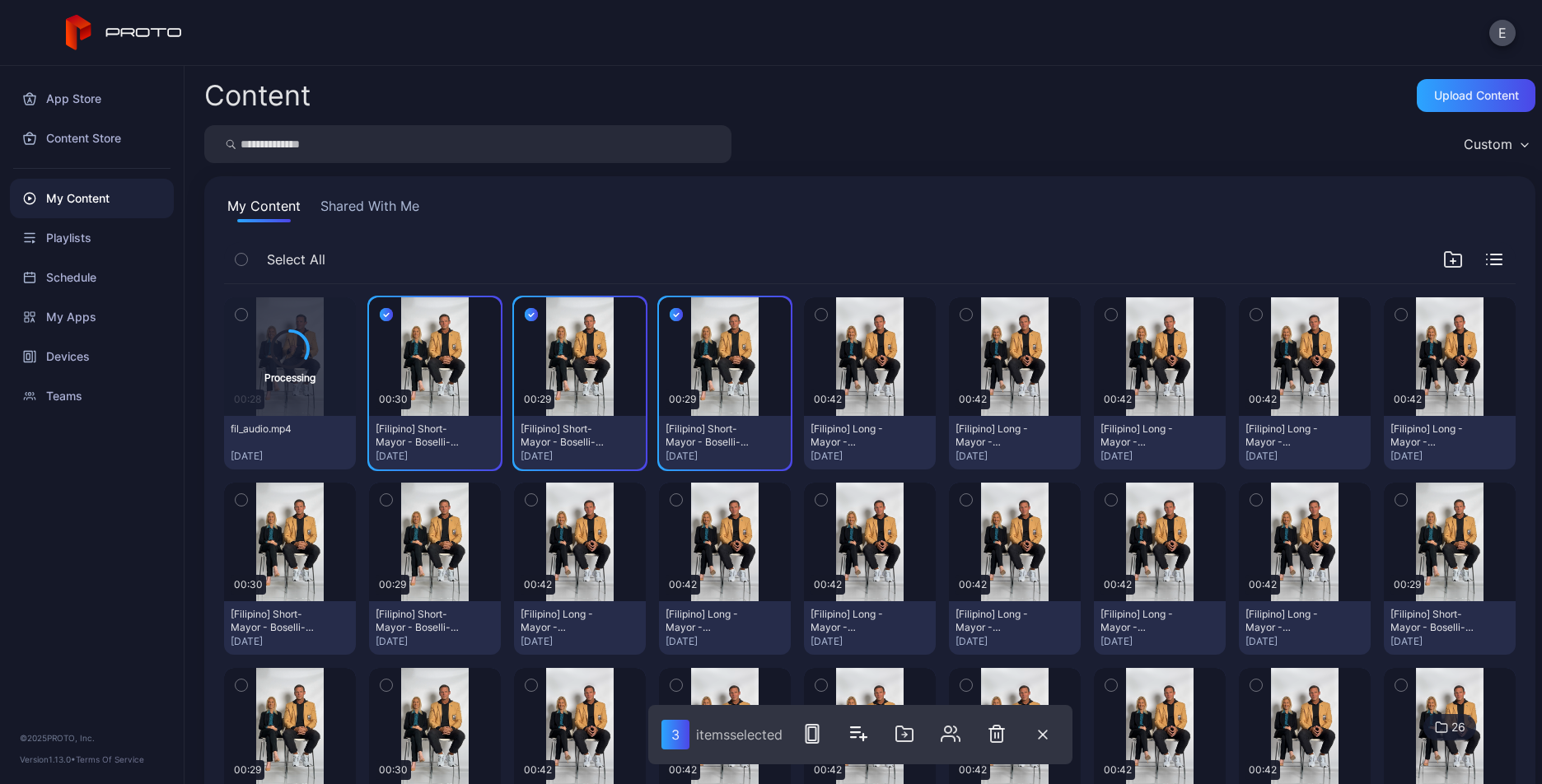
click at [816, 305] on icon "button" at bounding box center [821, 314] width 12 height 18
click at [964, 314] on icon "button" at bounding box center [966, 314] width 4 height 3
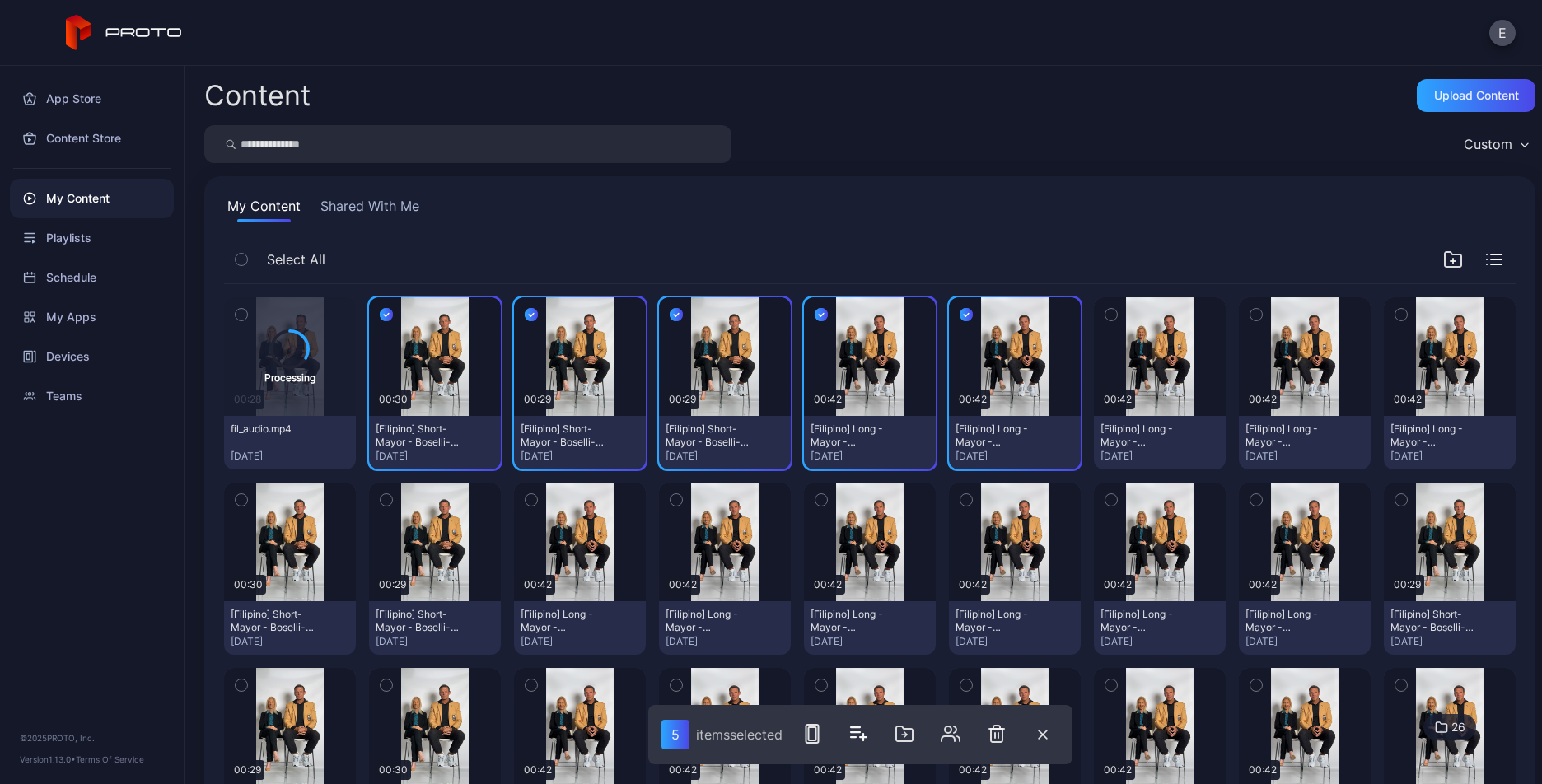
click at [1105, 307] on icon "button" at bounding box center [1111, 314] width 12 height 18
click at [1250, 308] on button "button" at bounding box center [1255, 314] width 35 height 35
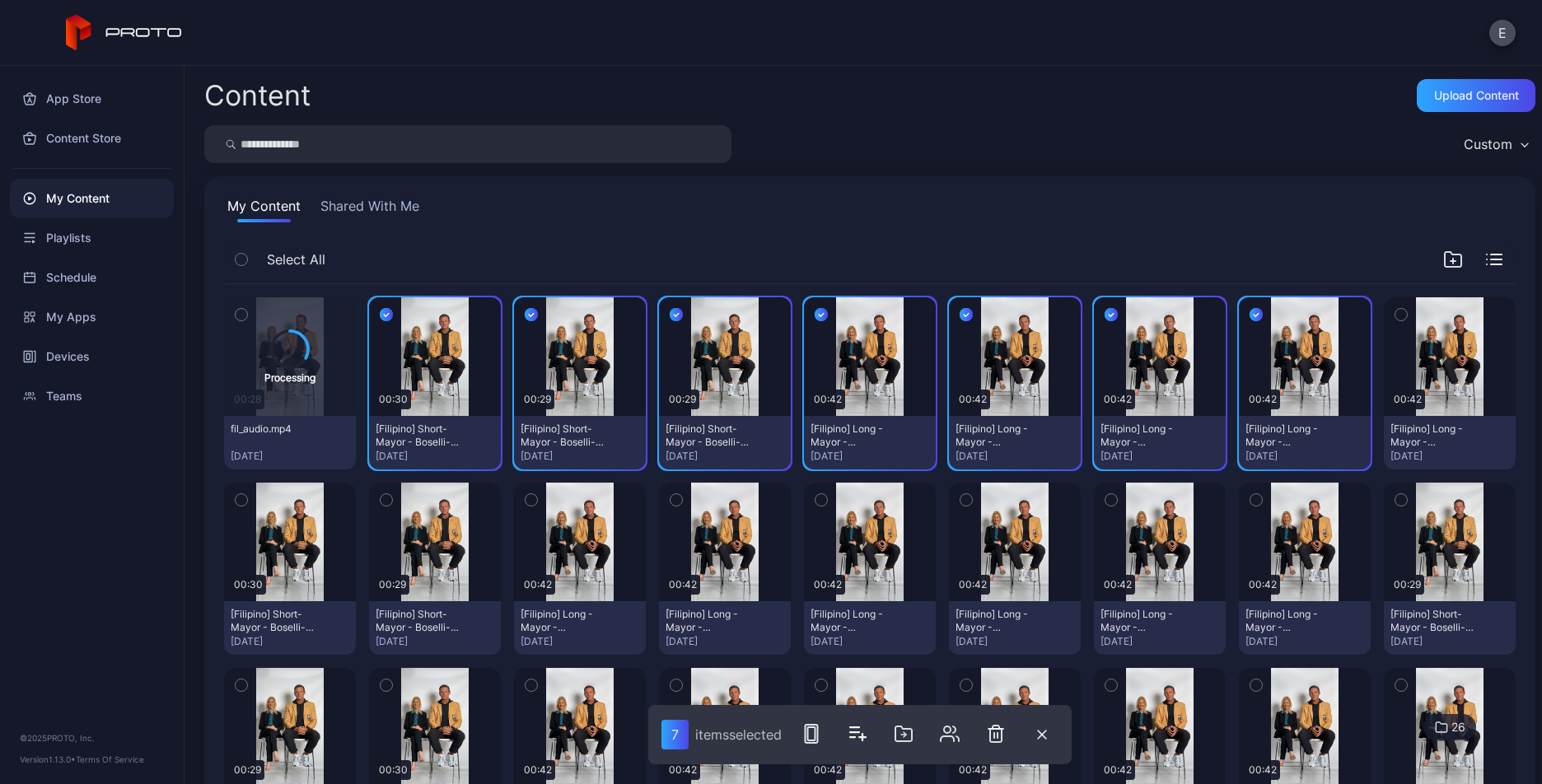
click at [1395, 305] on icon "button" at bounding box center [1401, 314] width 12 height 18
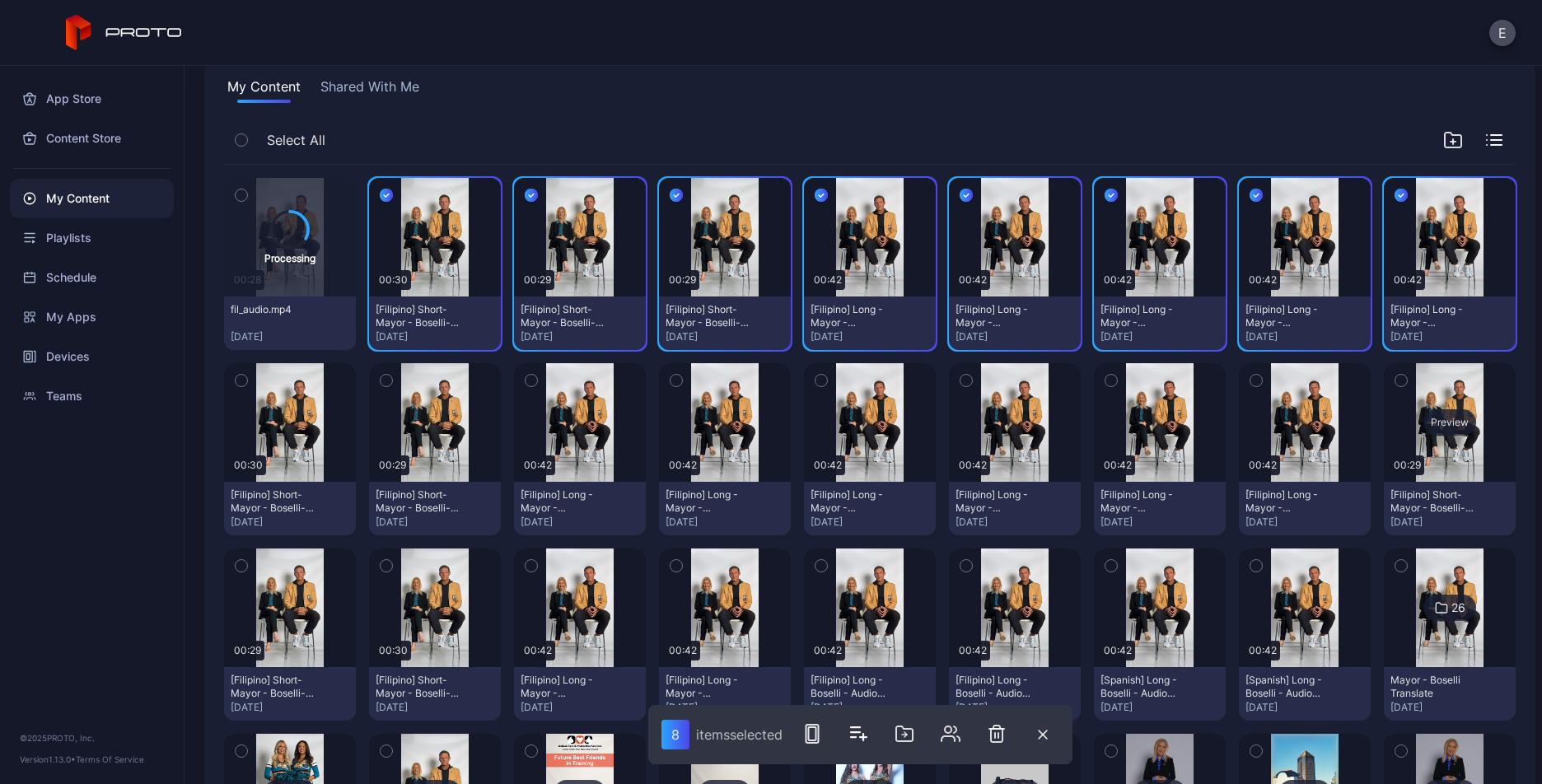
scroll to position [140, 0]
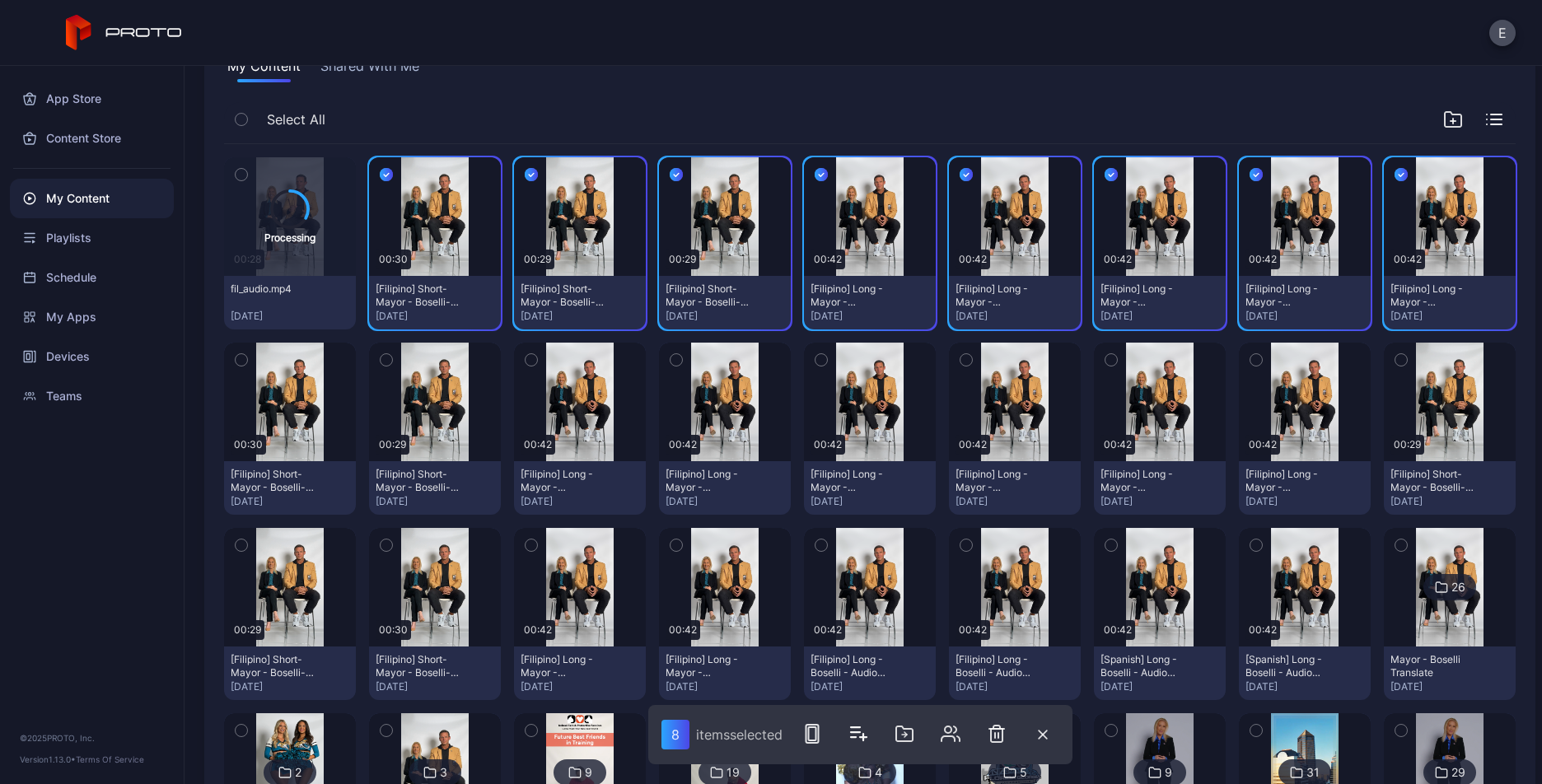
click at [1395, 353] on icon "button" at bounding box center [1401, 359] width 12 height 18
drag, startPoint x: 1233, startPoint y: 356, endPoint x: 1219, endPoint y: 353, distance: 14.3
click at [1239, 356] on button "button" at bounding box center [1255, 359] width 35 height 35
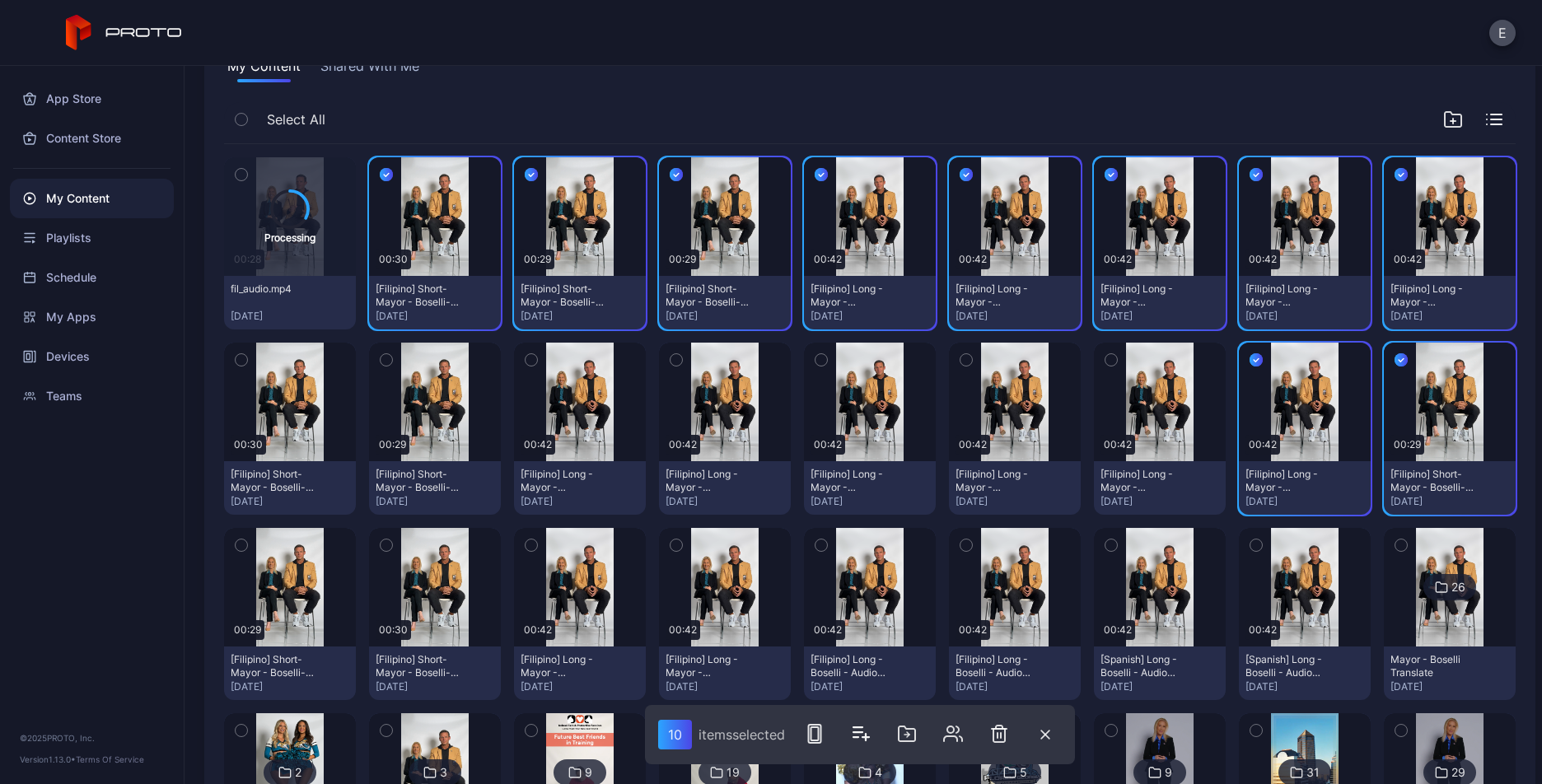
click at [1105, 351] on icon "button" at bounding box center [1111, 359] width 12 height 18
click at [961, 350] on button "button" at bounding box center [966, 359] width 35 height 35
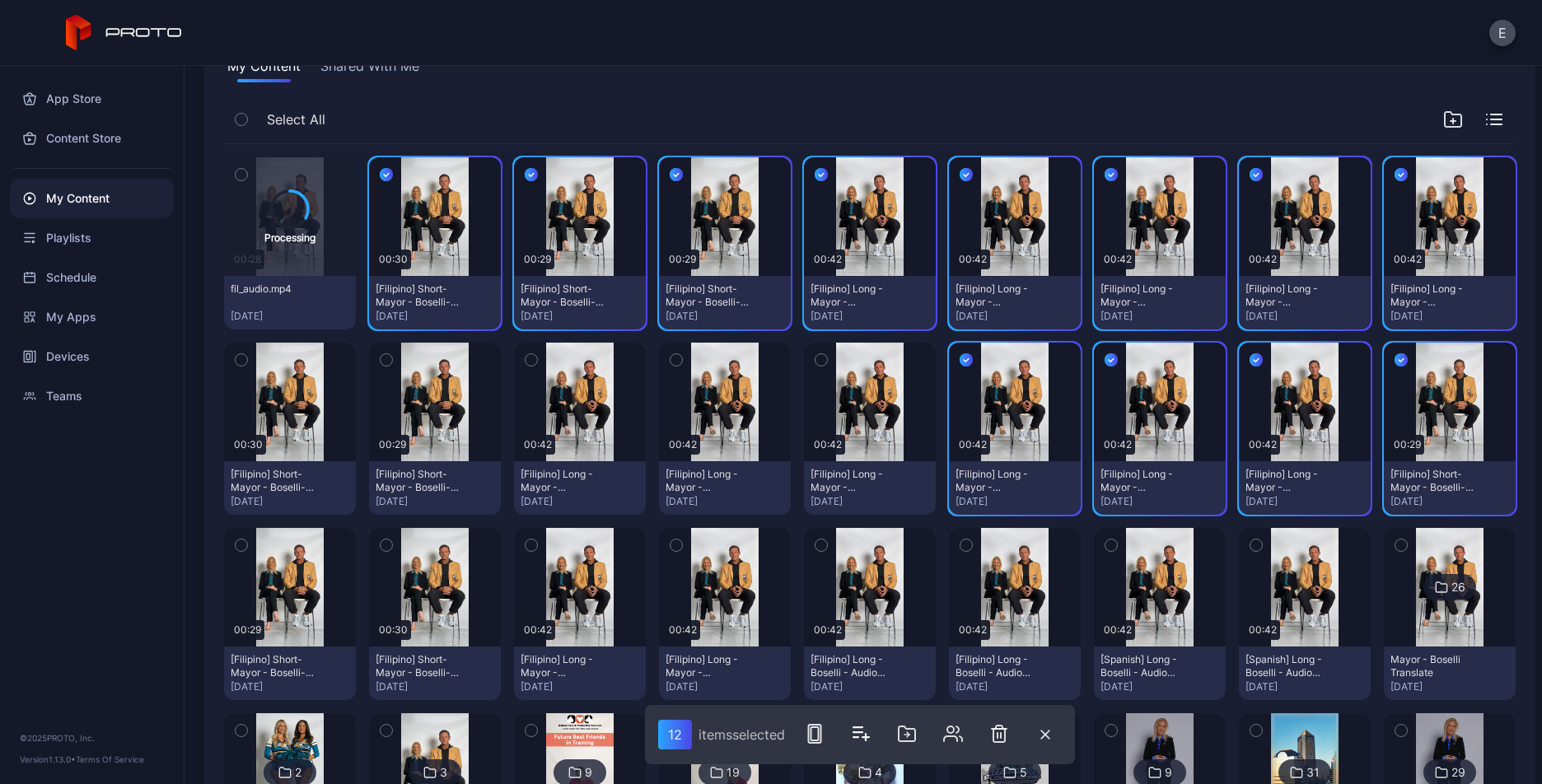
click at [804, 352] on button "button" at bounding box center [821, 359] width 35 height 35
click at [671, 354] on icon "button" at bounding box center [676, 359] width 12 height 18
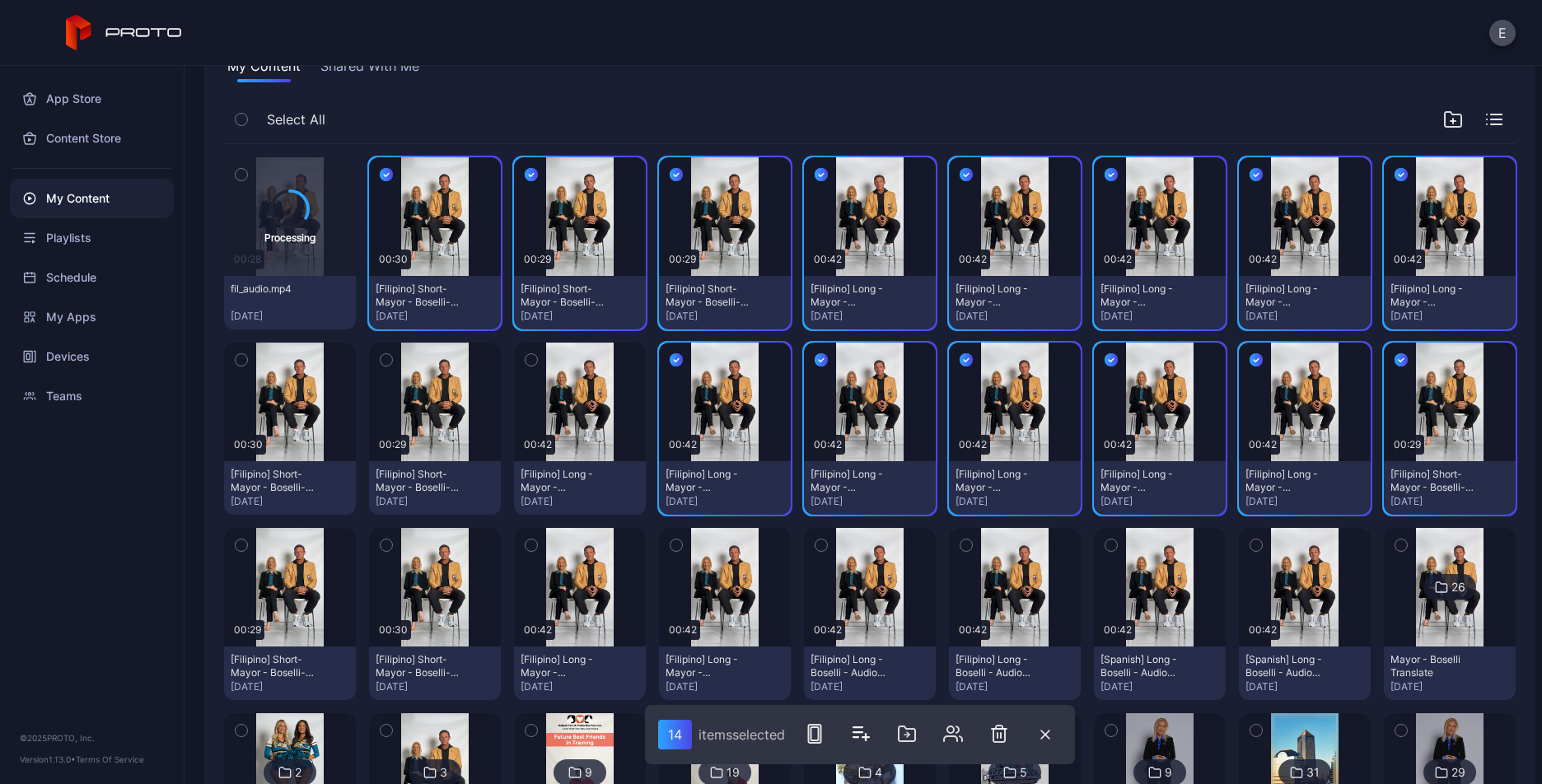
click at [532, 351] on icon "button" at bounding box center [532, 359] width 12 height 18
drag, startPoint x: 379, startPoint y: 348, endPoint x: 361, endPoint y: 346, distance: 18.1
click at [381, 351] on icon "button" at bounding box center [387, 359] width 12 height 18
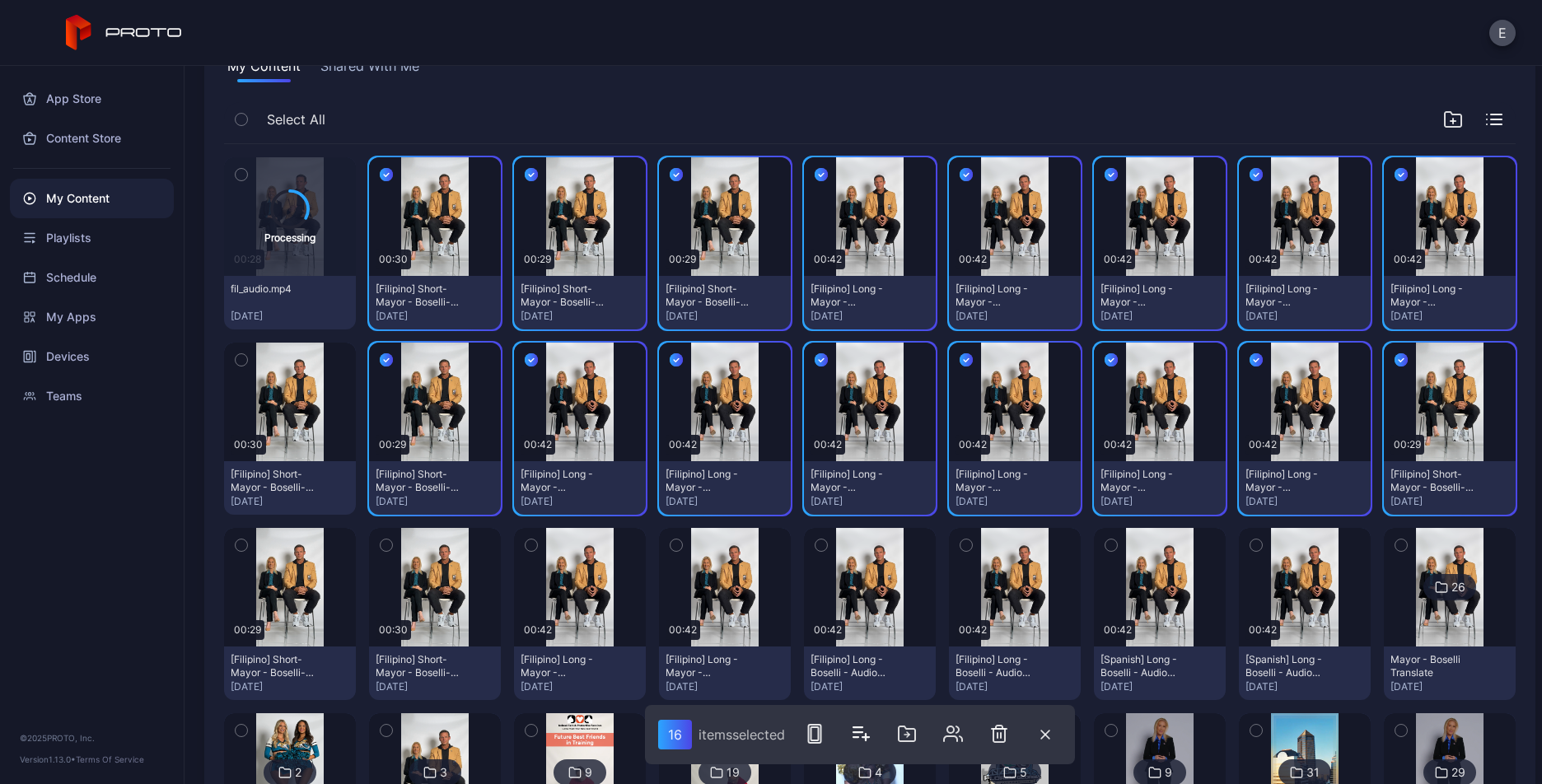
click at [240, 353] on icon "button" at bounding box center [242, 359] width 12 height 18
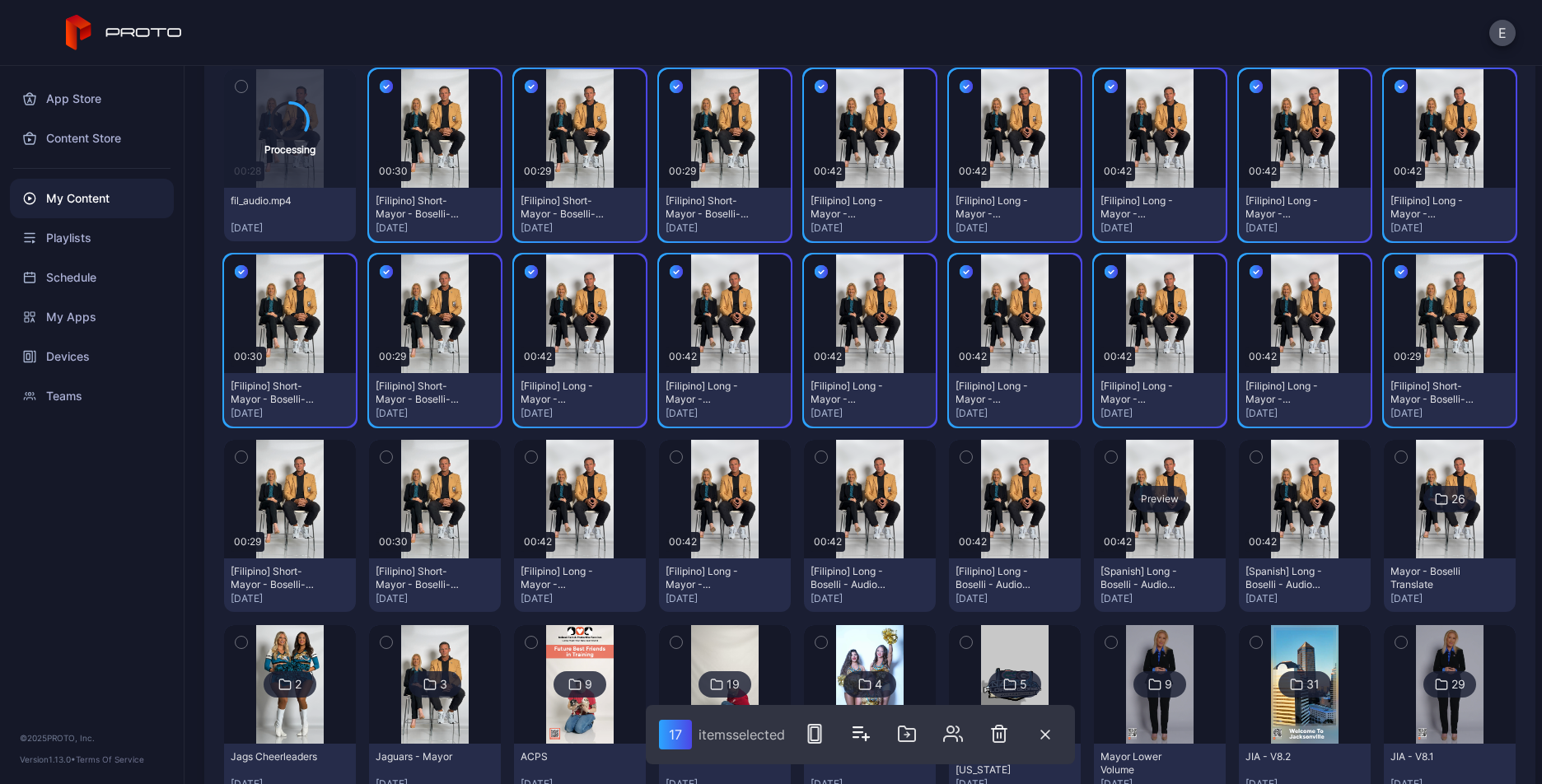
scroll to position [268, 0]
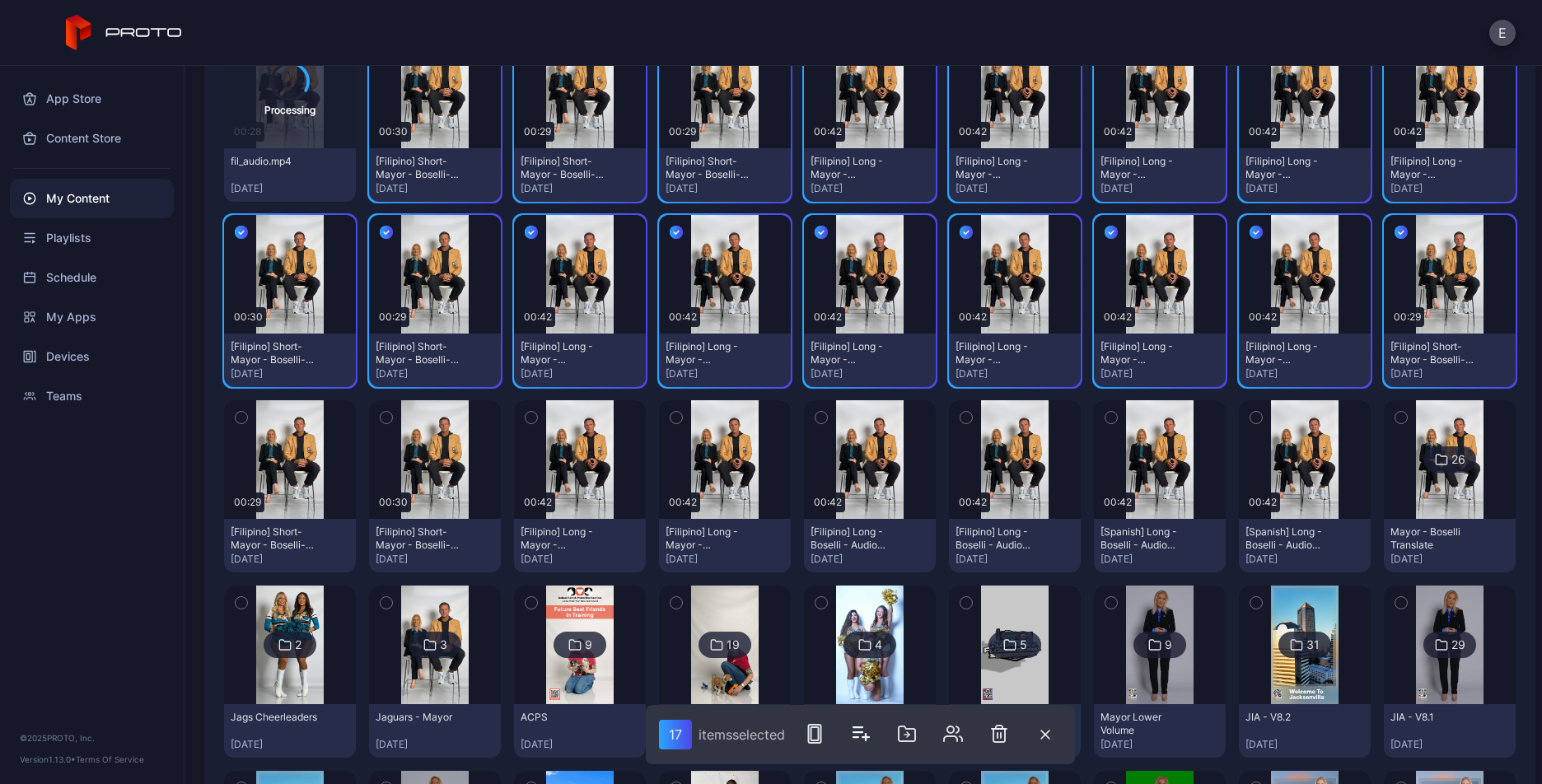
click at [1247, 408] on button "button" at bounding box center [1255, 417] width 35 height 35
click at [1105, 409] on icon "button" at bounding box center [1111, 417] width 12 height 18
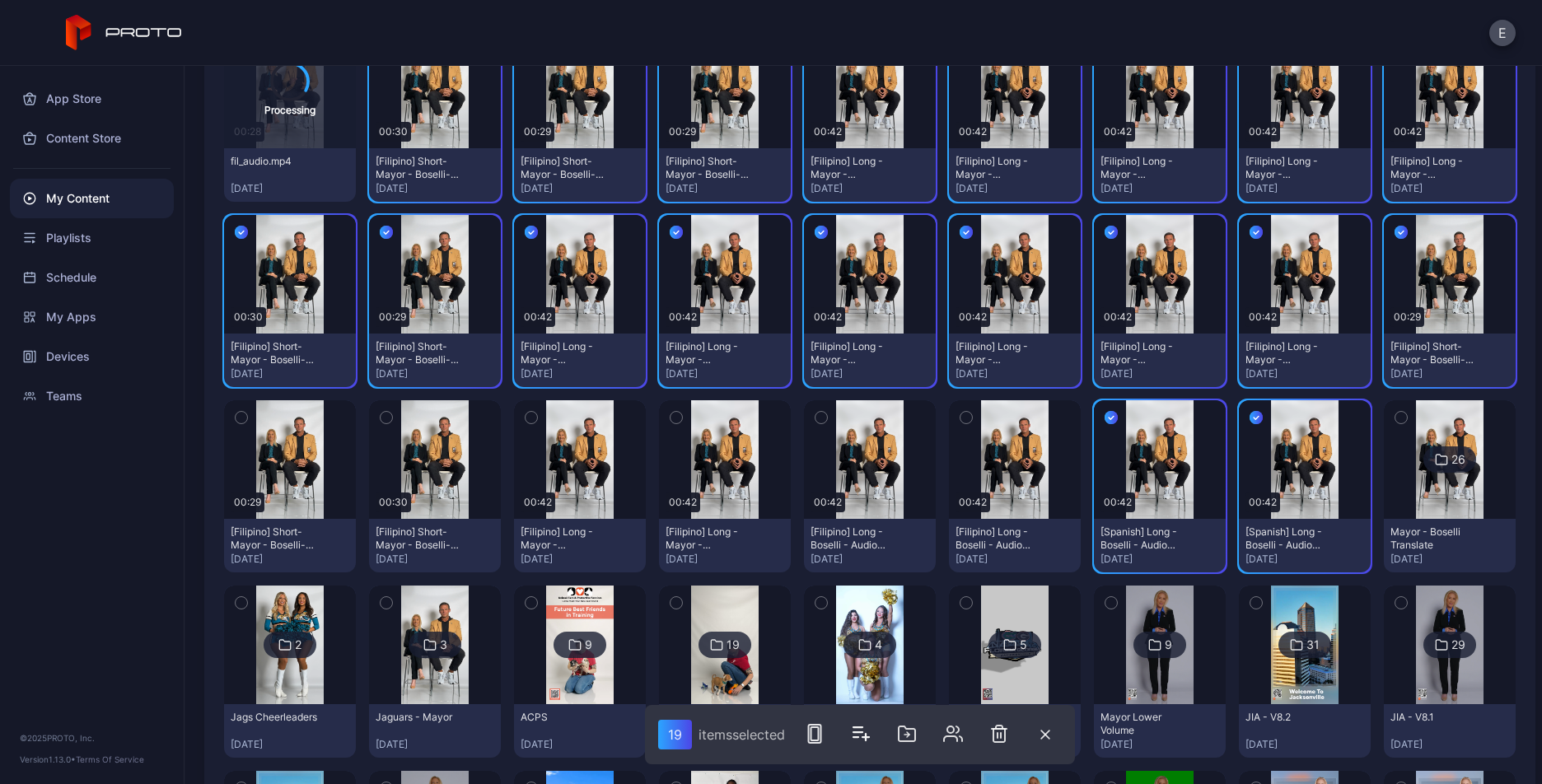
click at [970, 411] on button "button" at bounding box center [966, 417] width 35 height 35
click at [816, 412] on icon "button" at bounding box center [821, 417] width 12 height 18
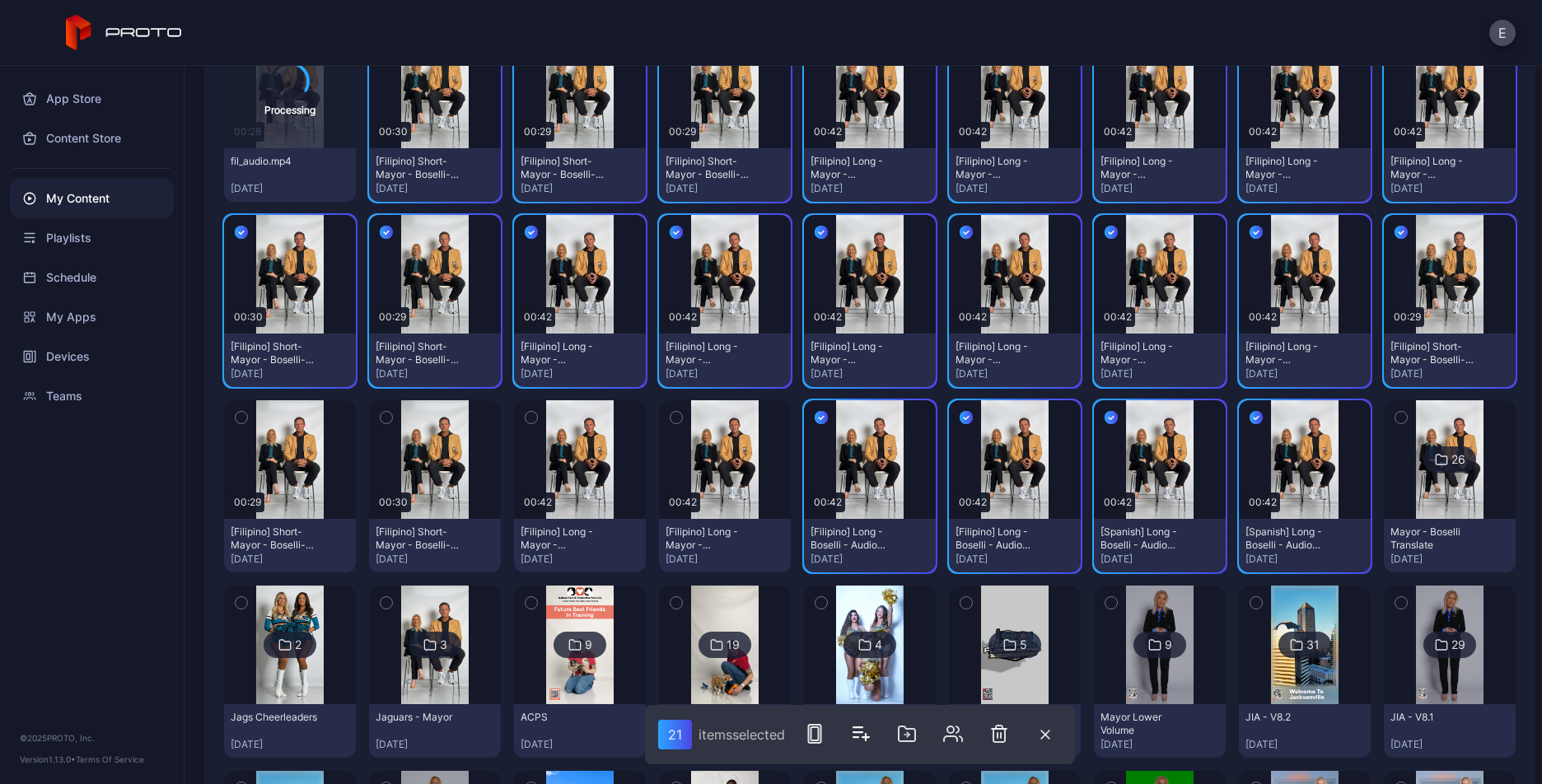
click at [671, 409] on icon "button" at bounding box center [676, 417] width 12 height 18
click at [544, 416] on div "Preview" at bounding box center [579, 459] width 131 height 119
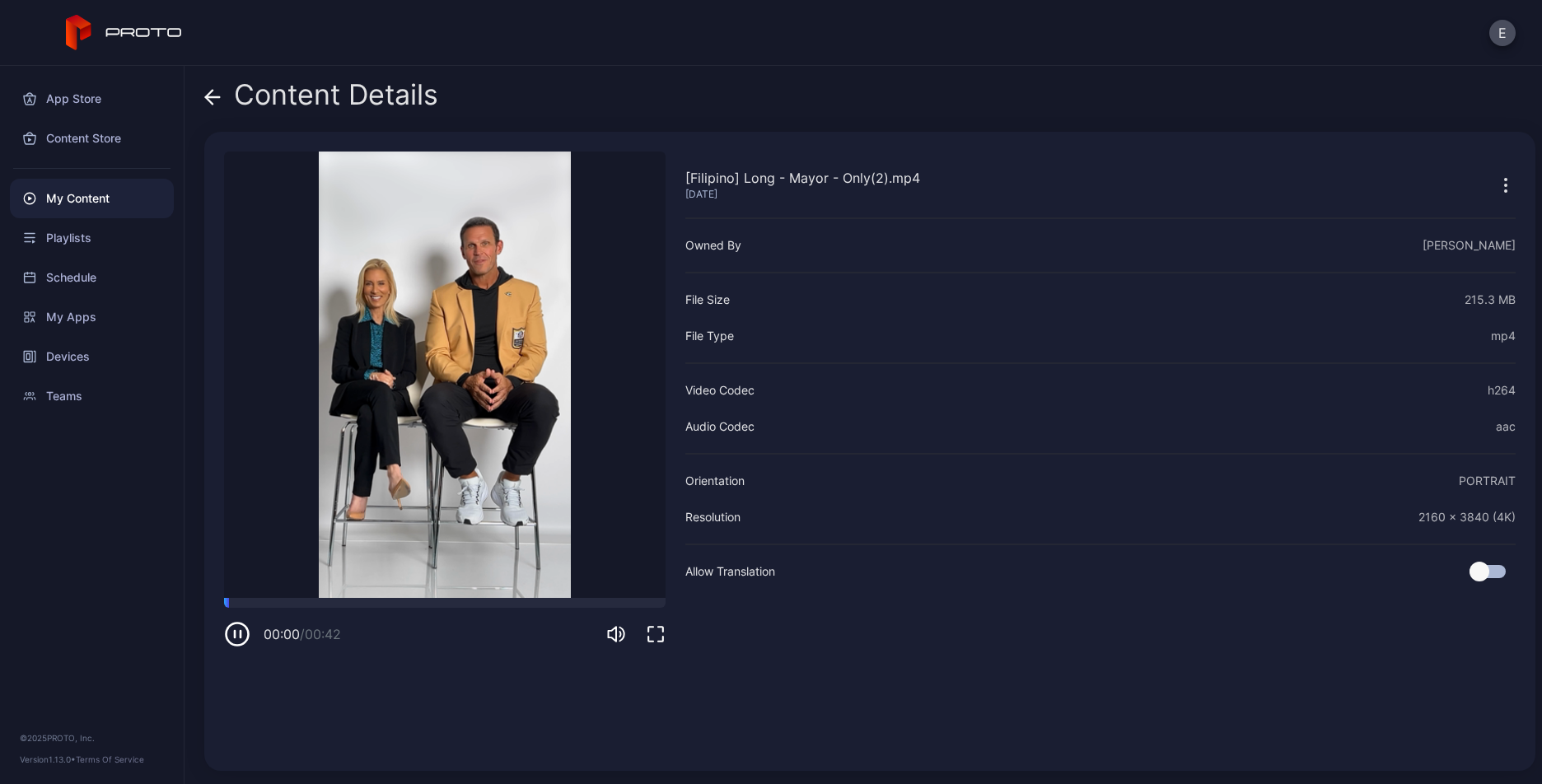
click at [216, 106] on span at bounding box center [212, 94] width 16 height 31
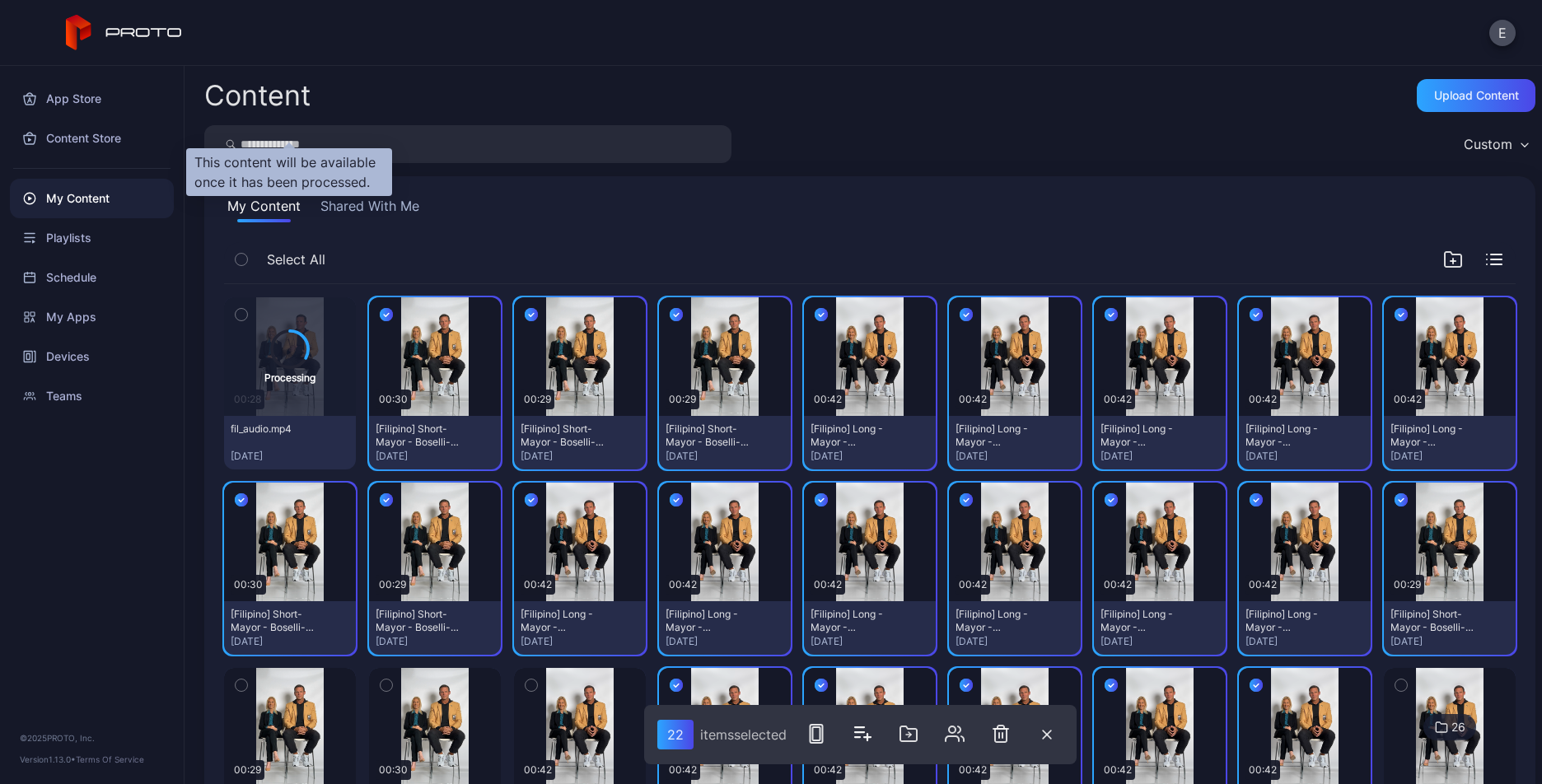
scroll to position [268, 0]
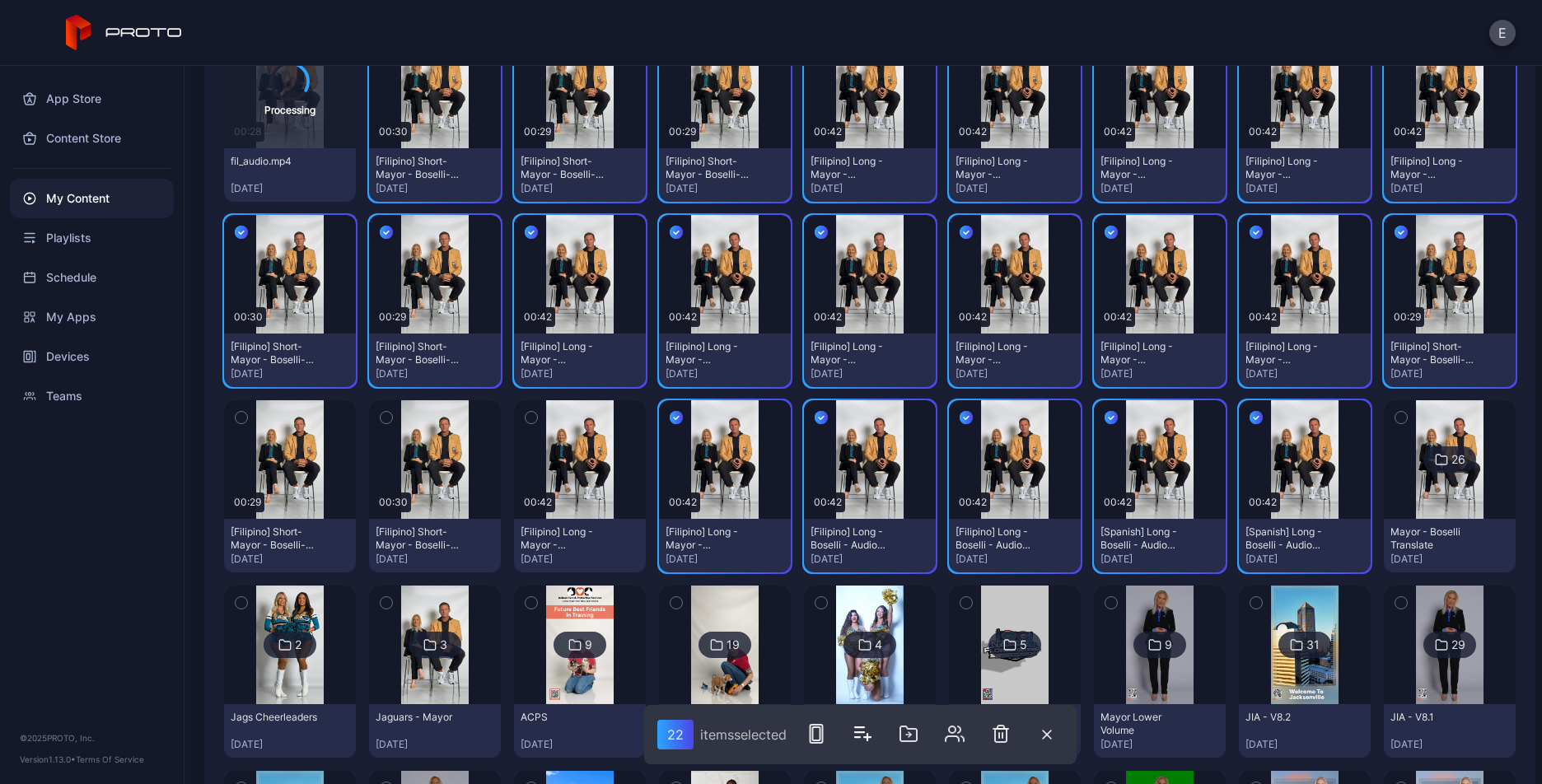
click at [526, 409] on icon "button" at bounding box center [532, 417] width 12 height 18
click at [382, 414] on icon "button" at bounding box center [387, 417] width 12 height 18
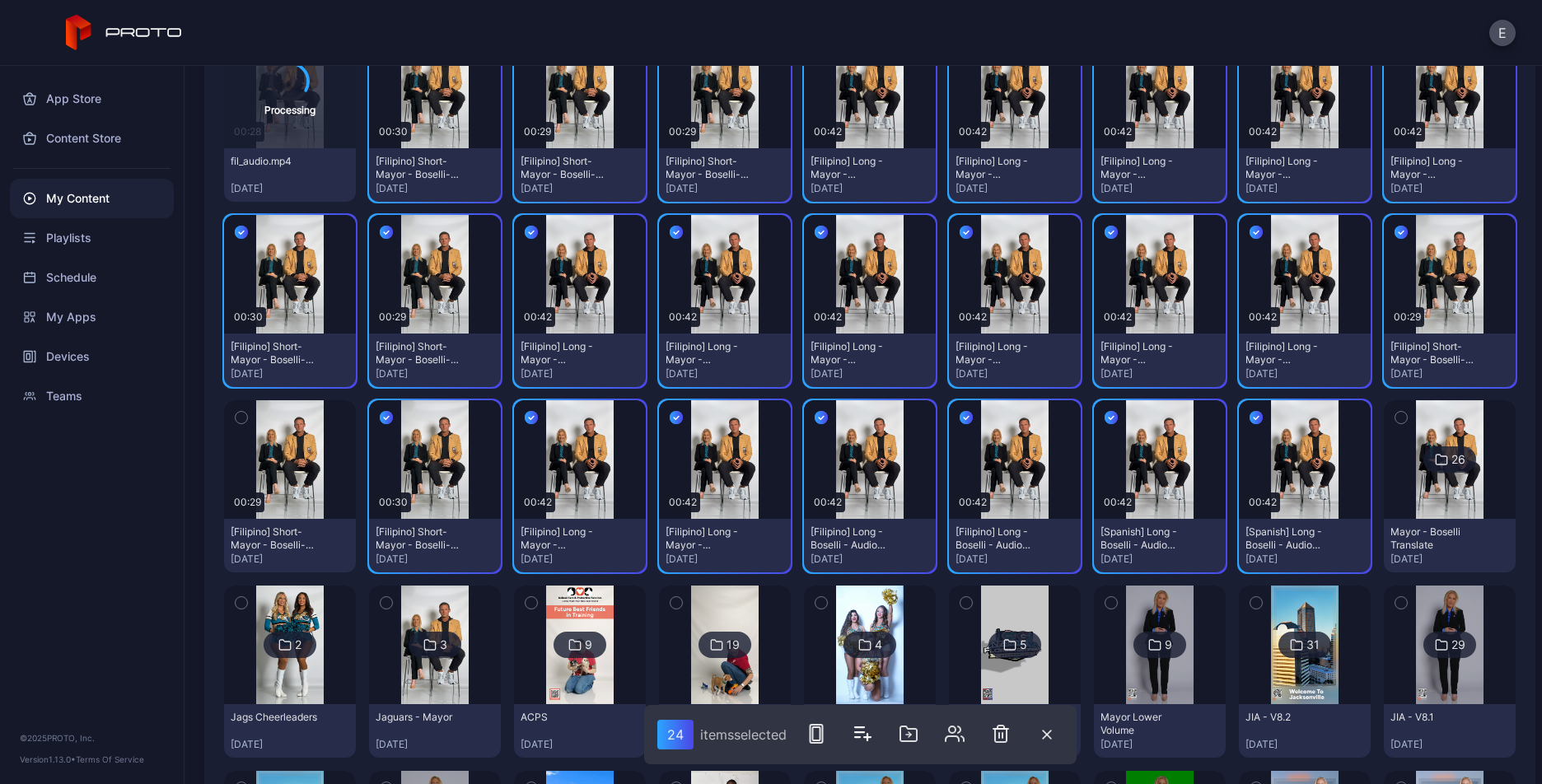
click at [236, 409] on icon "button" at bounding box center [242, 417] width 12 height 18
click at [914, 726] on icon "button" at bounding box center [908, 733] width 19 height 19
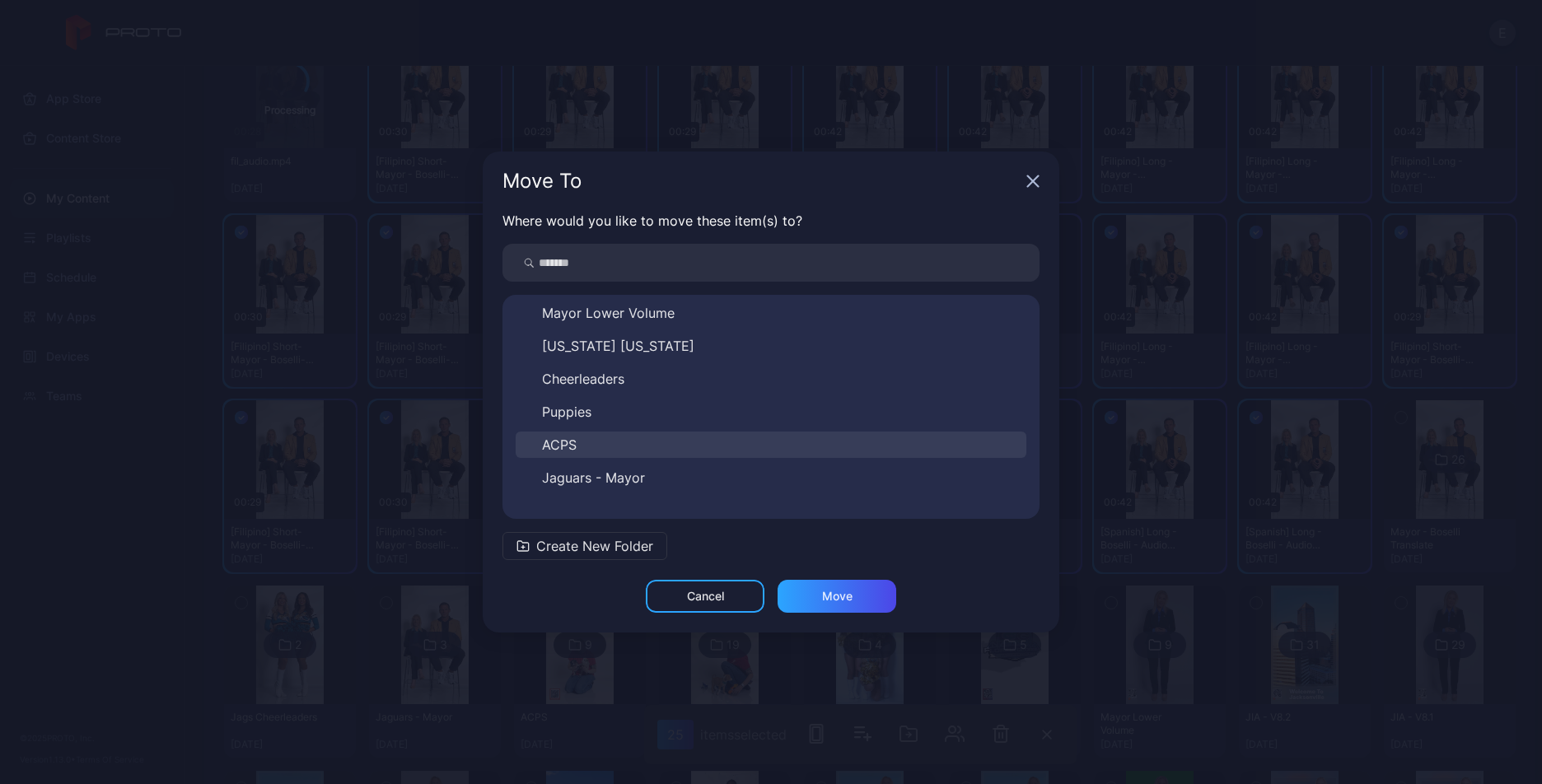
scroll to position [553, 0]
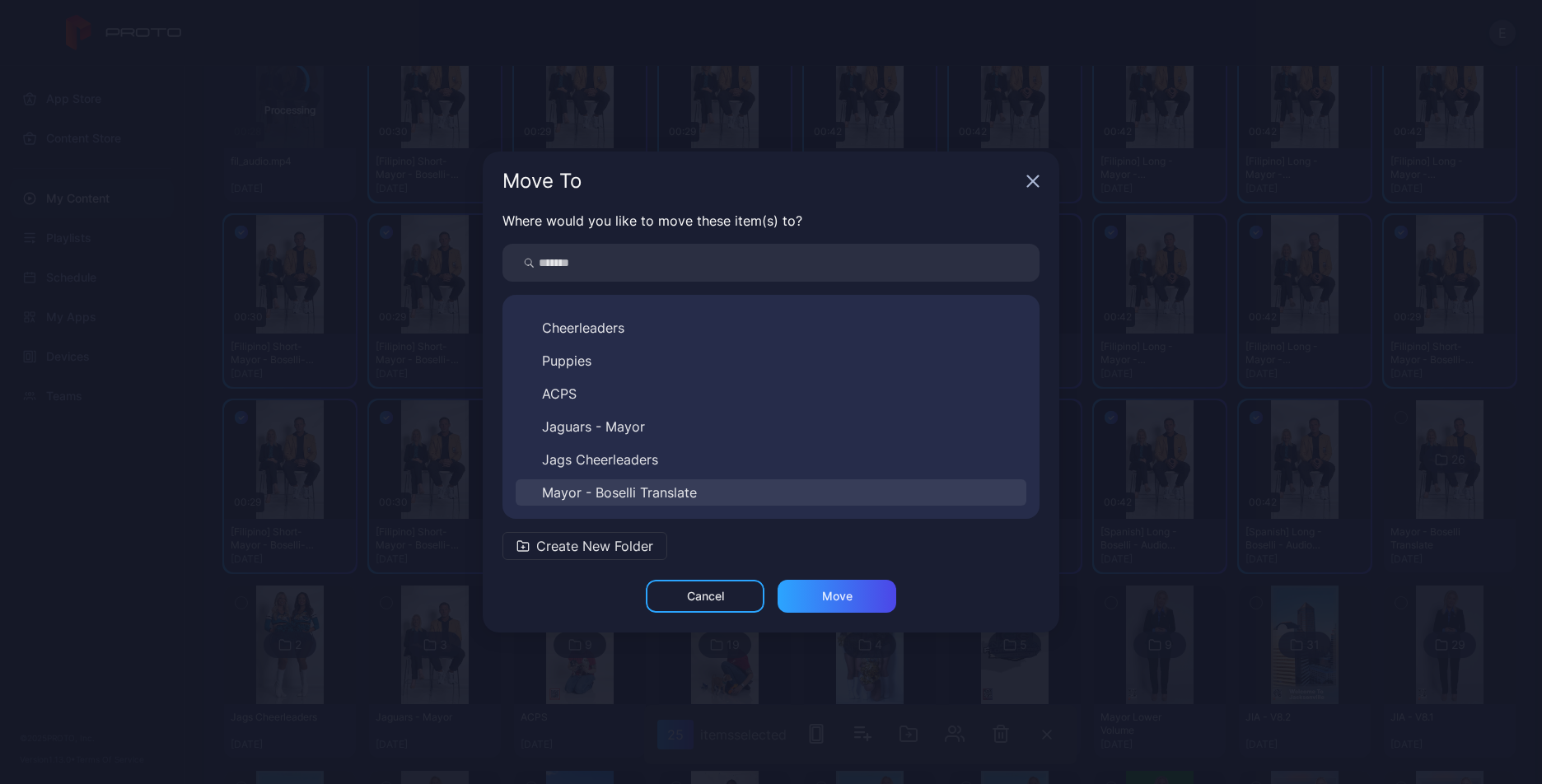
click at [638, 487] on span "Mayor - Boselli Translate" at bounding box center [619, 492] width 155 height 19
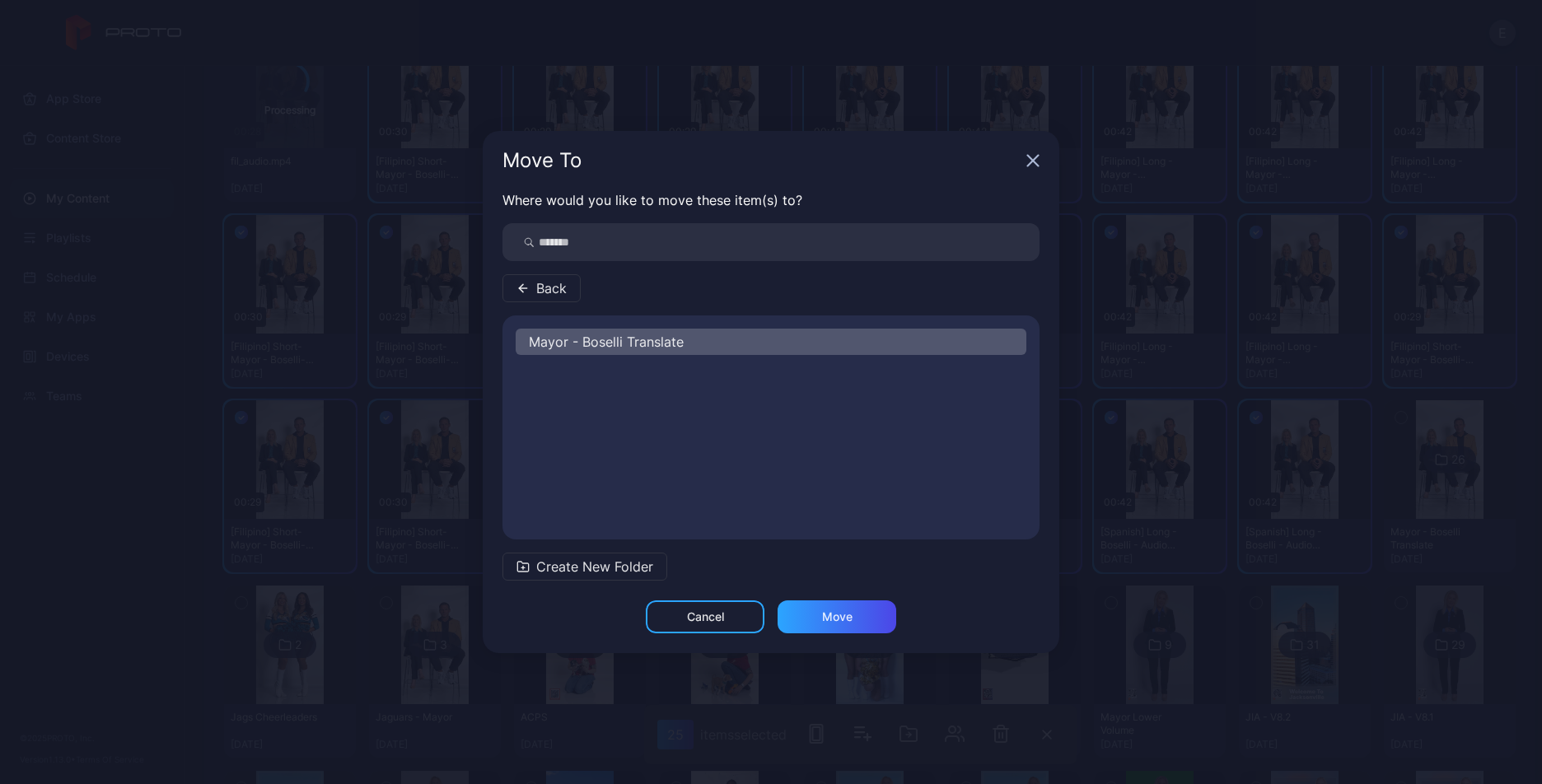
scroll to position [0, 0]
click at [850, 620] on div "Move" at bounding box center [837, 616] width 119 height 33
